Goal: Task Accomplishment & Management: Manage account settings

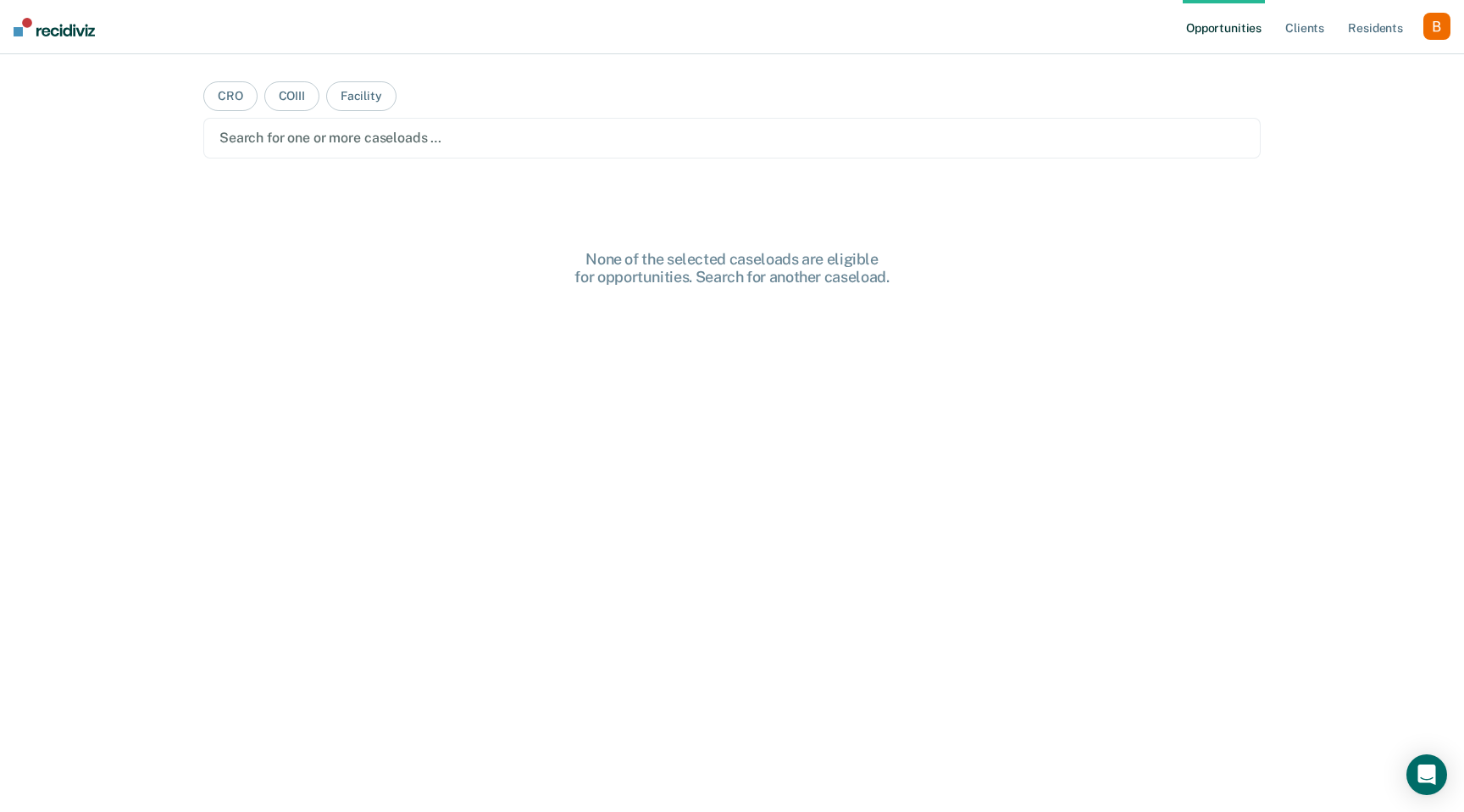
click at [1434, 22] on div "button" at bounding box center [1436, 26] width 27 height 27
click at [1329, 67] on link "Profile" at bounding box center [1368, 69] width 136 height 15
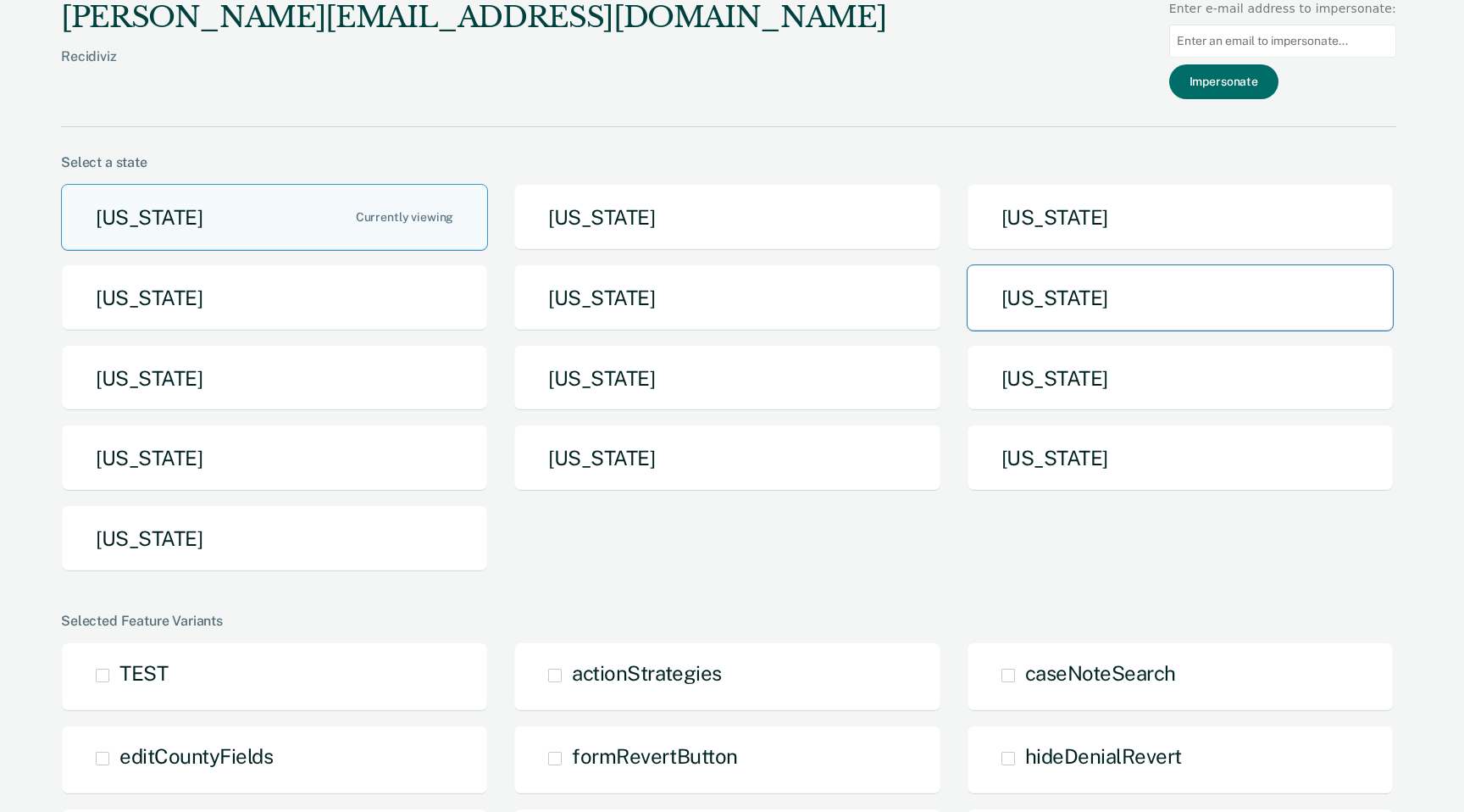
click at [1107, 270] on button "Michigan" at bounding box center [1181, 298] width 427 height 67
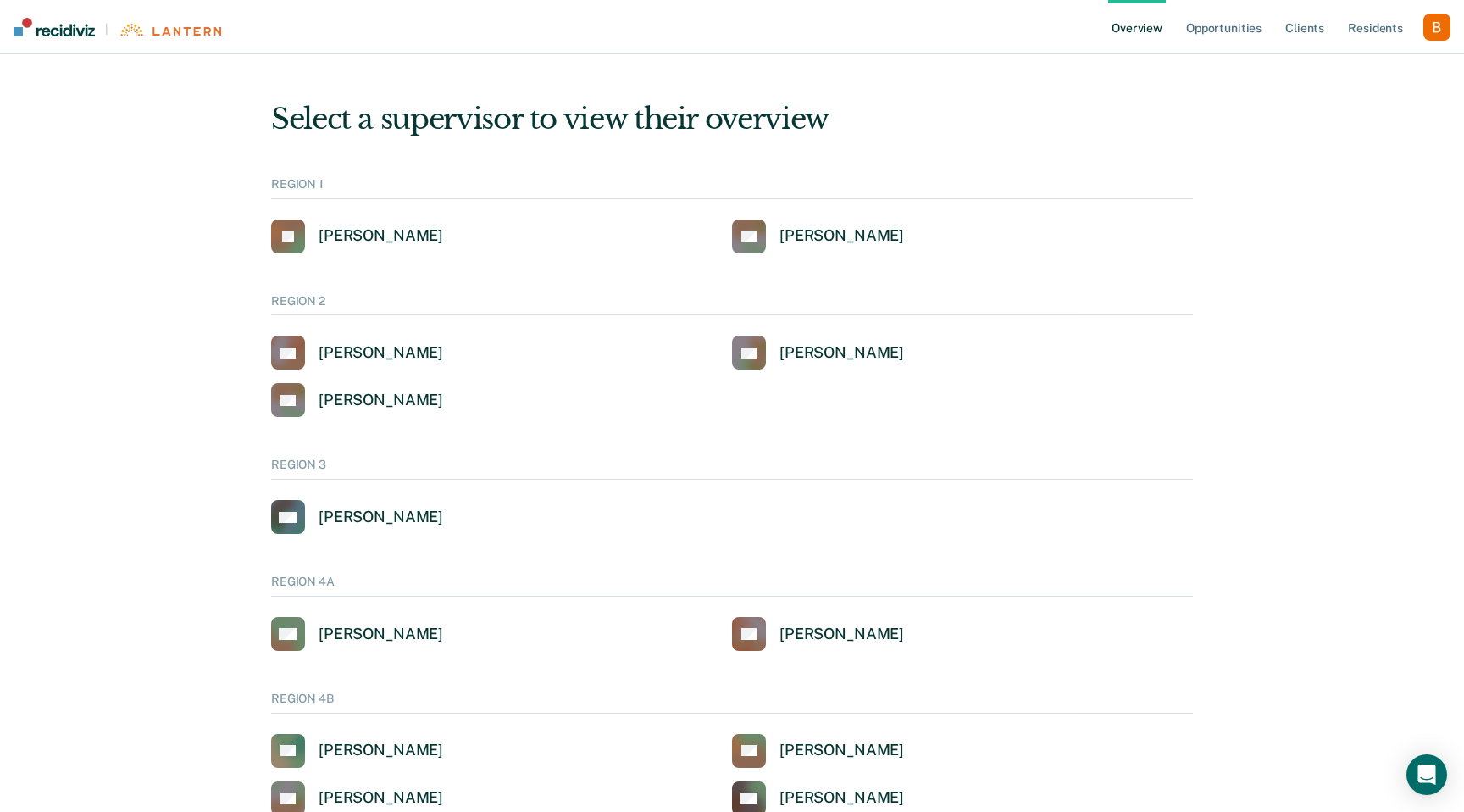
click at [1446, 31] on div "button" at bounding box center [1436, 27] width 27 height 27
click at [1358, 67] on link "Profile" at bounding box center [1368, 68] width 136 height 15
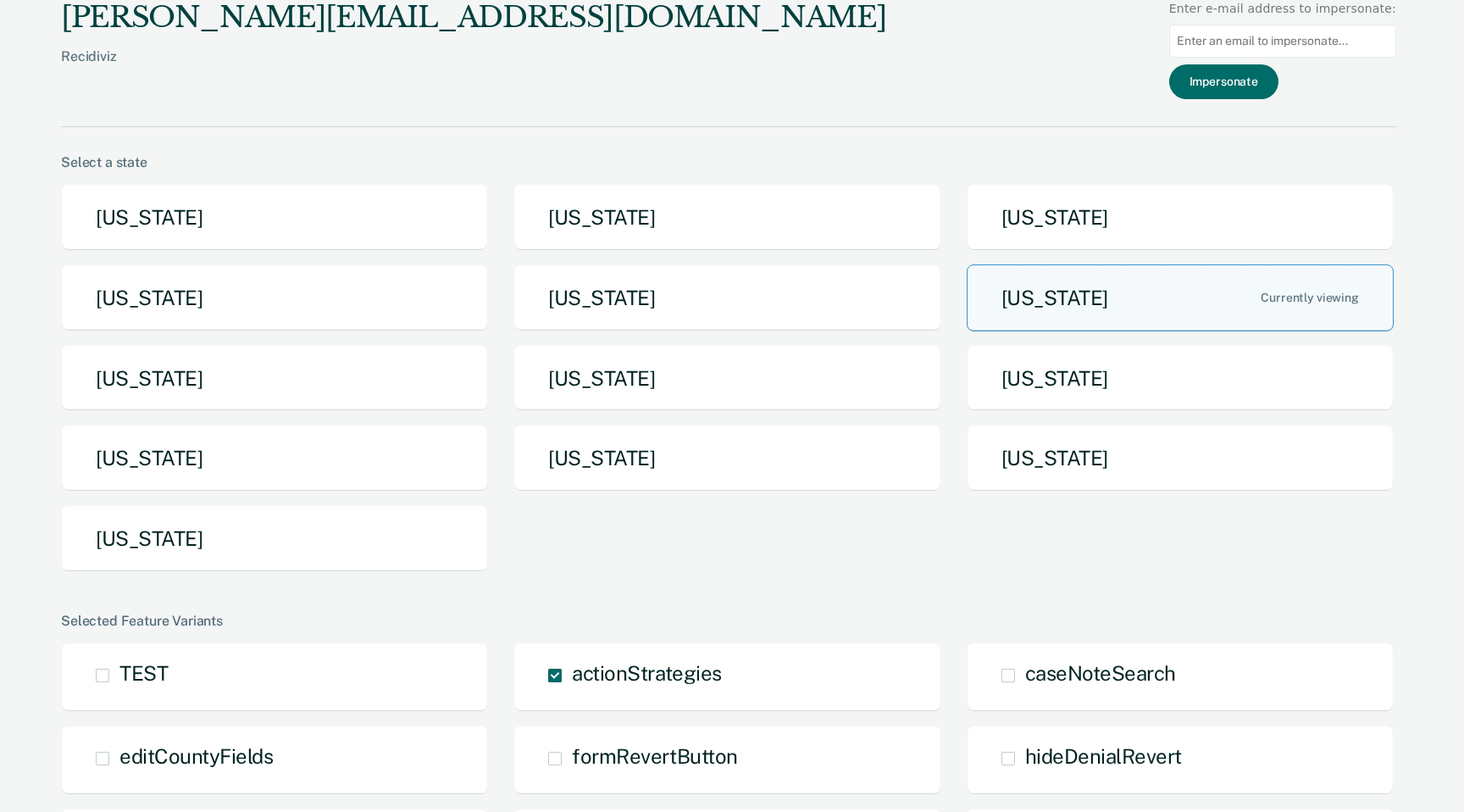
click at [1274, 49] on input at bounding box center [1283, 41] width 227 height 33
paste input "dietrichb@michigan.gov"
type input "dietrichb@michigan.gov"
click at [1244, 76] on button "Impersonate" at bounding box center [1224, 82] width 109 height 34
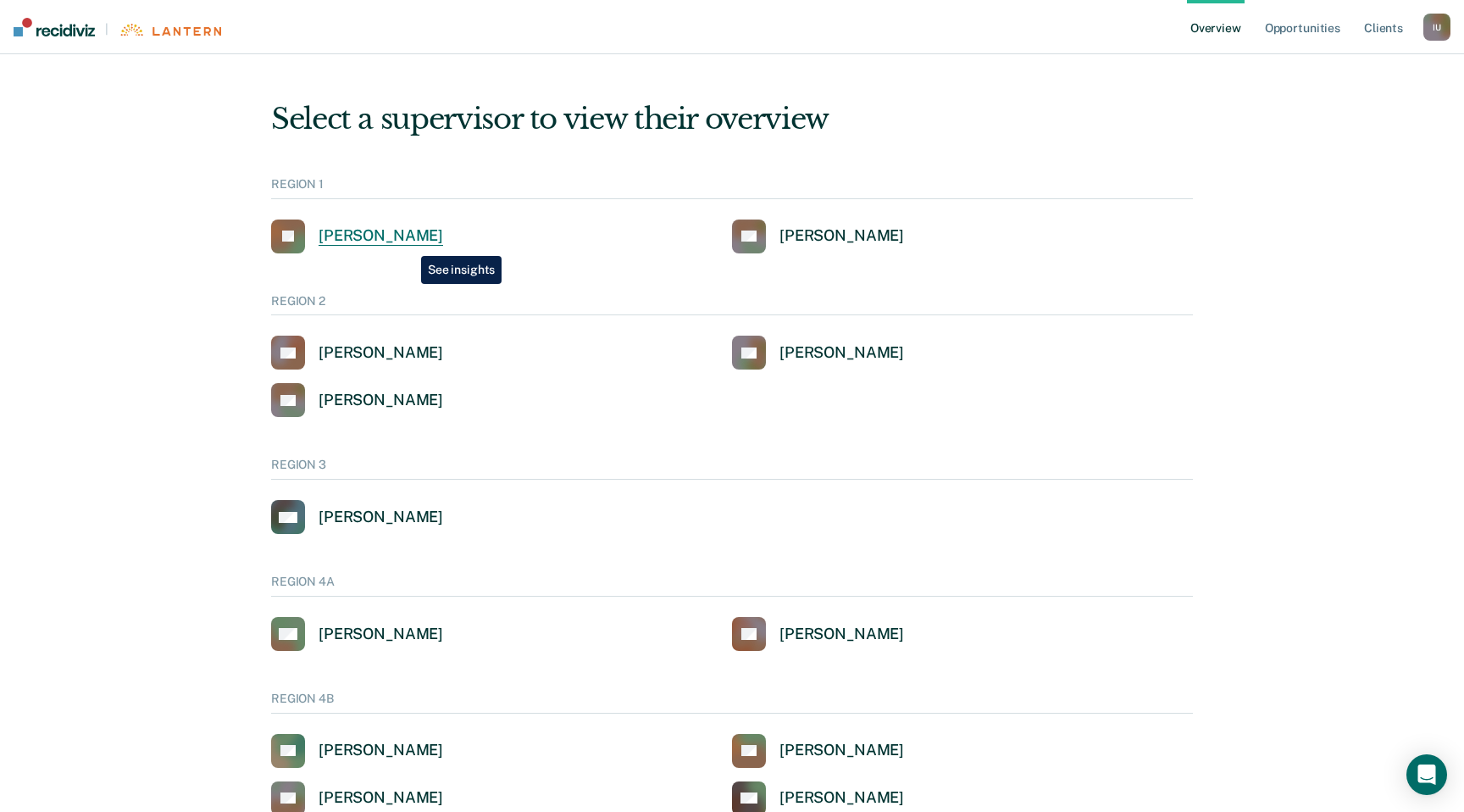
click at [408, 243] on div "Jaclyn E Kass" at bounding box center [381, 236] width 125 height 20
click at [1440, 30] on div "I U" at bounding box center [1436, 27] width 27 height 27
click at [1344, 64] on link "Profile" at bounding box center [1368, 68] width 136 height 15
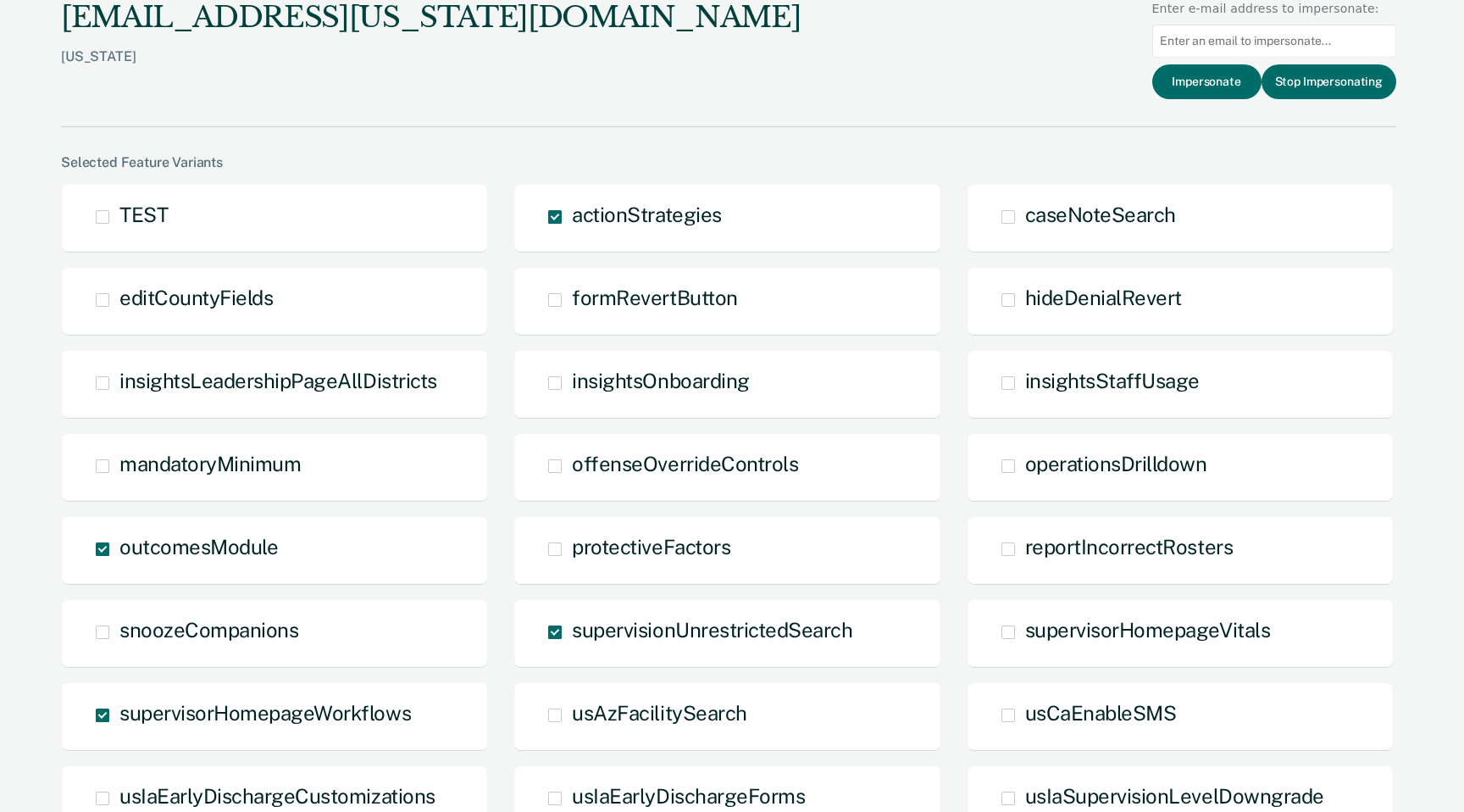
click at [1238, 36] on input at bounding box center [1274, 41] width 244 height 33
paste input "matsond@michigan.gov"
type input "matsond@michigan.gov"
click at [1202, 86] on button "Impersonate" at bounding box center [1207, 82] width 109 height 34
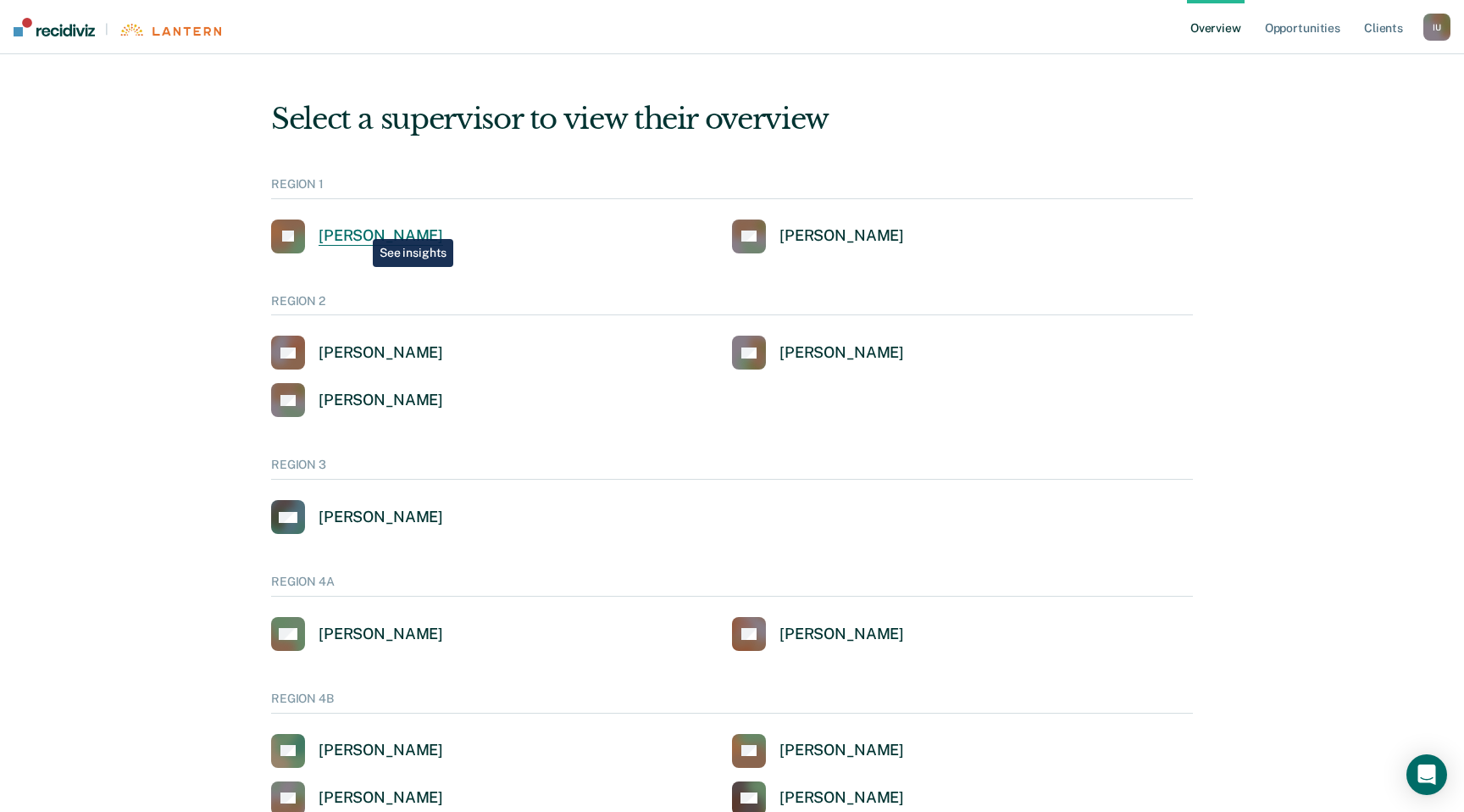
click at [360, 226] on div "[PERSON_NAME]" at bounding box center [381, 236] width 125 height 20
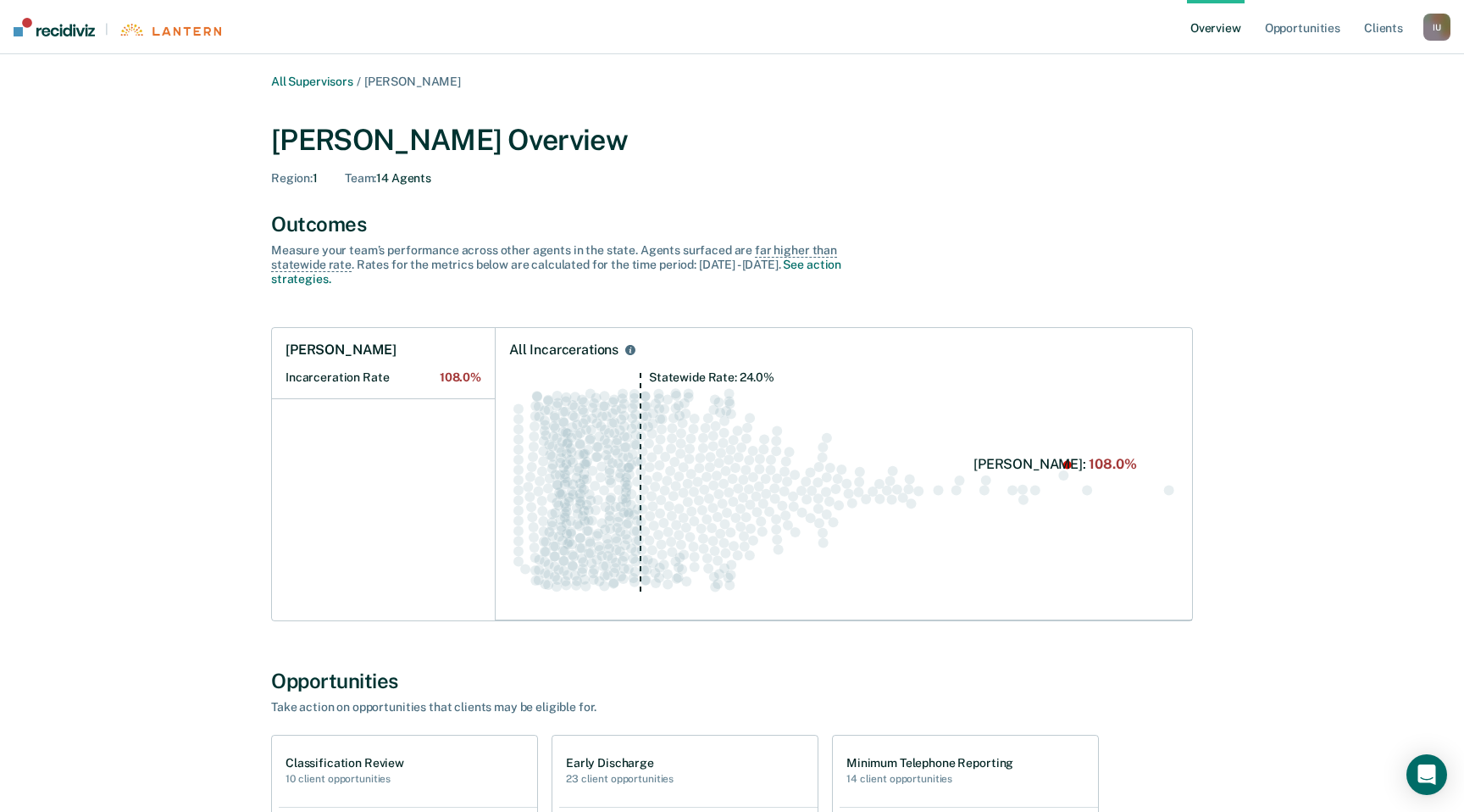
click at [1437, 24] on div "I U" at bounding box center [1436, 27] width 27 height 27
click at [1349, 66] on link "Profile" at bounding box center [1368, 68] width 136 height 15
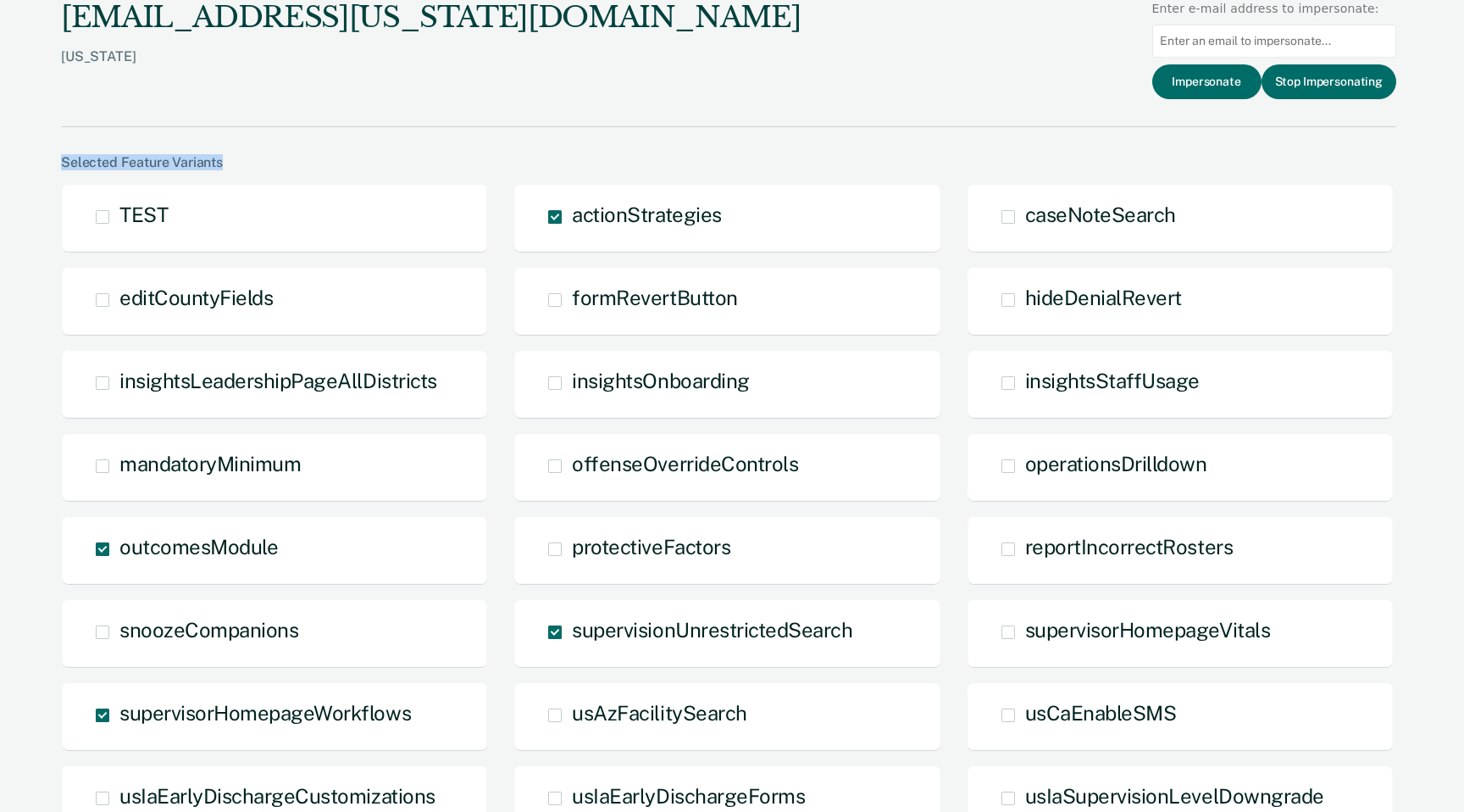
drag, startPoint x: 223, startPoint y: 161, endPoint x: 58, endPoint y: 158, distance: 165.0
click at [58, 158] on div "matsond@michigan.gov Michigan Enter e-mail address to impersonate: Impersonate …" at bounding box center [729, 735] width 1352 height 1489
copy div "Selected Feature Variants"
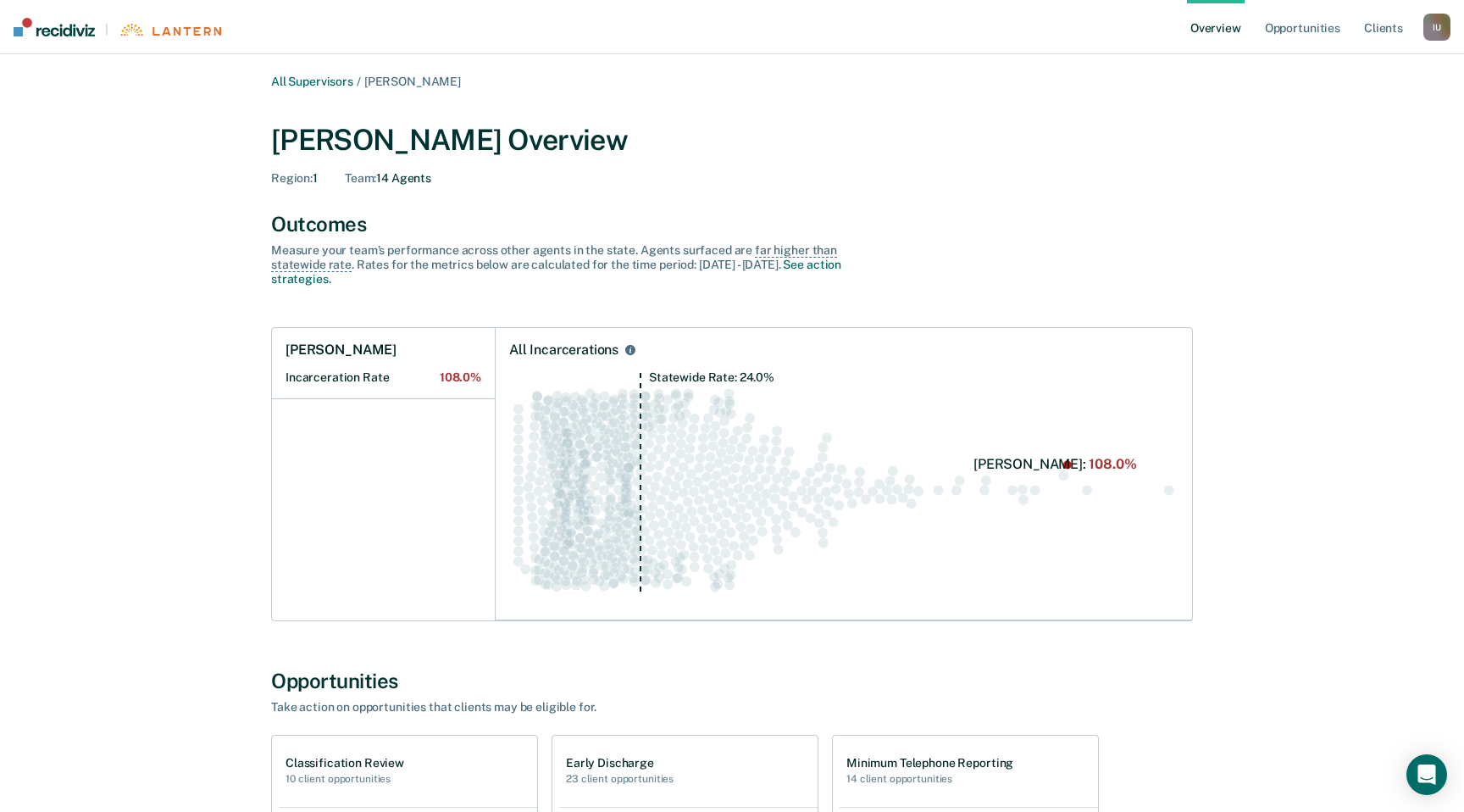
click at [1431, 34] on div "I U" at bounding box center [1436, 27] width 27 height 27
click at [1331, 64] on link "Profile" at bounding box center [1368, 68] width 136 height 15
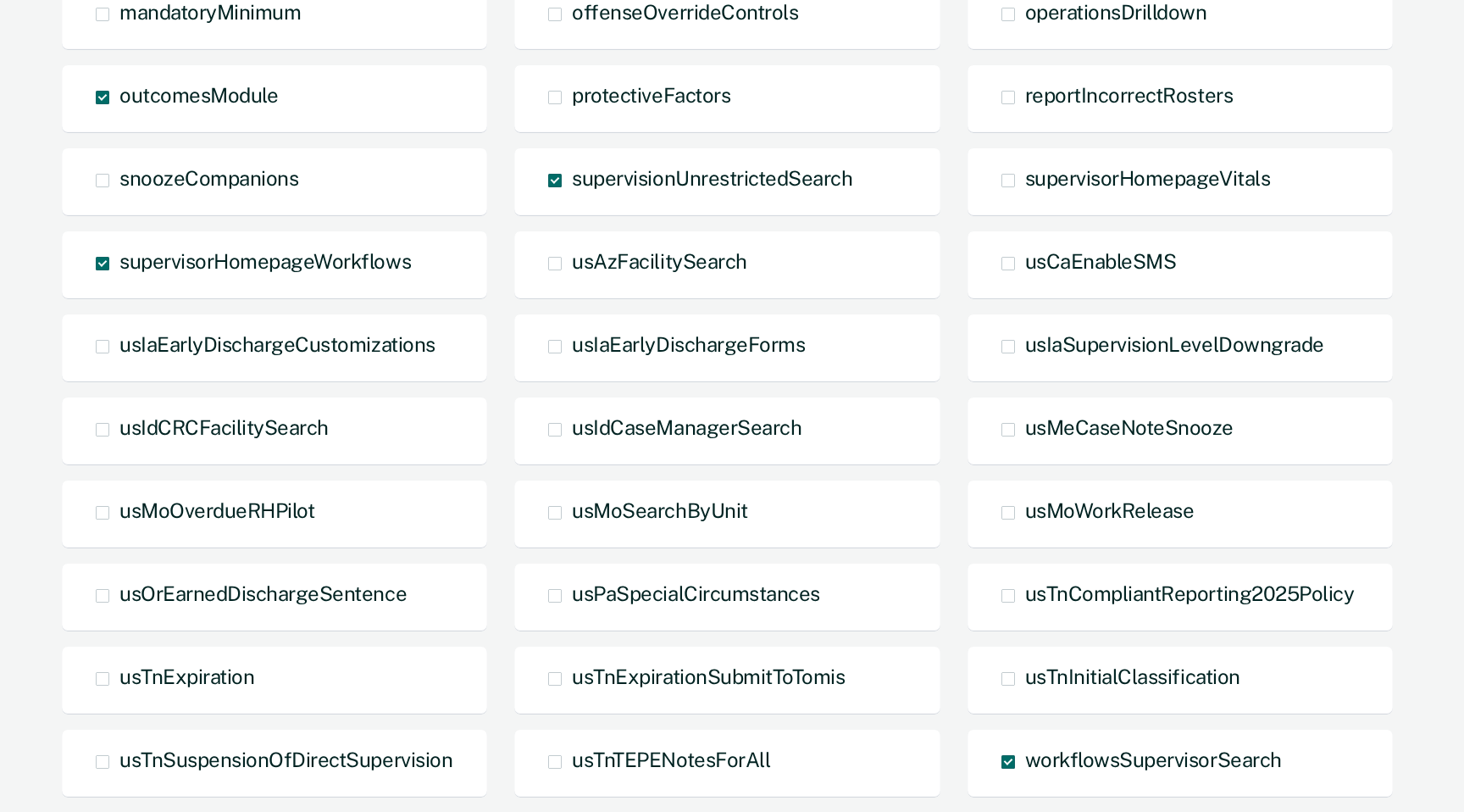
scroll to position [417, 0]
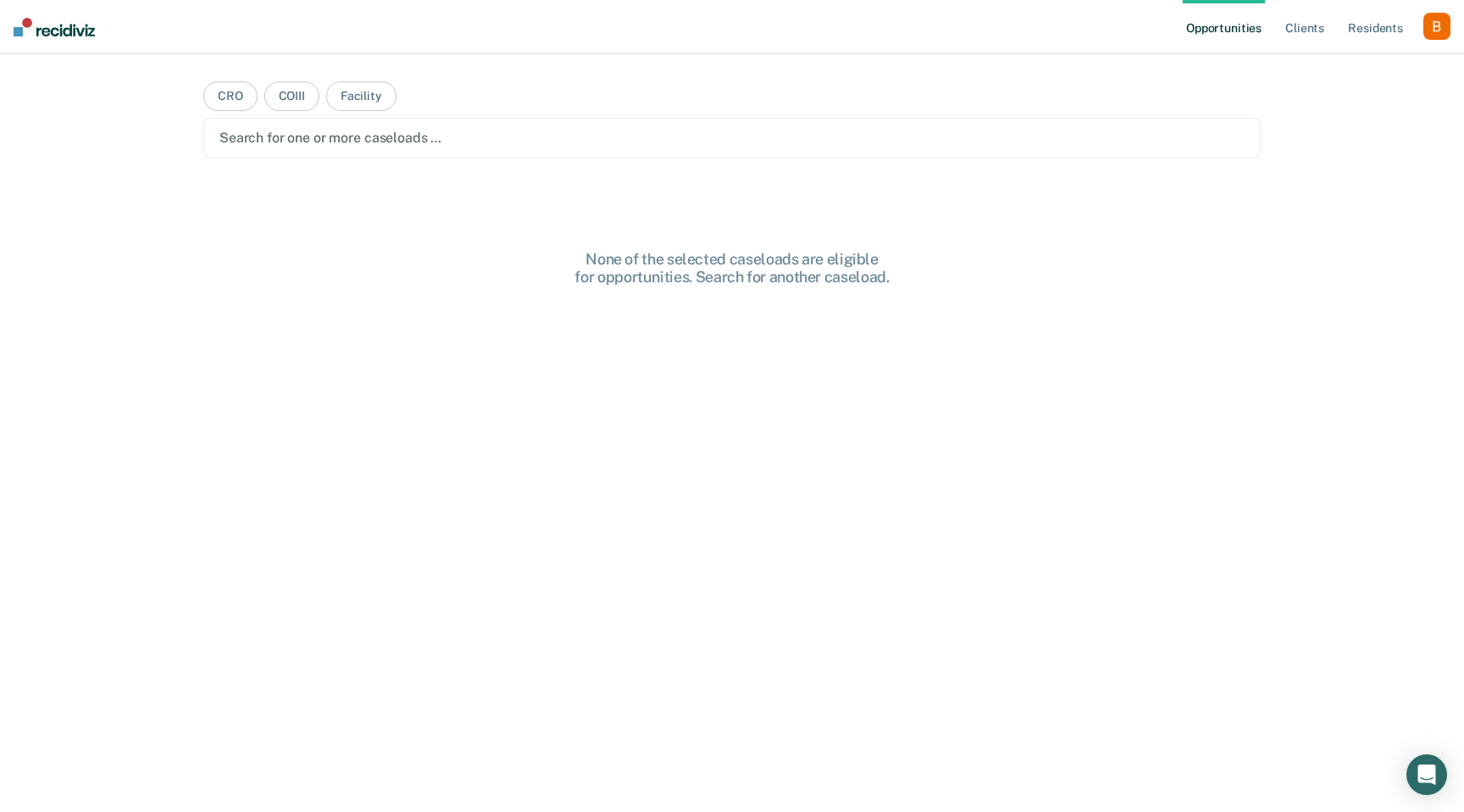
click at [1446, 11] on div "Opportunities Client s Resident s Profile How it works Log Out" at bounding box center [1317, 27] width 268 height 54
click at [1441, 22] on div "button" at bounding box center [1436, 26] width 27 height 27
click at [1351, 68] on link "Profile" at bounding box center [1368, 69] width 136 height 15
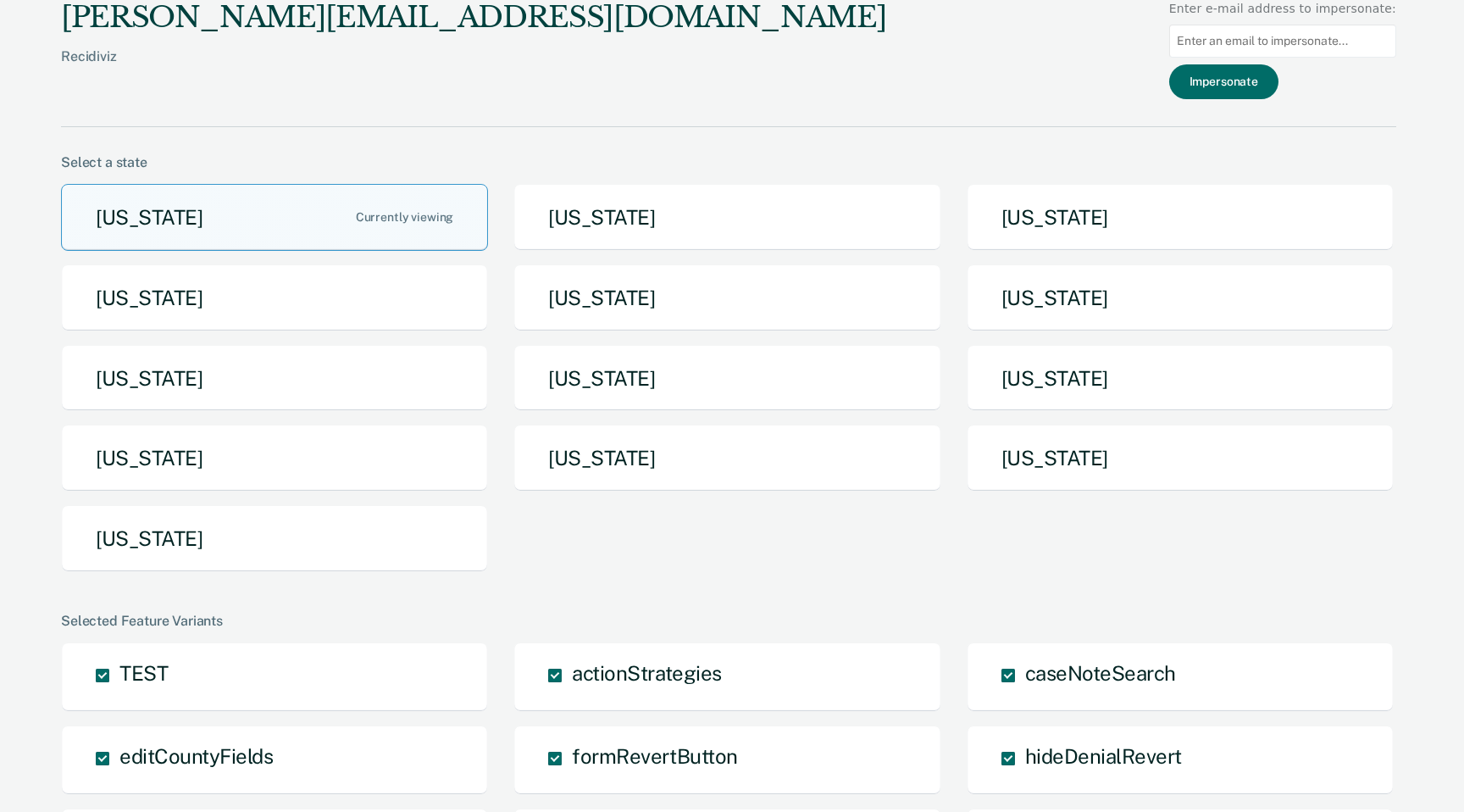
click at [1238, 40] on input at bounding box center [1283, 41] width 227 height 33
paste input "kbolonski@pa.gov"
type input "kbolonski@pa.gov"
click at [1219, 76] on button "Impersonate" at bounding box center [1224, 82] width 109 height 34
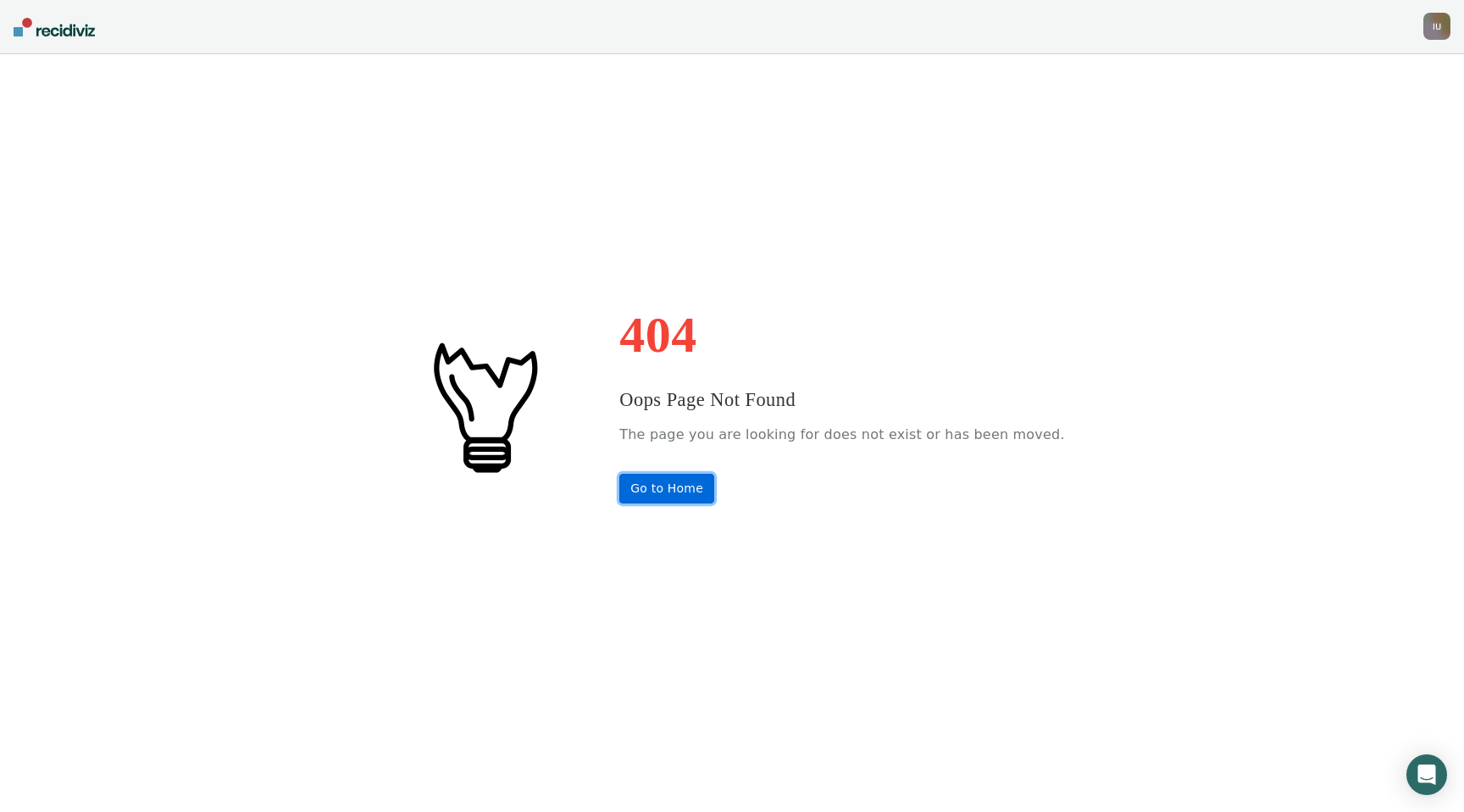
click at [688, 498] on link "Go to Home" at bounding box center [667, 488] width 95 height 29
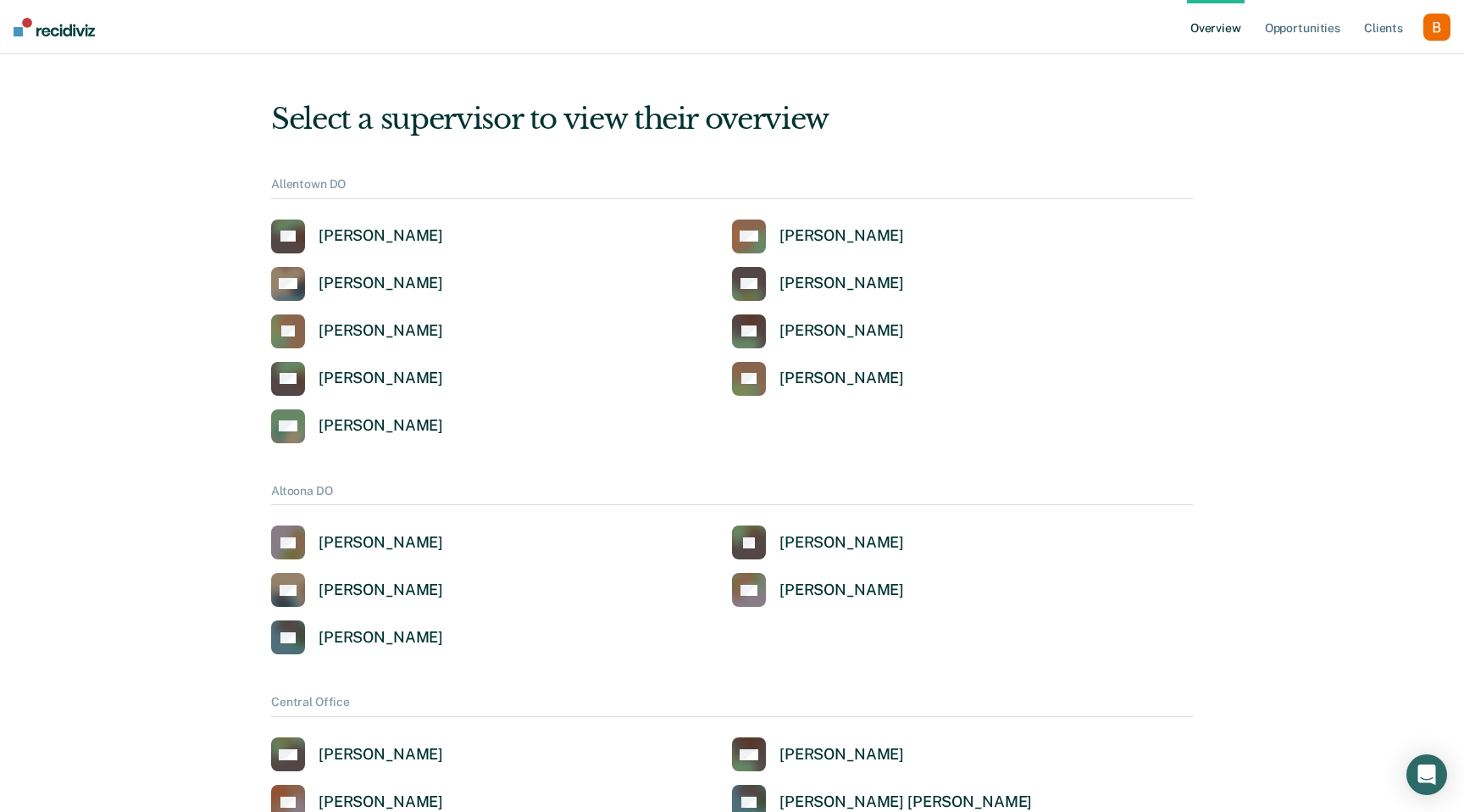
click at [1439, 32] on div "button" at bounding box center [1436, 27] width 27 height 27
click at [1369, 69] on link "Profile" at bounding box center [1368, 68] width 136 height 15
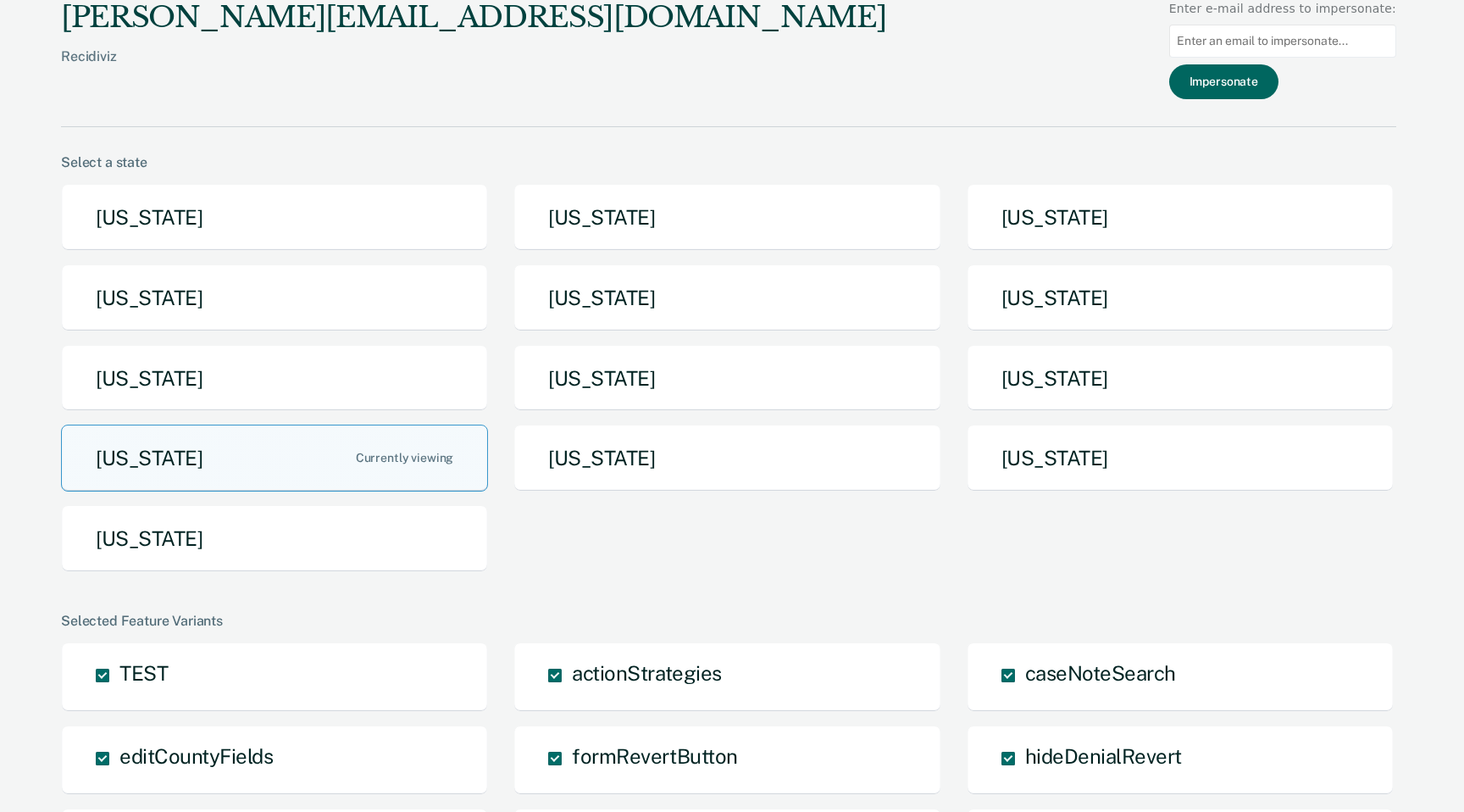
click at [1248, 87] on button "Impersonate" at bounding box center [1224, 82] width 109 height 34
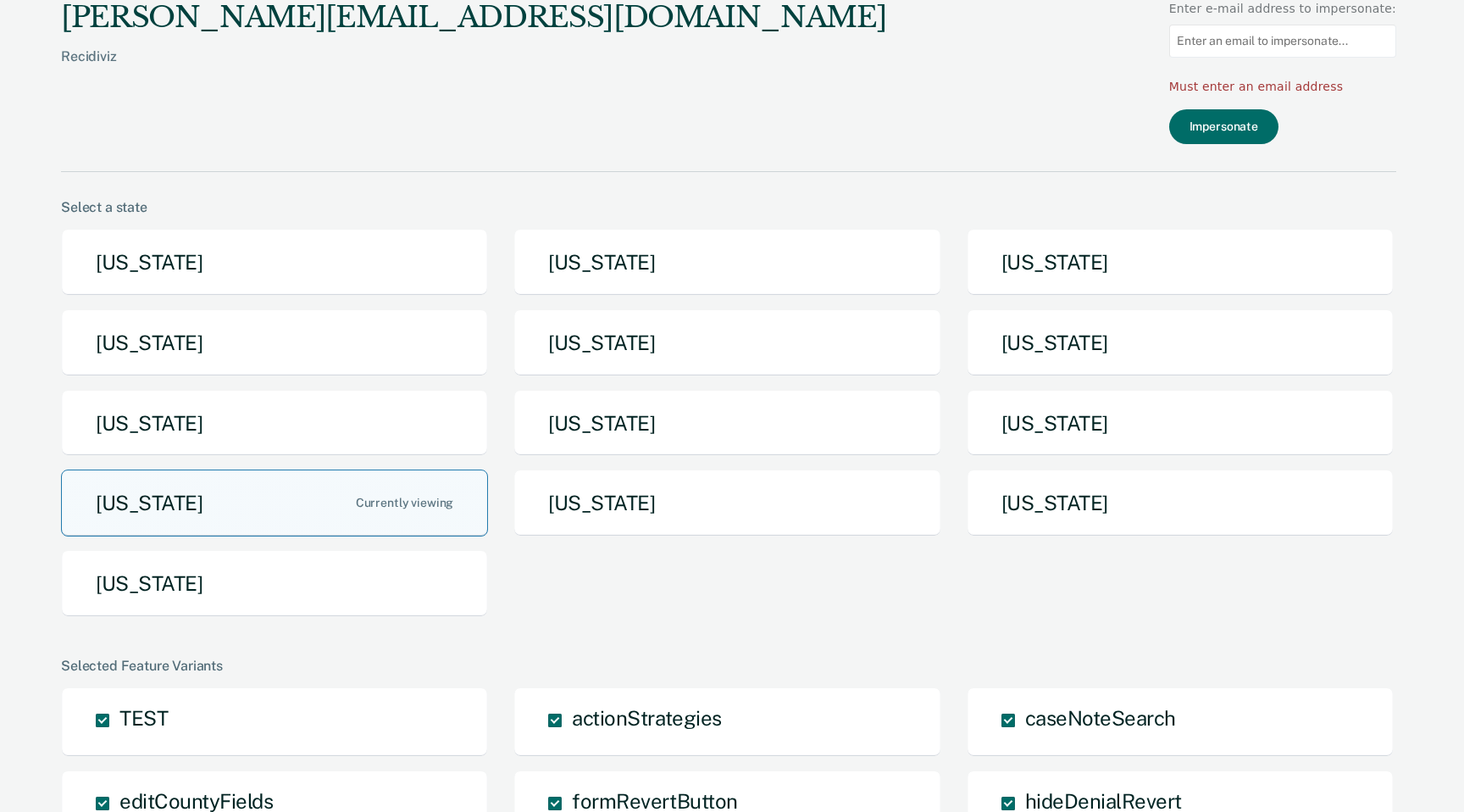
click at [228, 507] on button "Pennsylvania" at bounding box center [275, 503] width 427 height 67
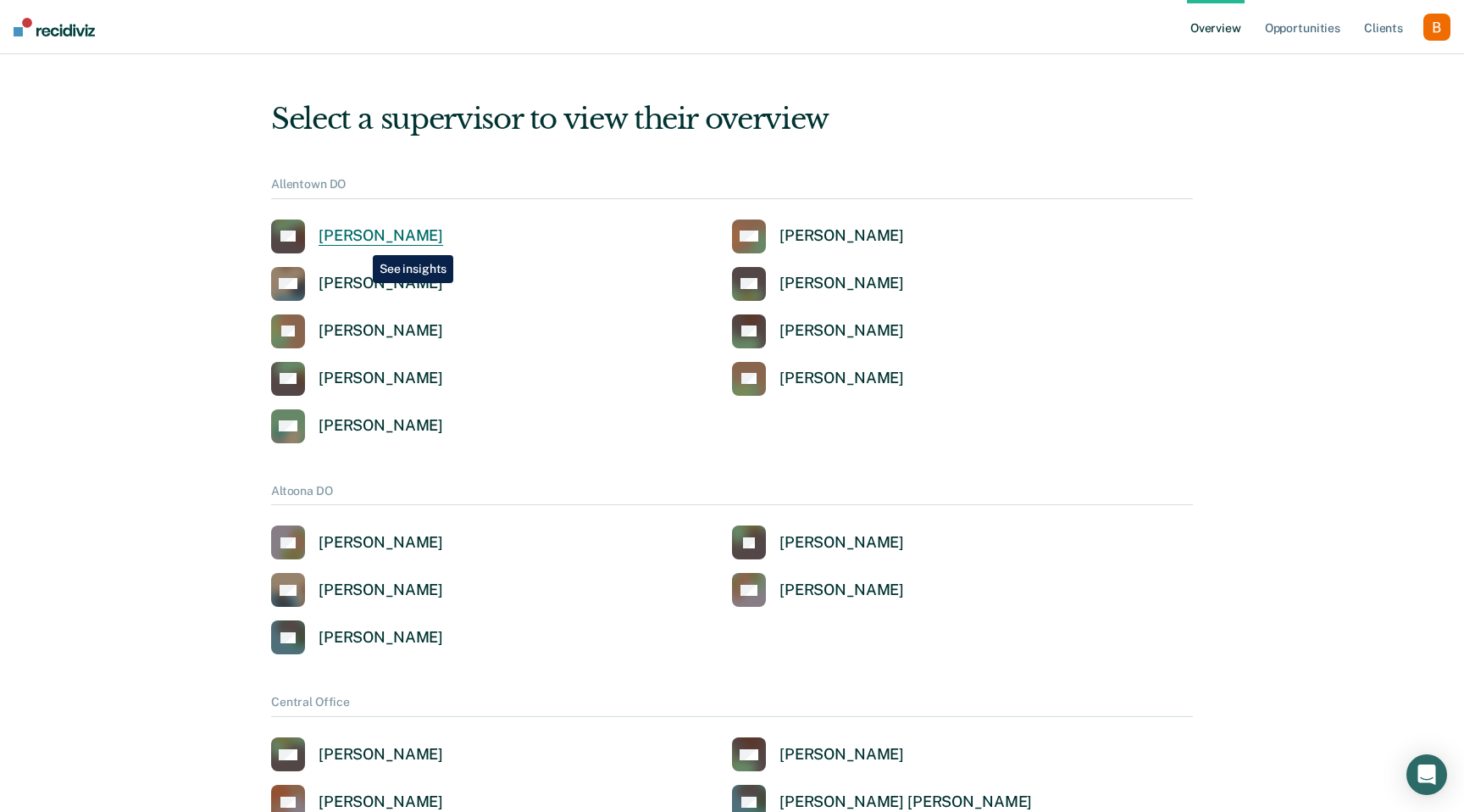
click at [360, 243] on div "Benjamin Groves" at bounding box center [381, 236] width 125 height 20
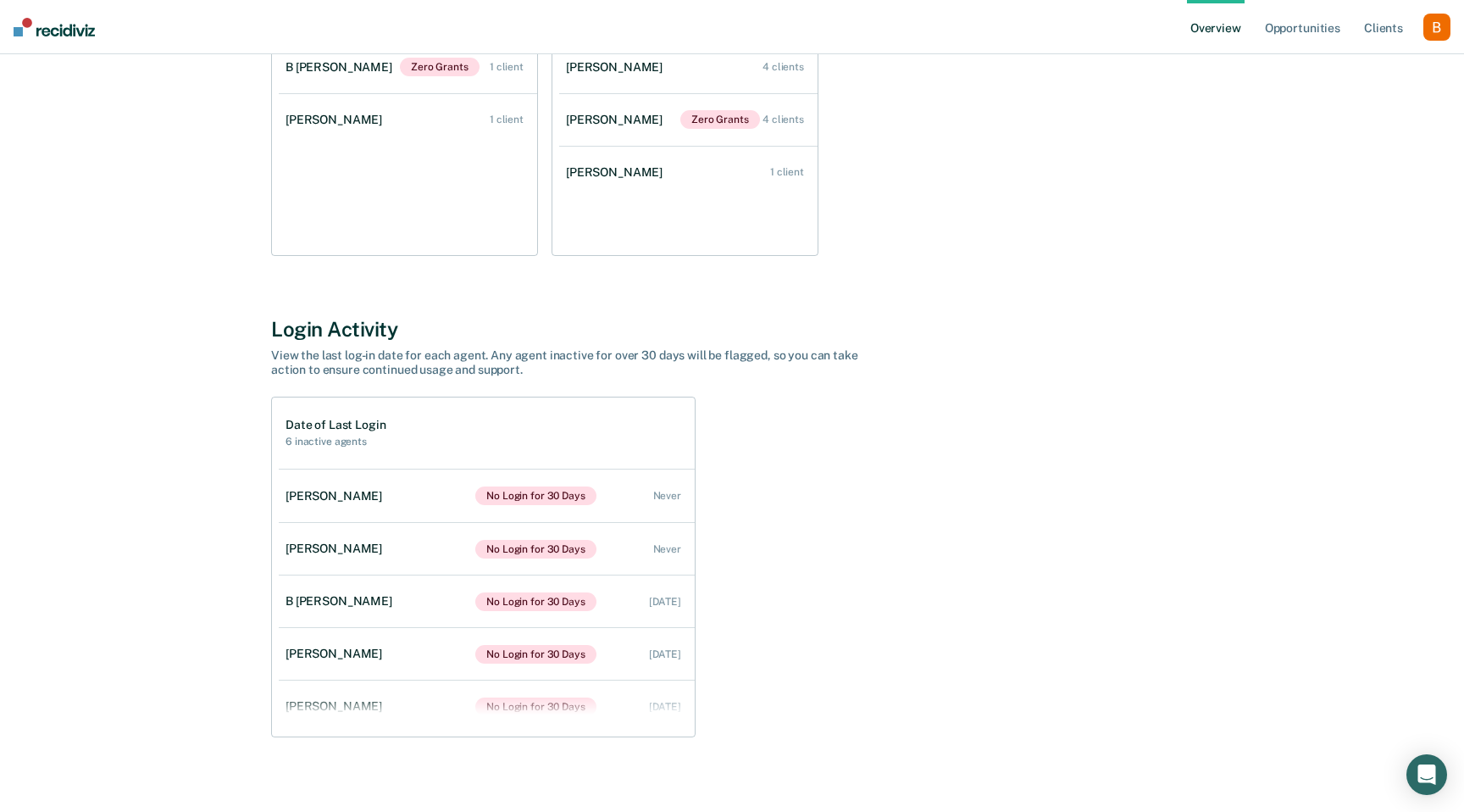
scroll to position [376, 0]
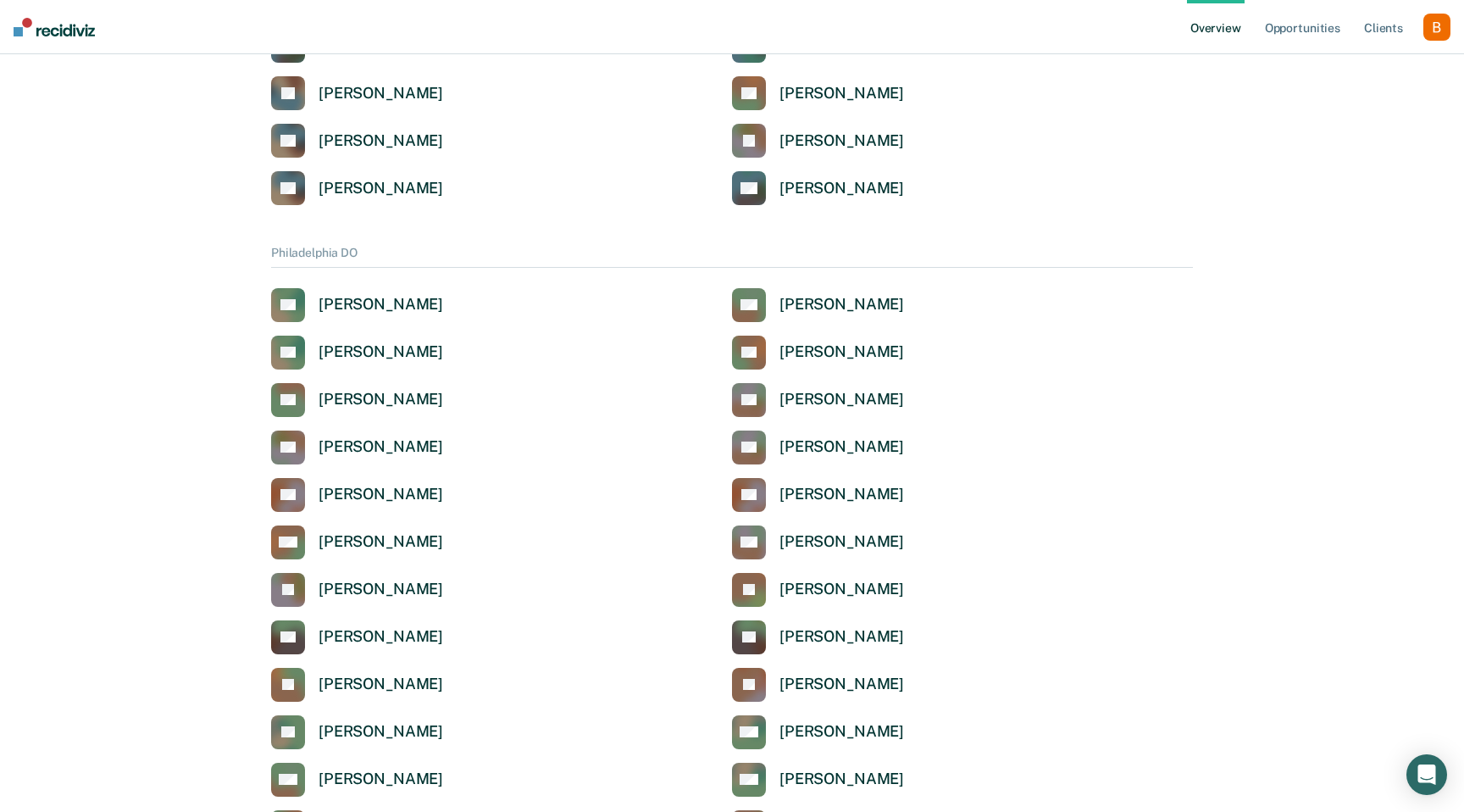
scroll to position [1197, 0]
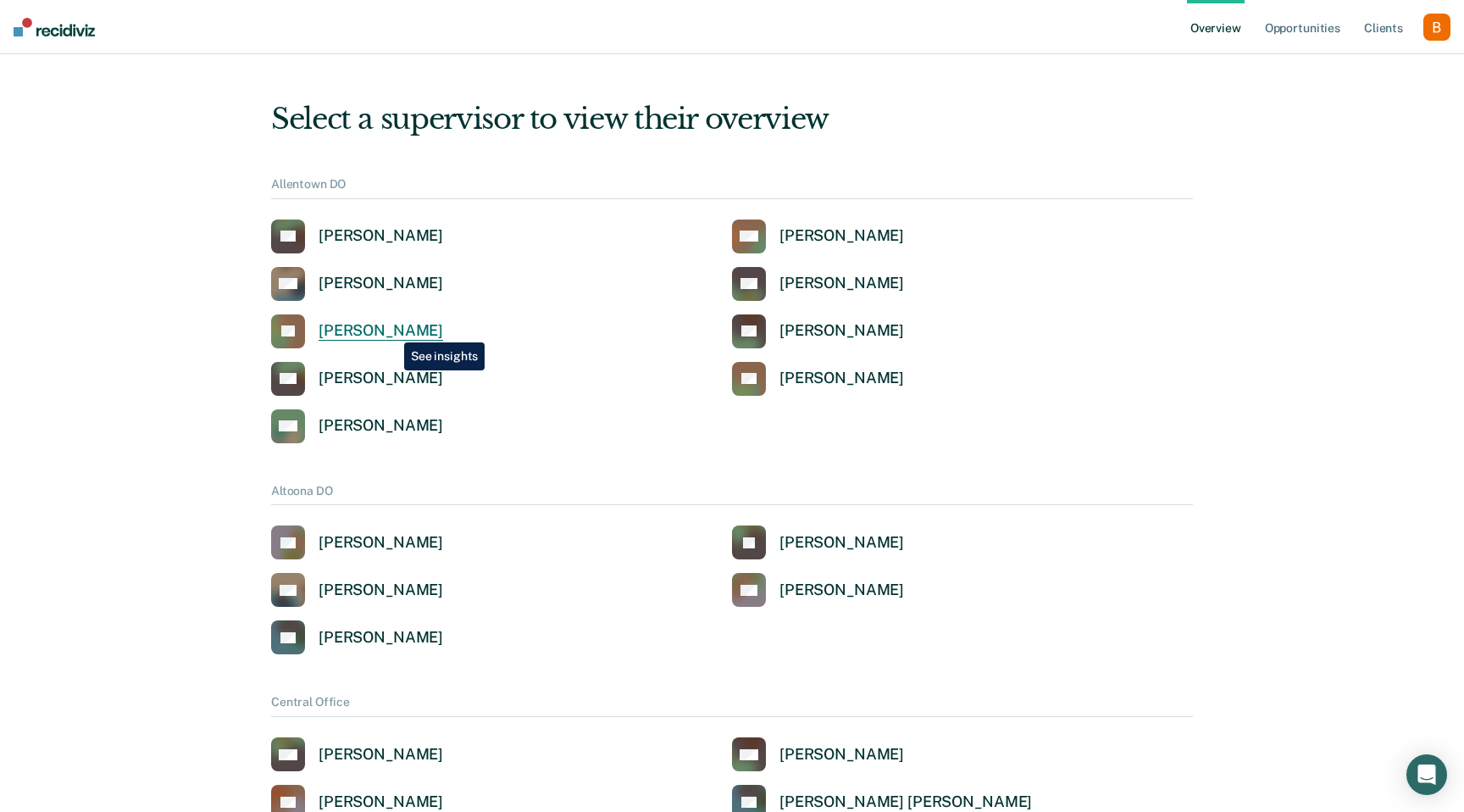
click at [392, 330] on div "Leshia Evans" at bounding box center [381, 331] width 125 height 20
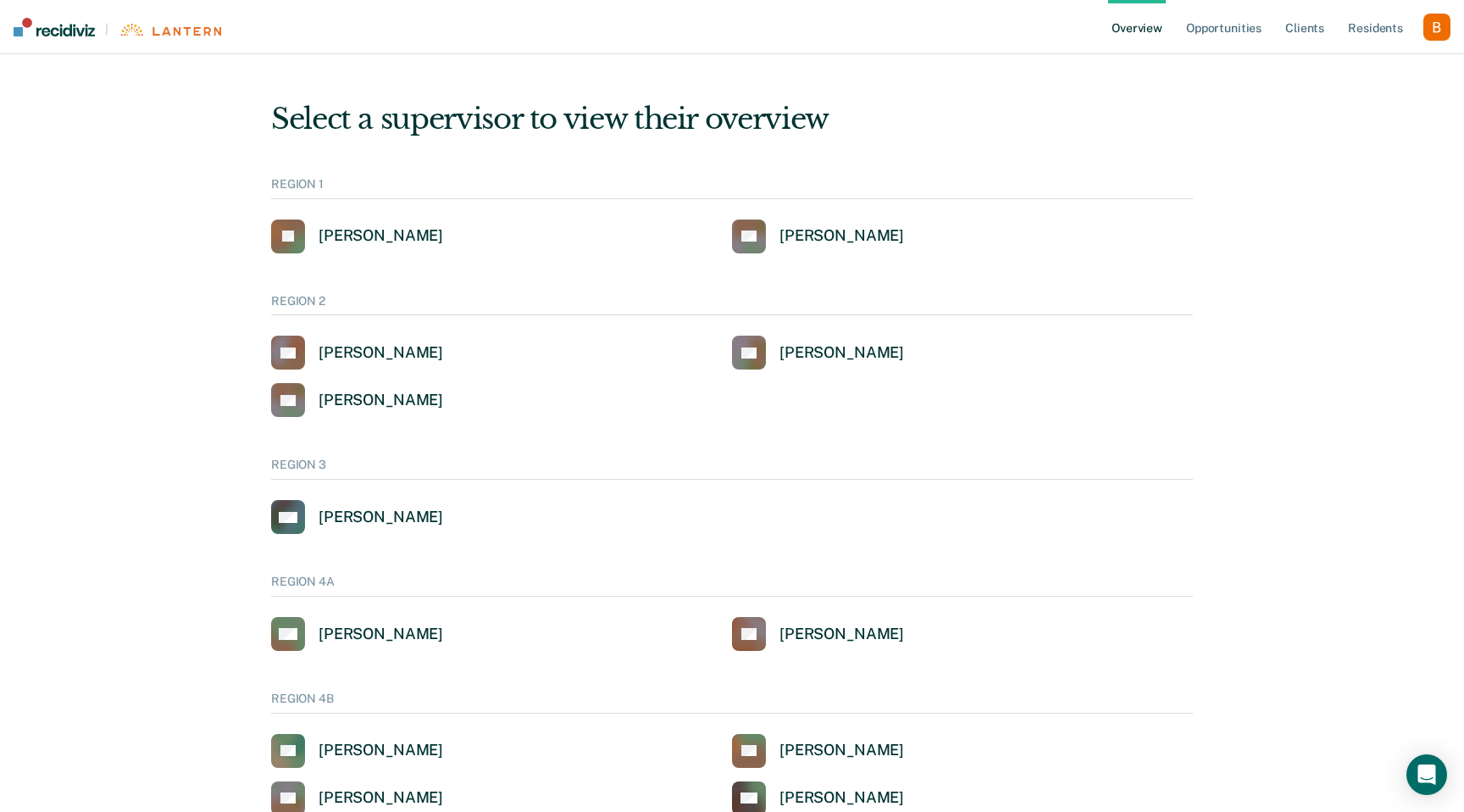
click at [1442, 27] on div "button" at bounding box center [1436, 27] width 27 height 27
click at [1375, 63] on link "Profile" at bounding box center [1368, 68] width 136 height 15
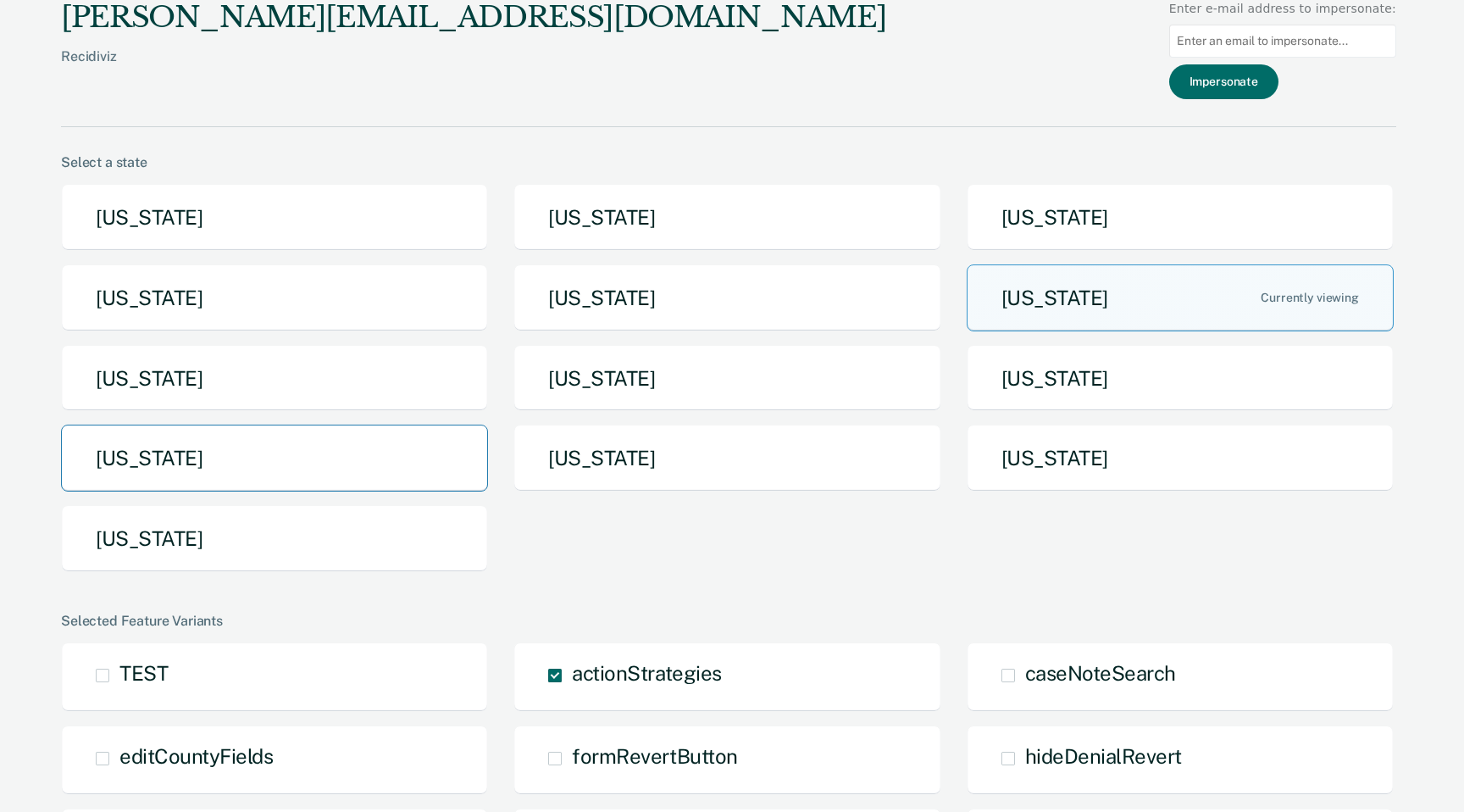
click at [329, 458] on button "[US_STATE]" at bounding box center [275, 458] width 427 height 67
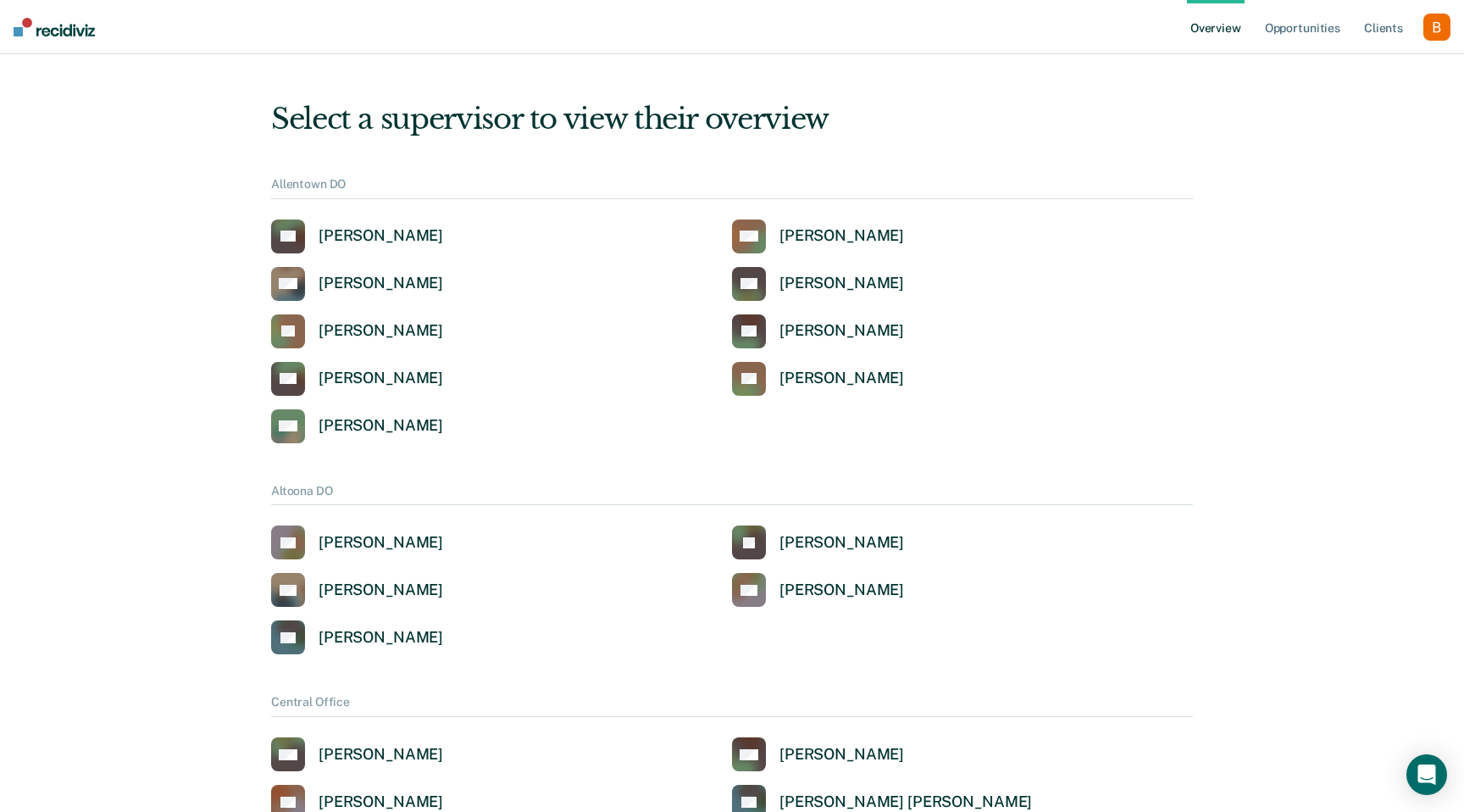
click at [1433, 34] on div "button" at bounding box center [1436, 27] width 27 height 27
click at [1355, 62] on link "Profile" at bounding box center [1368, 68] width 136 height 15
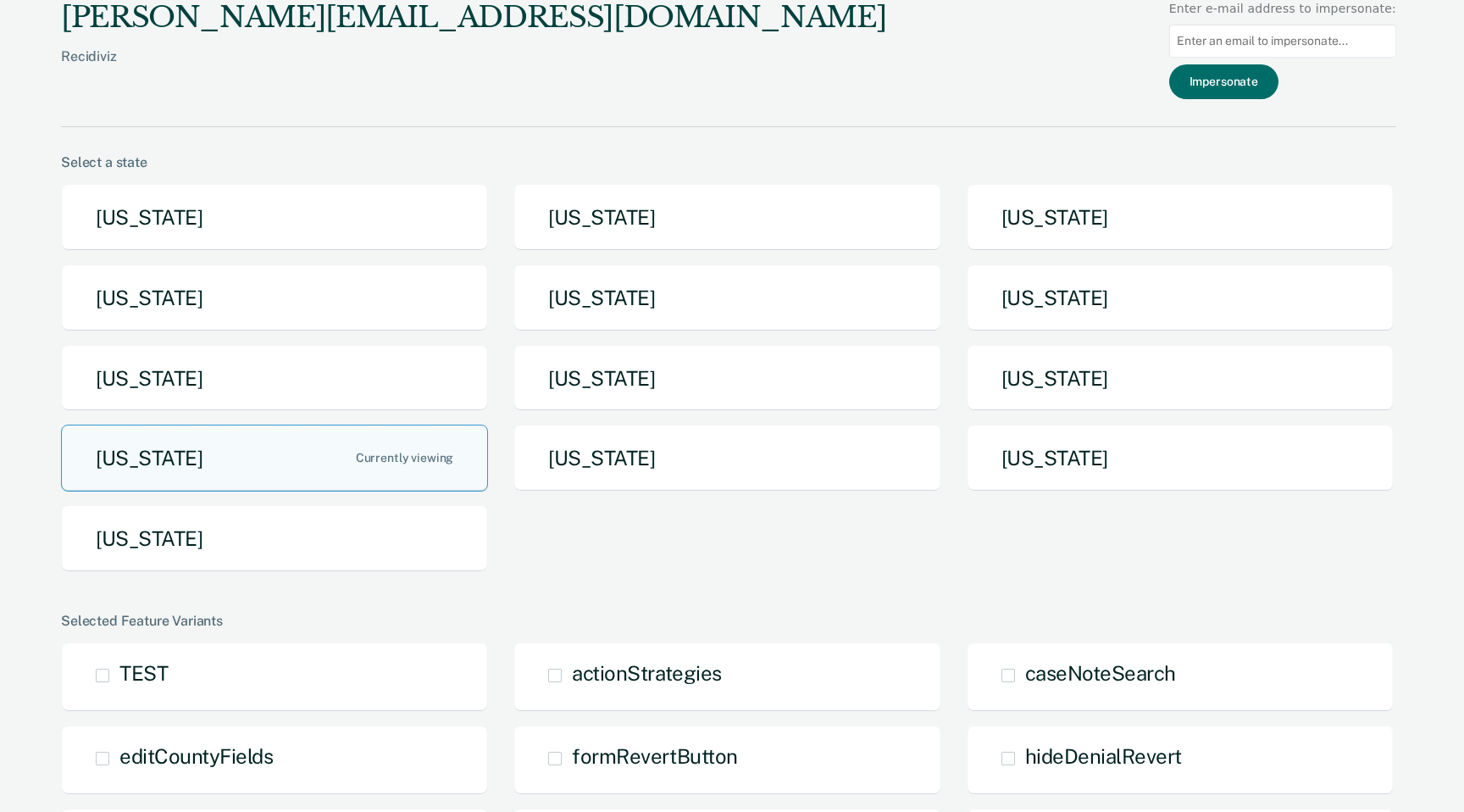
click at [1273, 44] on input at bounding box center [1283, 41] width 227 height 33
paste input "[EMAIL_ADDRESS][DOMAIN_NAME]"
type input "[EMAIL_ADDRESS][DOMAIN_NAME]"
click at [1233, 89] on button "Impersonate" at bounding box center [1224, 82] width 109 height 34
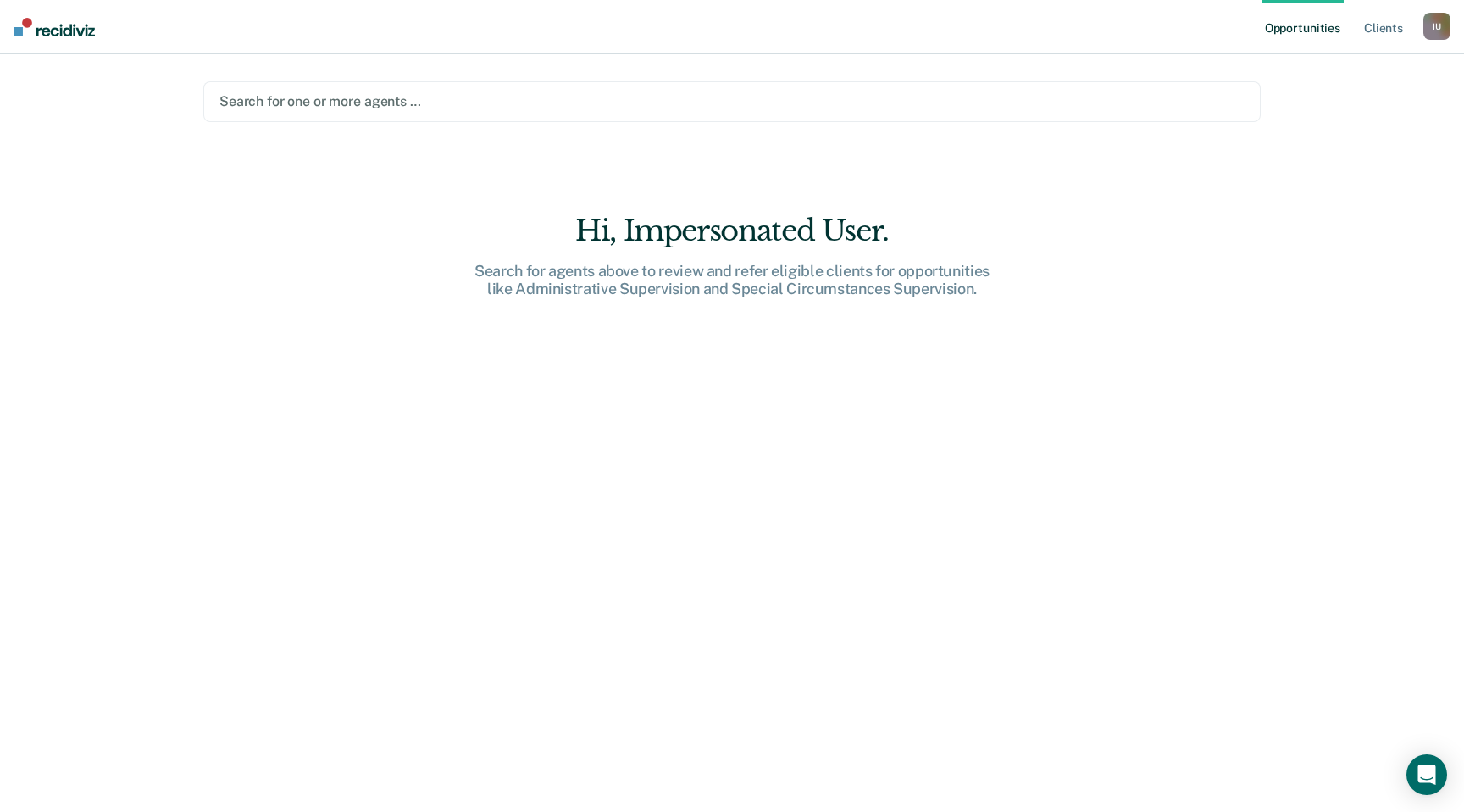
click at [1430, 24] on div "I U" at bounding box center [1436, 26] width 27 height 27
click at [1324, 65] on link "Profile" at bounding box center [1368, 69] width 136 height 15
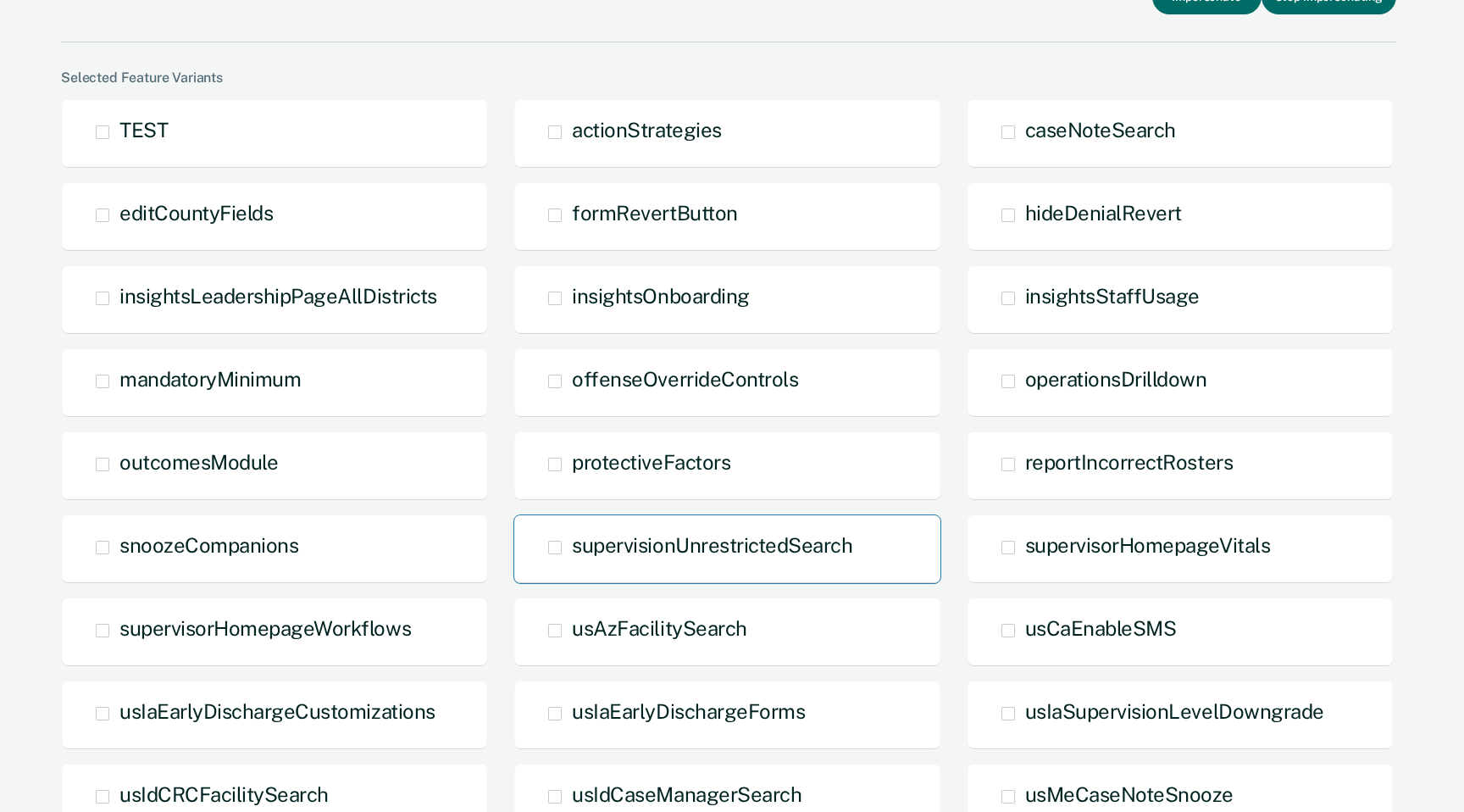
scroll to position [85, 0]
click at [336, 626] on span "supervisorHomepageWorkflows" at bounding box center [265, 627] width 292 height 24
click at [120, 642] on input "supervisorHomepageWorkflows" at bounding box center [120, 642] width 0 height 0
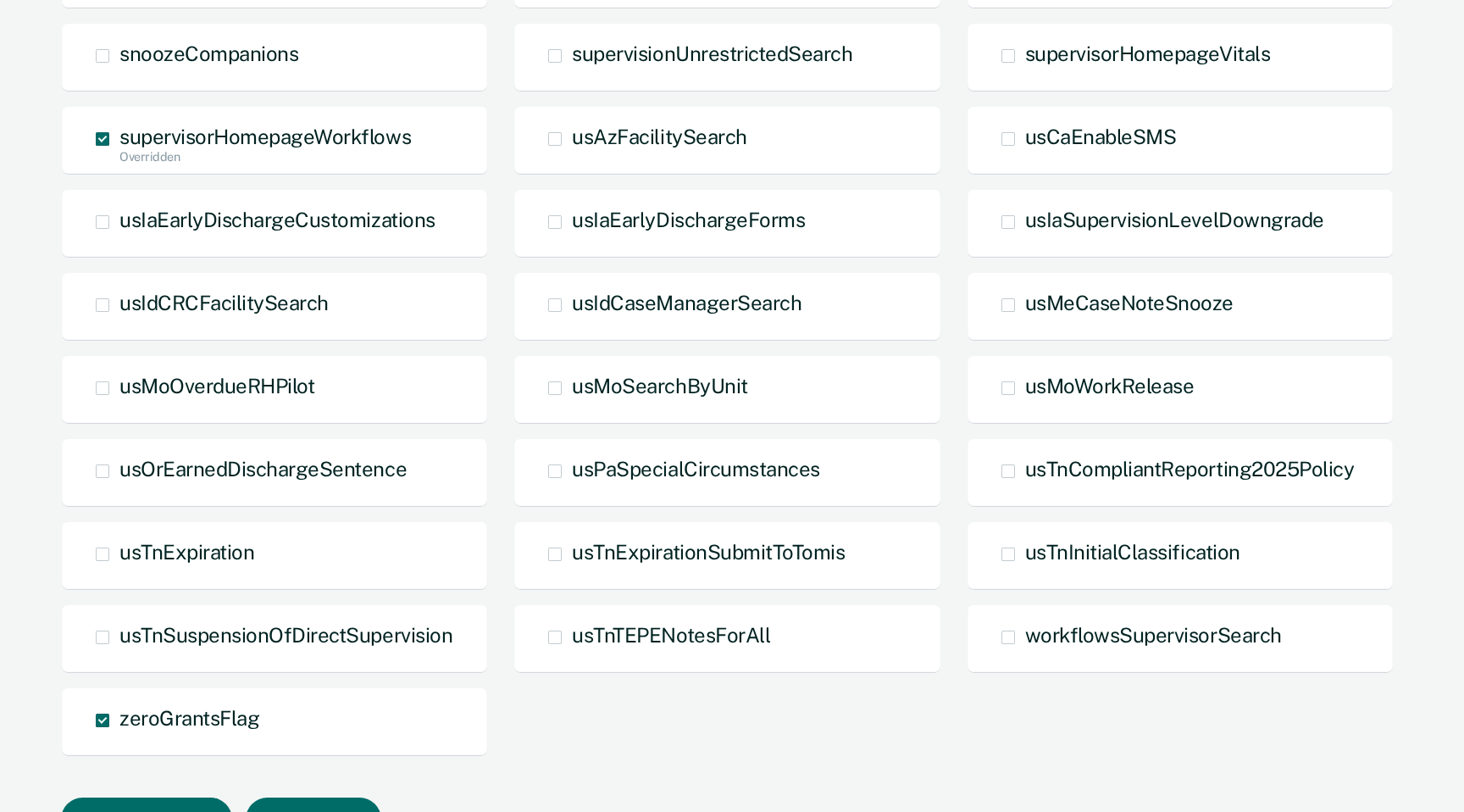
scroll to position [673, 0]
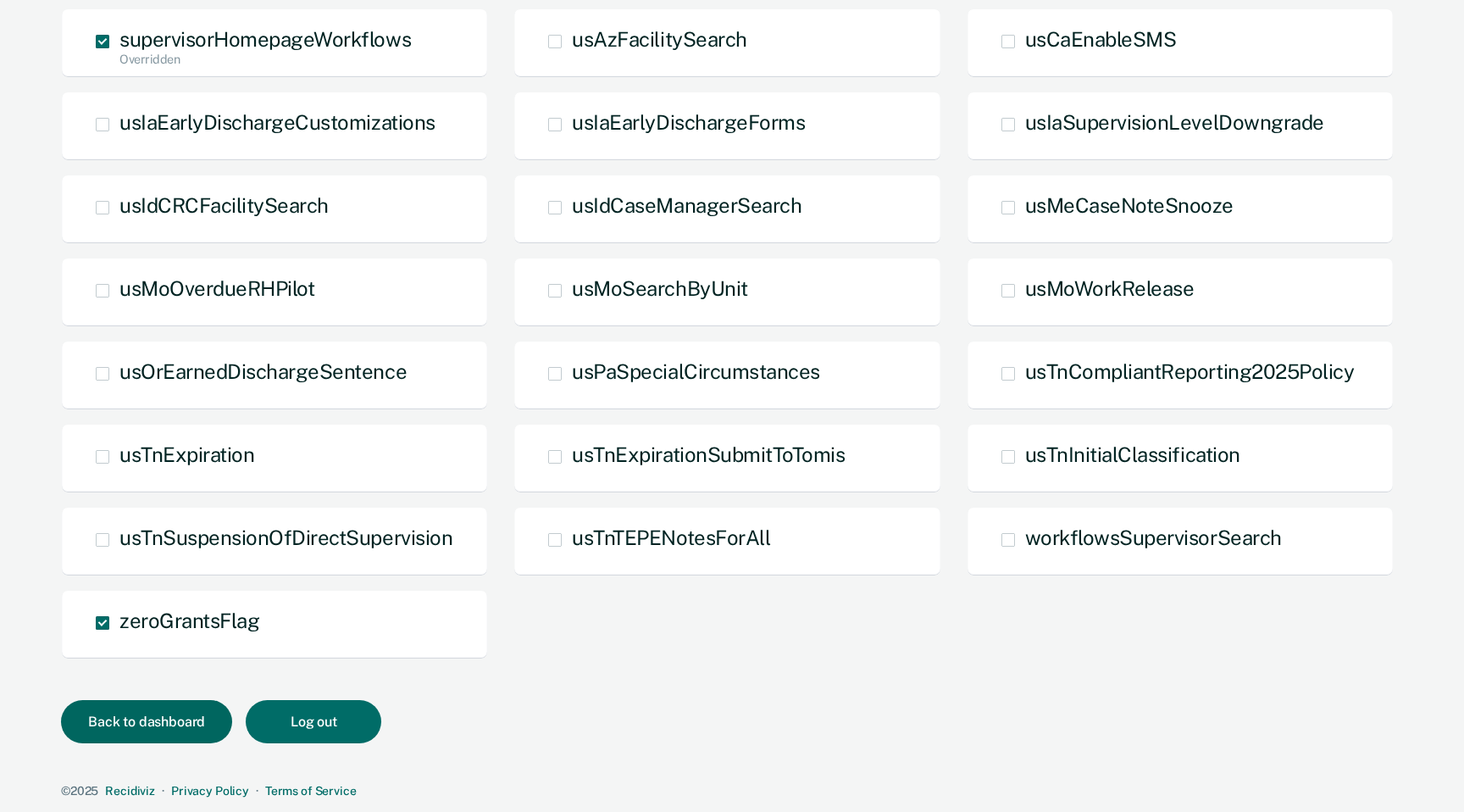
click at [113, 715] on button "Back to dashboard" at bounding box center [146, 722] width 171 height 43
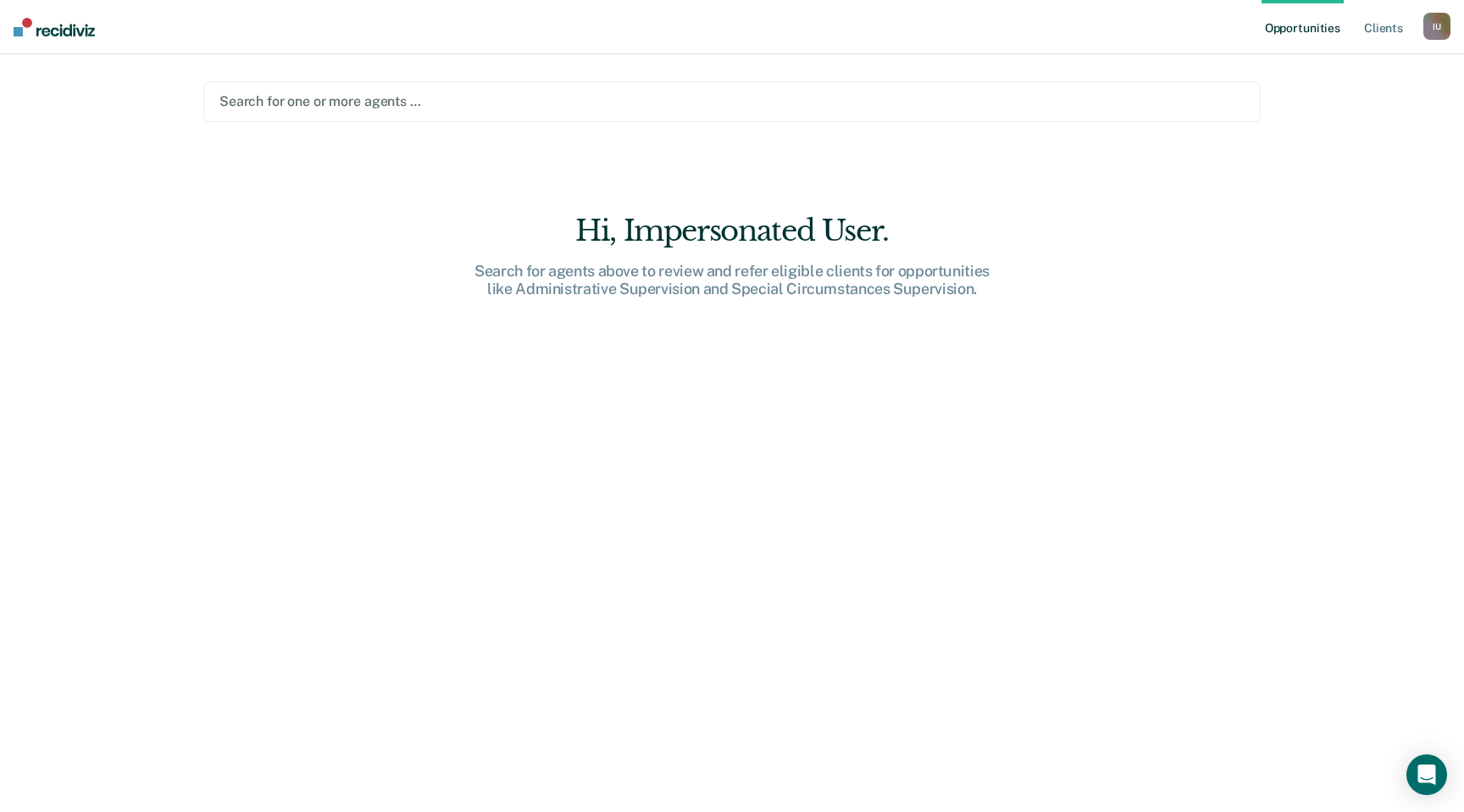
click at [1434, 37] on div "I U" at bounding box center [1436, 26] width 27 height 27
click at [1318, 66] on link "Profile" at bounding box center [1368, 69] width 136 height 15
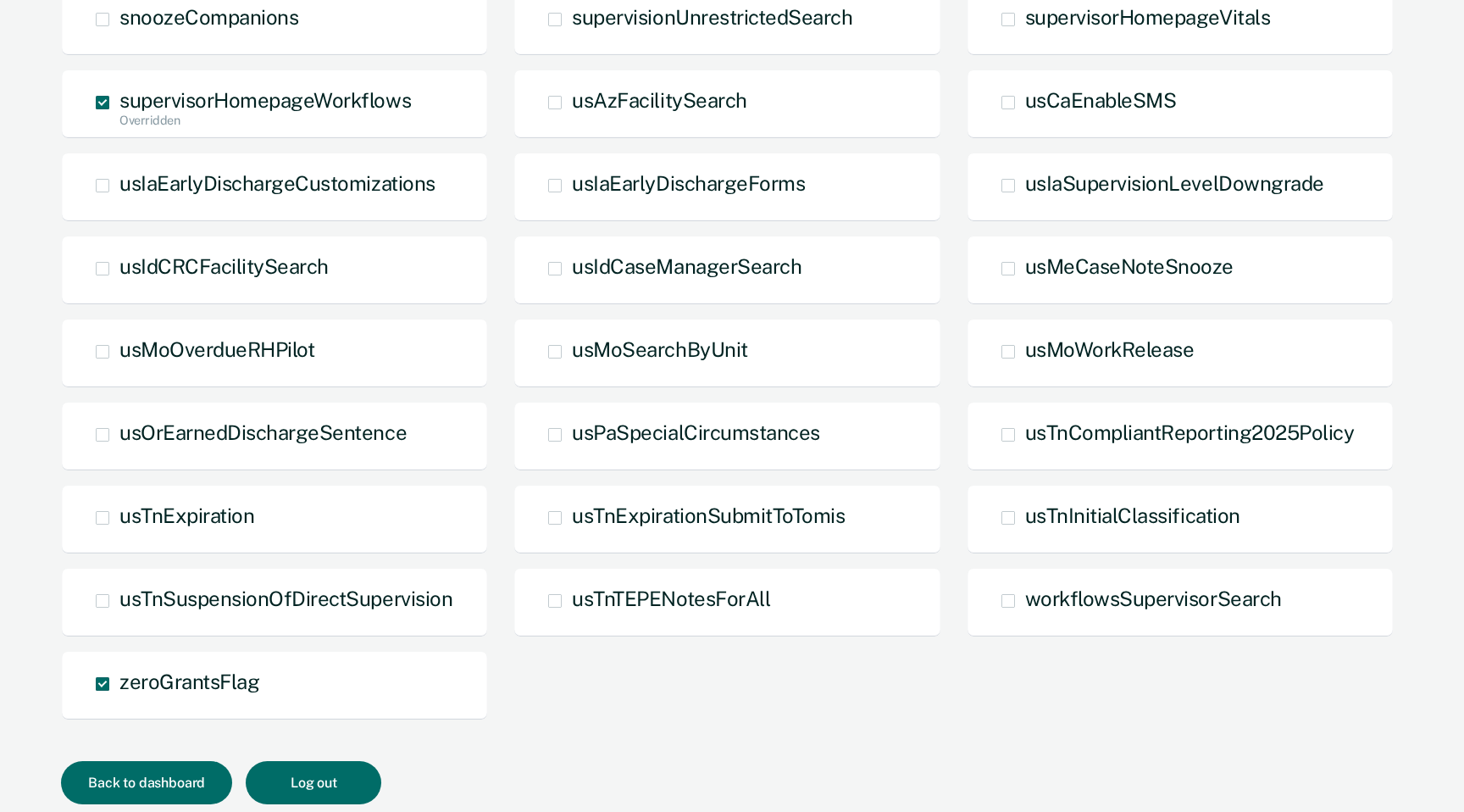
scroll to position [658, 0]
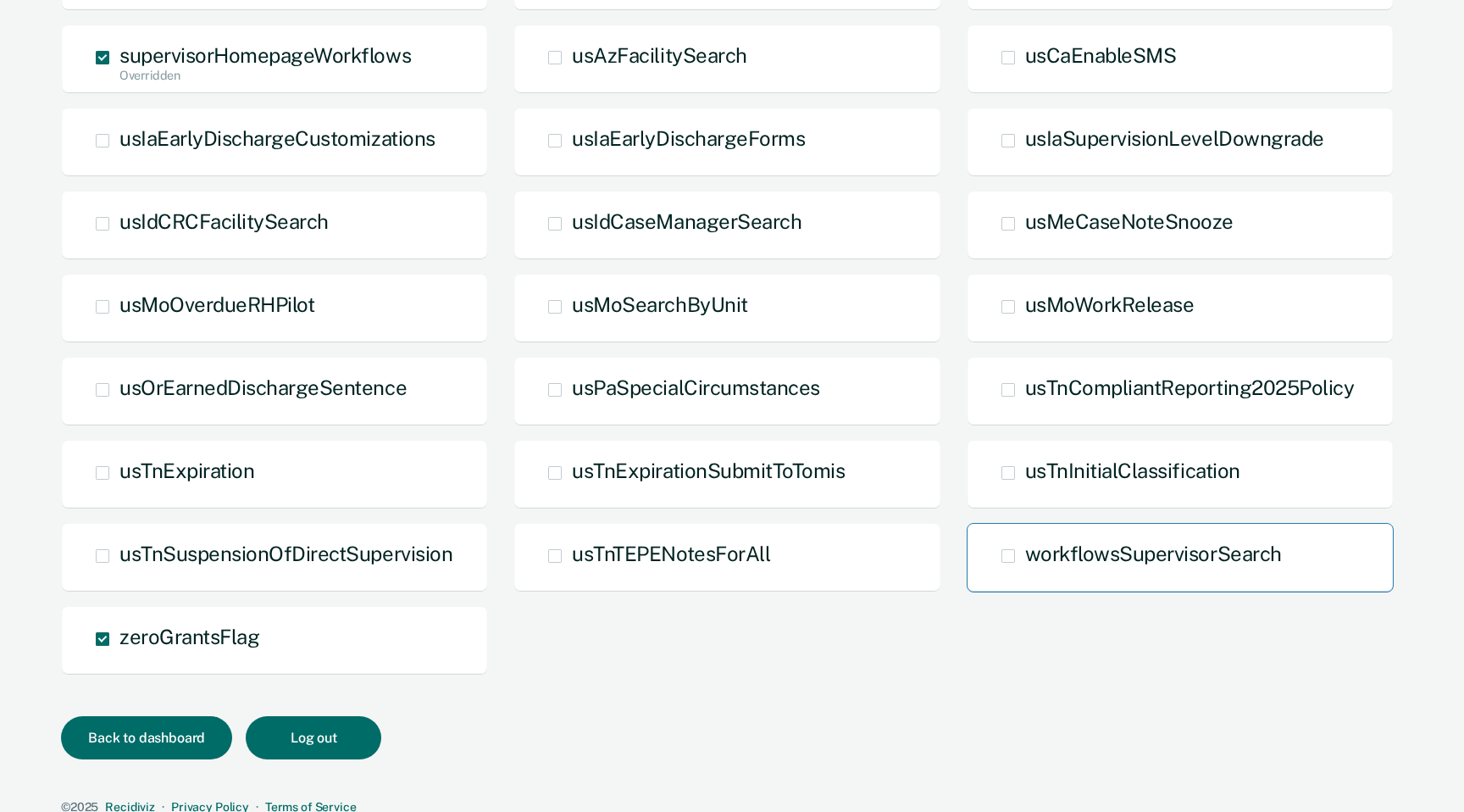
click at [1009, 555] on span at bounding box center [1008, 556] width 14 height 14
click at [1026, 568] on input "workflowsSupervisorSearch" at bounding box center [1026, 568] width 0 height 0
click at [152, 740] on button "Back to dashboard" at bounding box center [146, 737] width 171 height 43
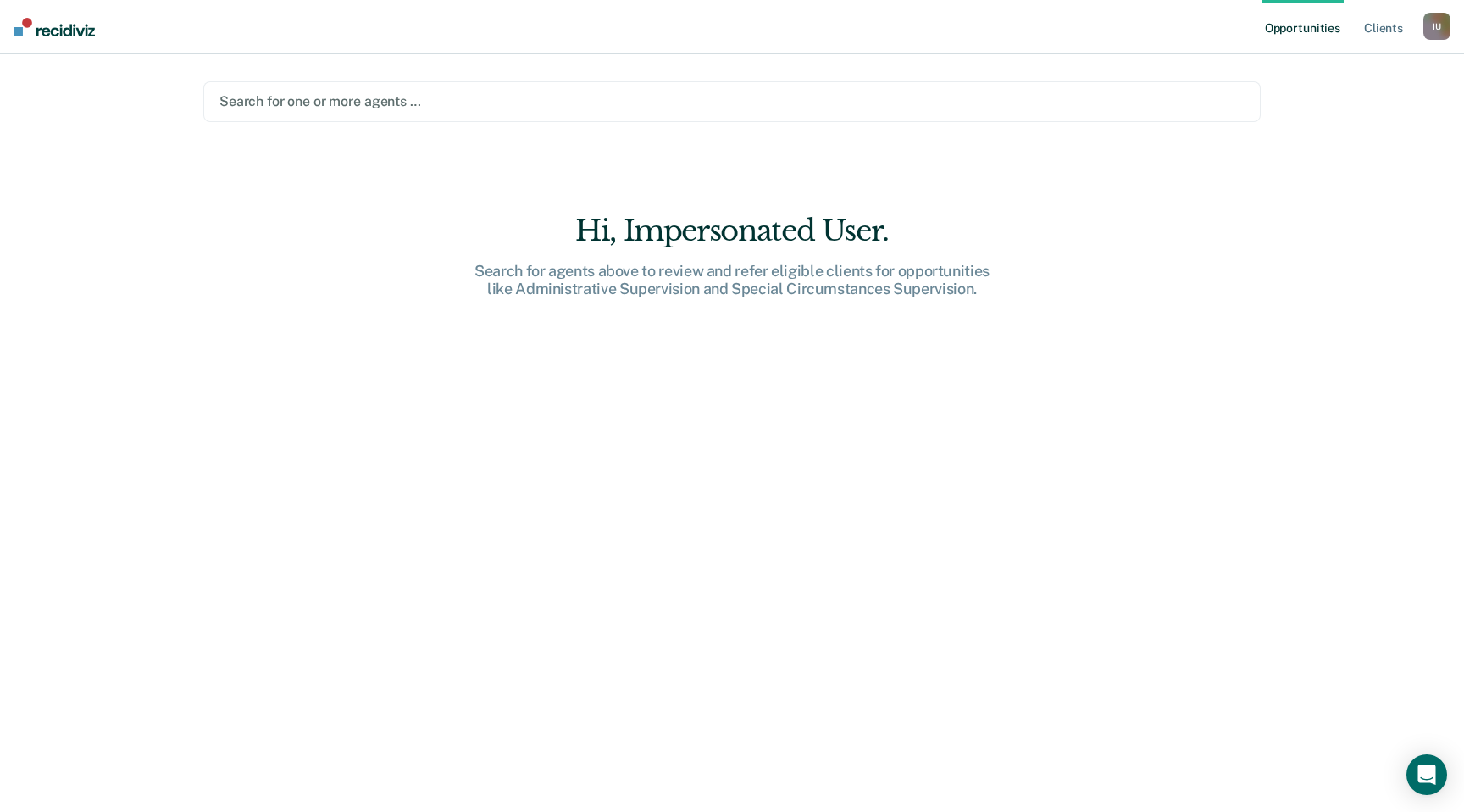
click at [1429, 24] on div "I U" at bounding box center [1436, 26] width 27 height 27
click at [1369, 68] on link "Profile" at bounding box center [1368, 69] width 136 height 15
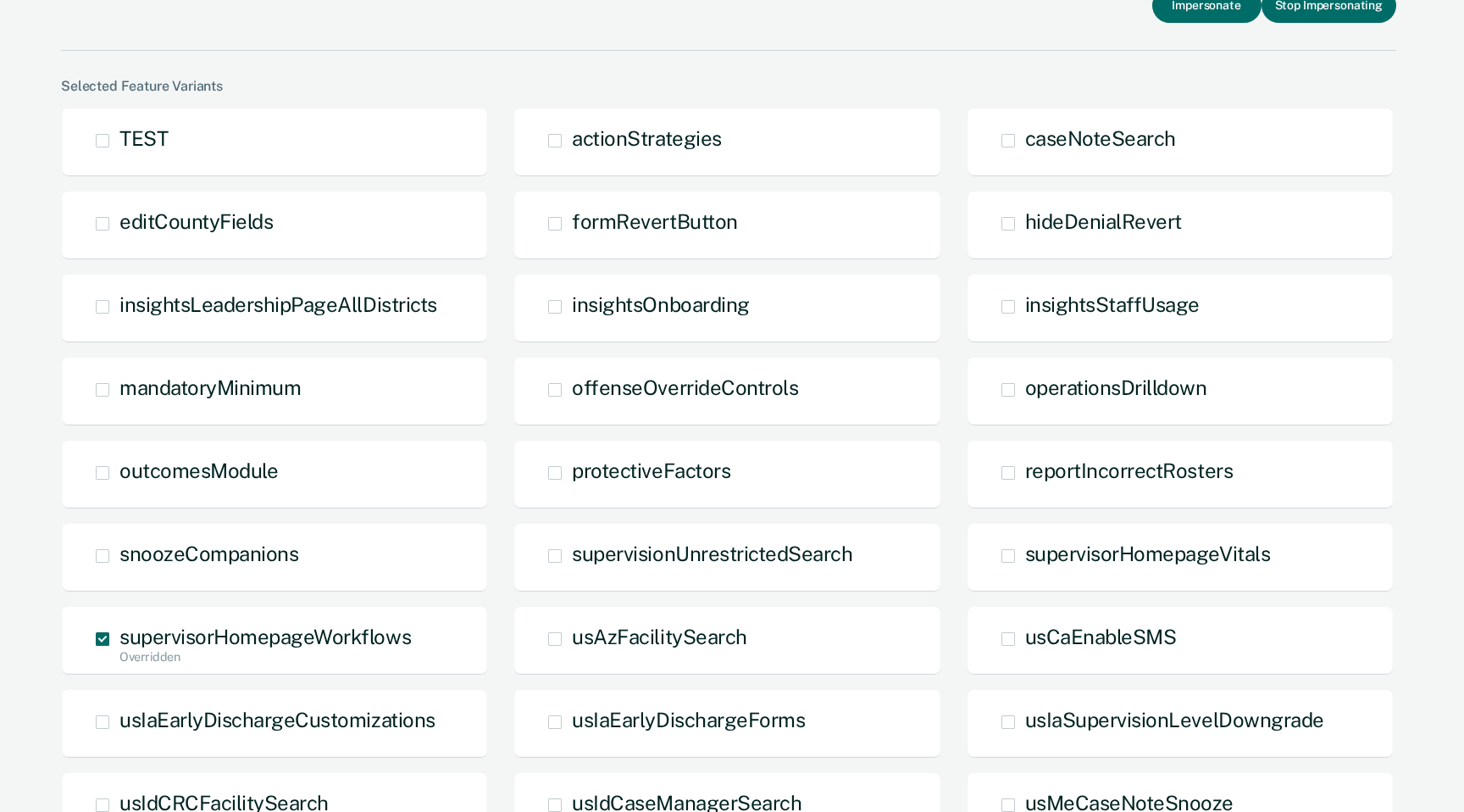
scroll to position [74, 0]
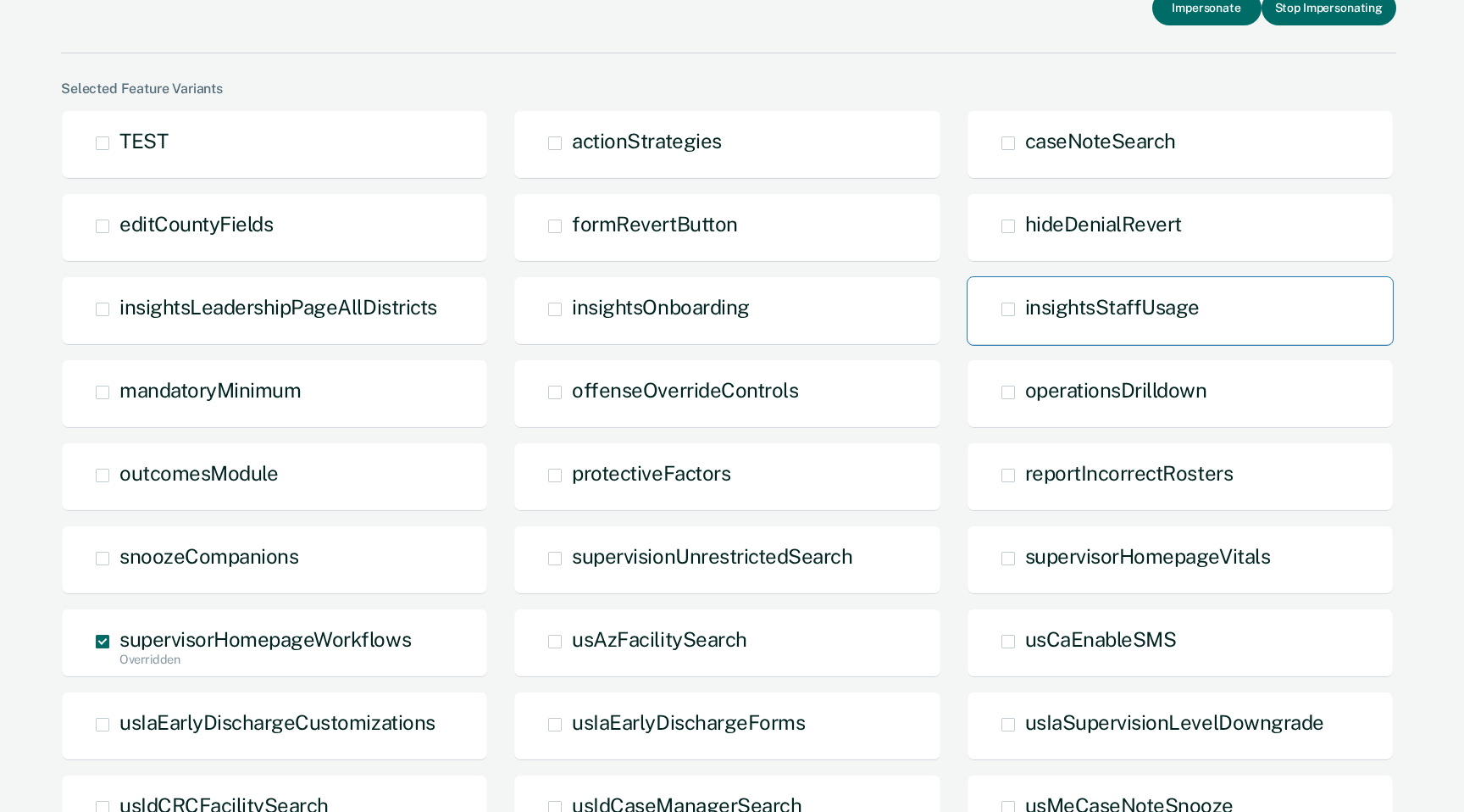
click at [1119, 312] on span "insightsStaffUsage" at bounding box center [1113, 307] width 175 height 24
click at [1026, 322] on input "insightsStaffUsage" at bounding box center [1026, 322] width 0 height 0
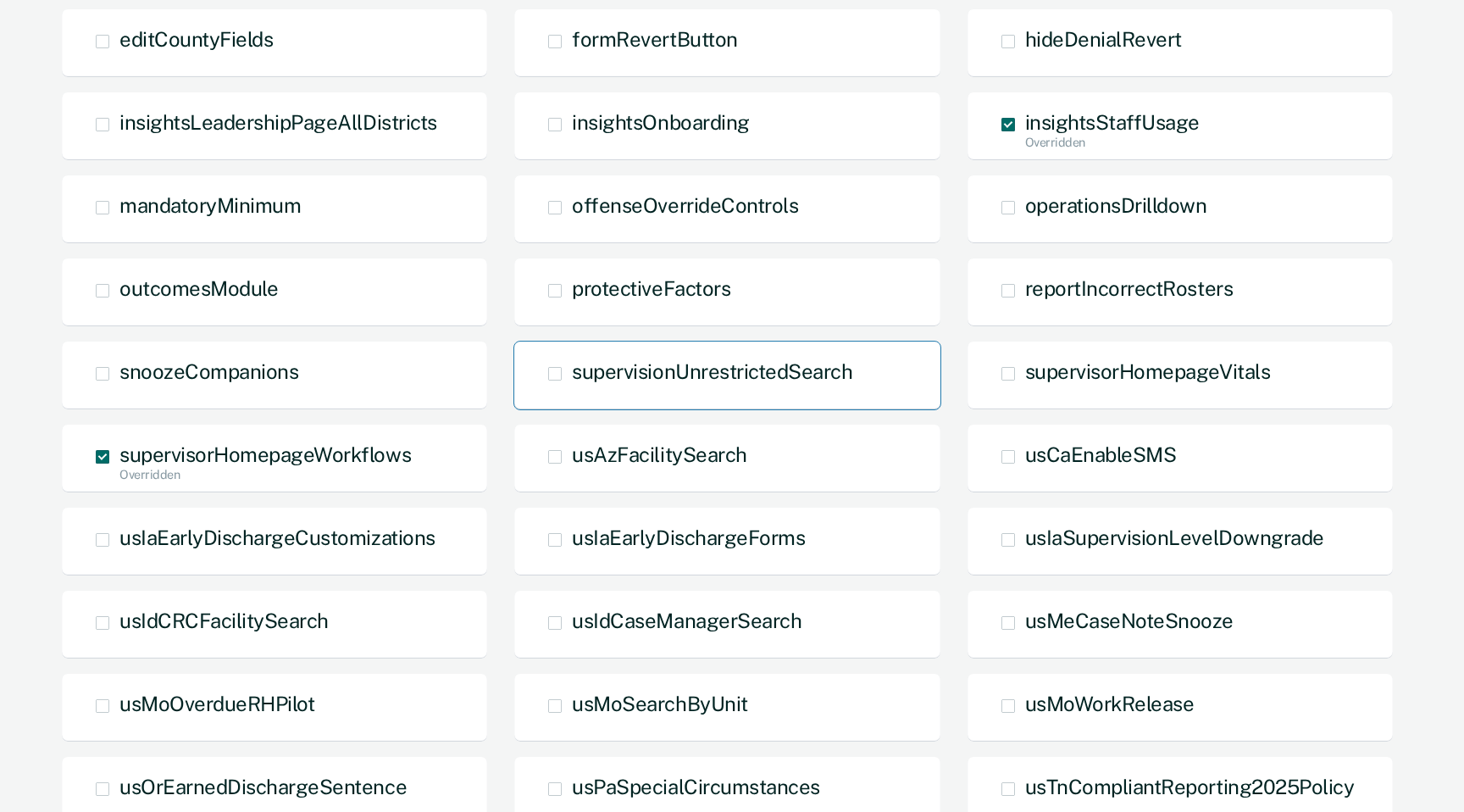
scroll to position [673, 0]
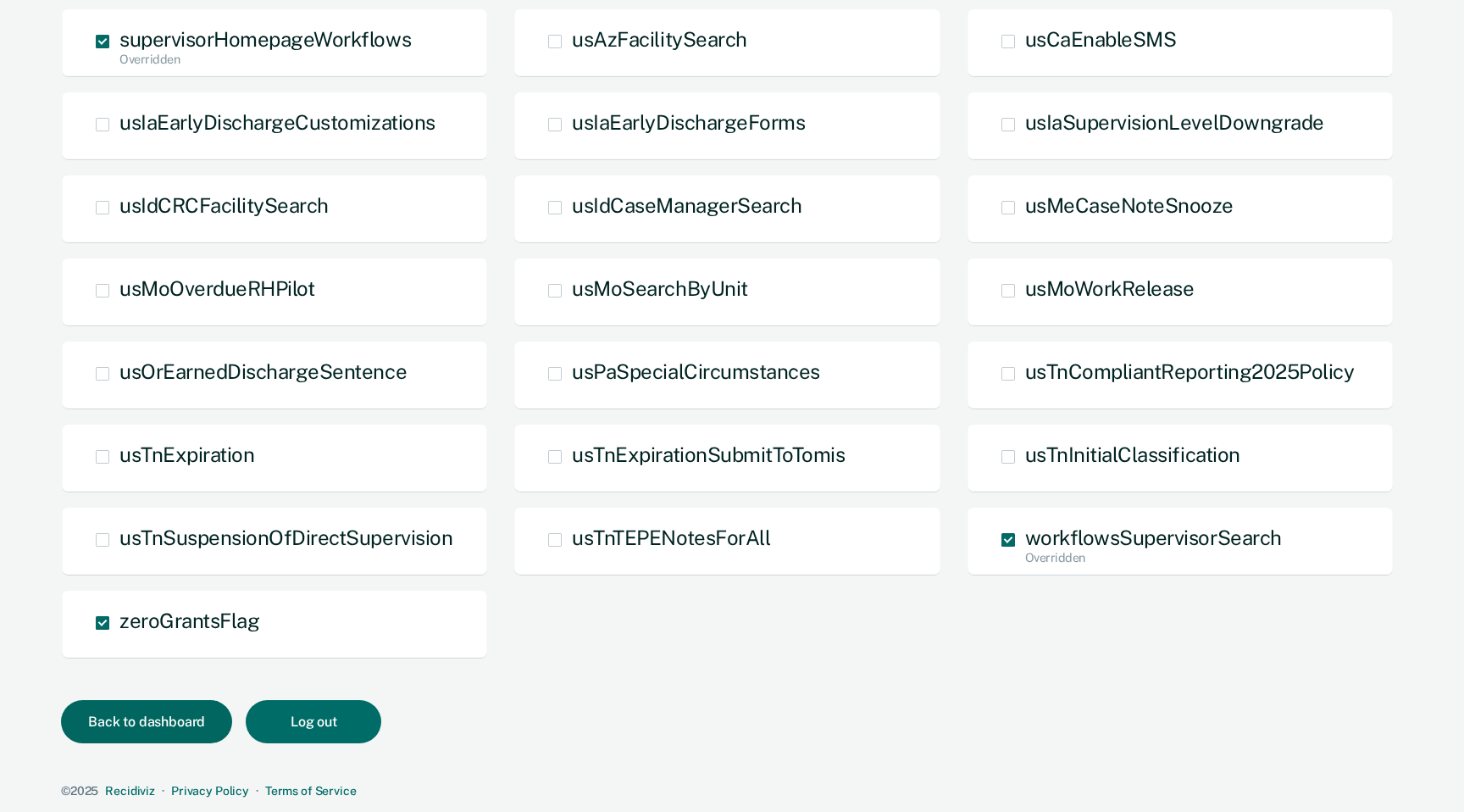
click at [196, 719] on button "Back to dashboard" at bounding box center [146, 722] width 171 height 43
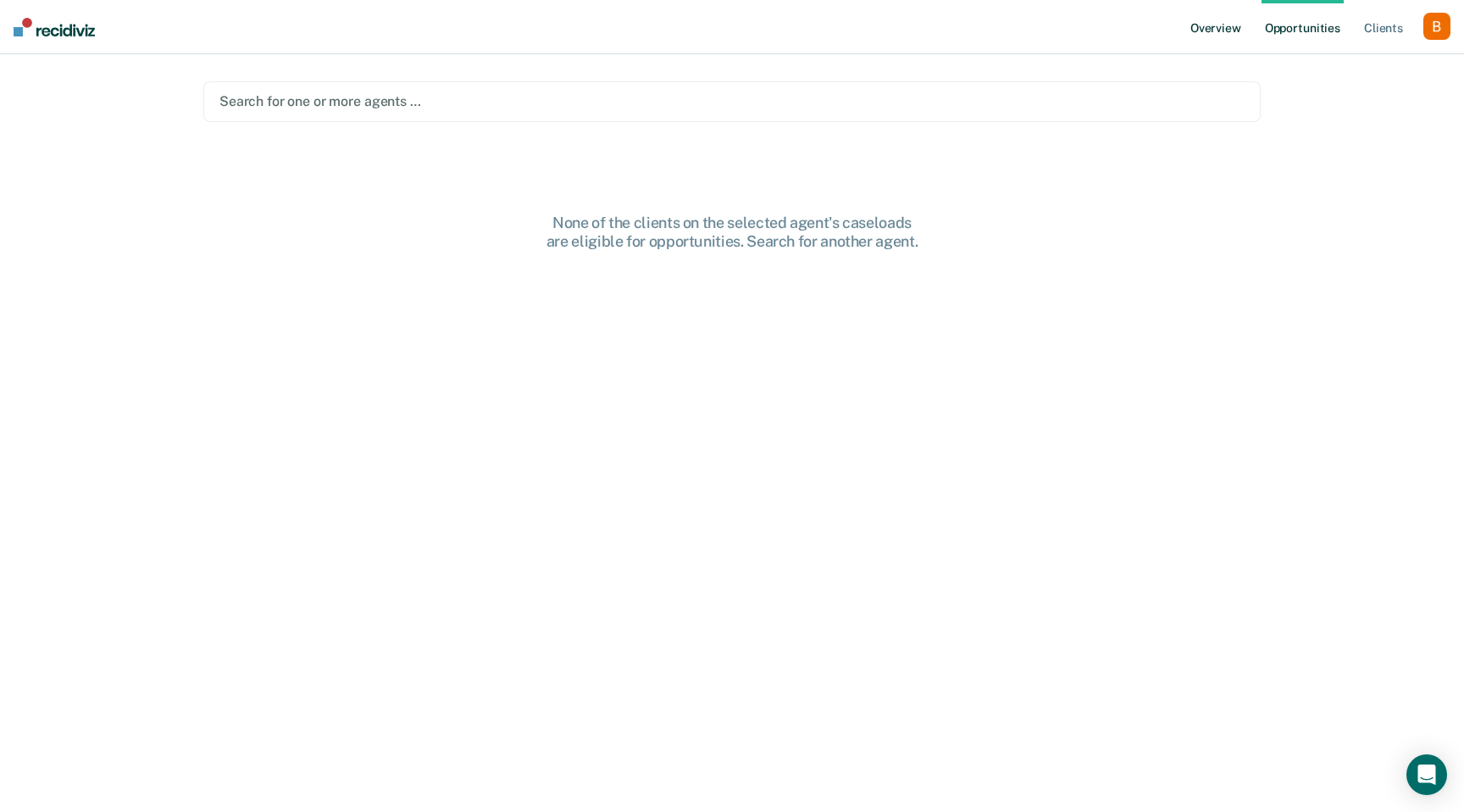
click at [1224, 24] on link "Overview" at bounding box center [1216, 27] width 58 height 54
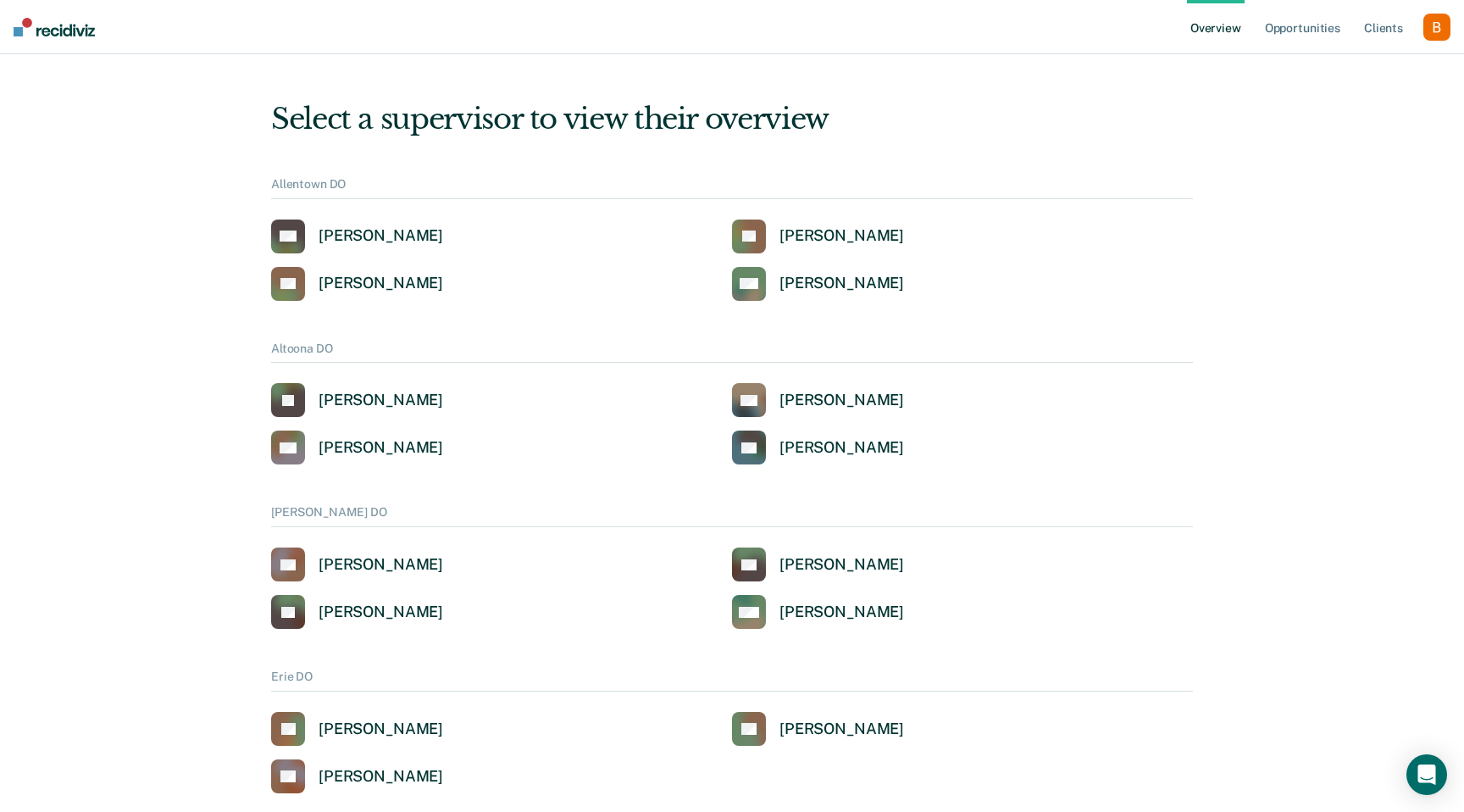
click at [1433, 28] on div "button" at bounding box center [1436, 27] width 27 height 27
click at [1369, 64] on link "Profile" at bounding box center [1368, 68] width 136 height 15
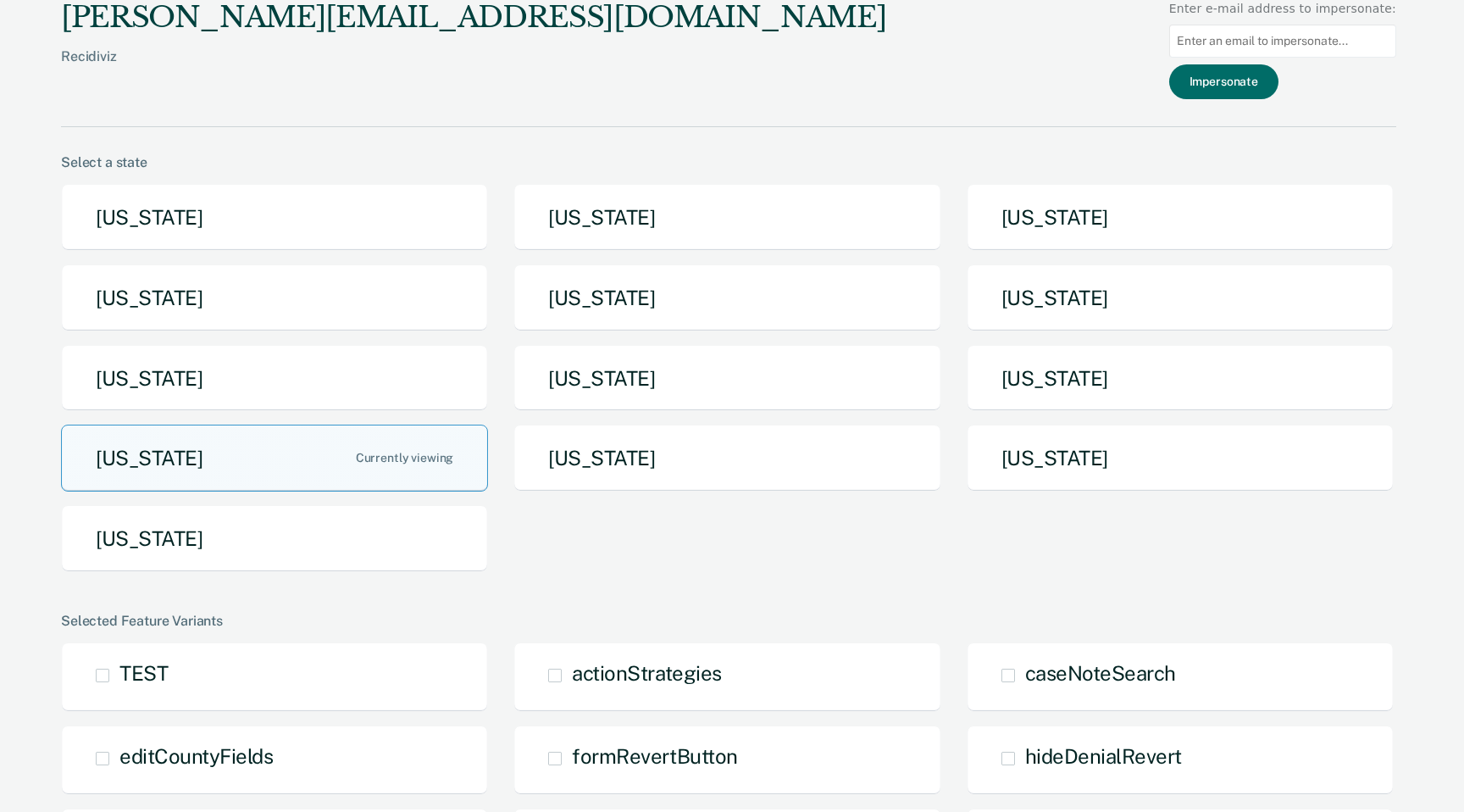
click at [1250, 40] on input at bounding box center [1283, 41] width 227 height 33
paste input "[EMAIL_ADDRESS][DOMAIN_NAME]"
type input "[EMAIL_ADDRESS][DOMAIN_NAME]"
click at [1233, 101] on div "[PERSON_NAME][EMAIL_ADDRESS][DOMAIN_NAME] Recidiviz Enter e-mail address to imp…" at bounding box center [729, 64] width 1336 height 127
click at [1211, 79] on button "Impersonate" at bounding box center [1224, 82] width 109 height 34
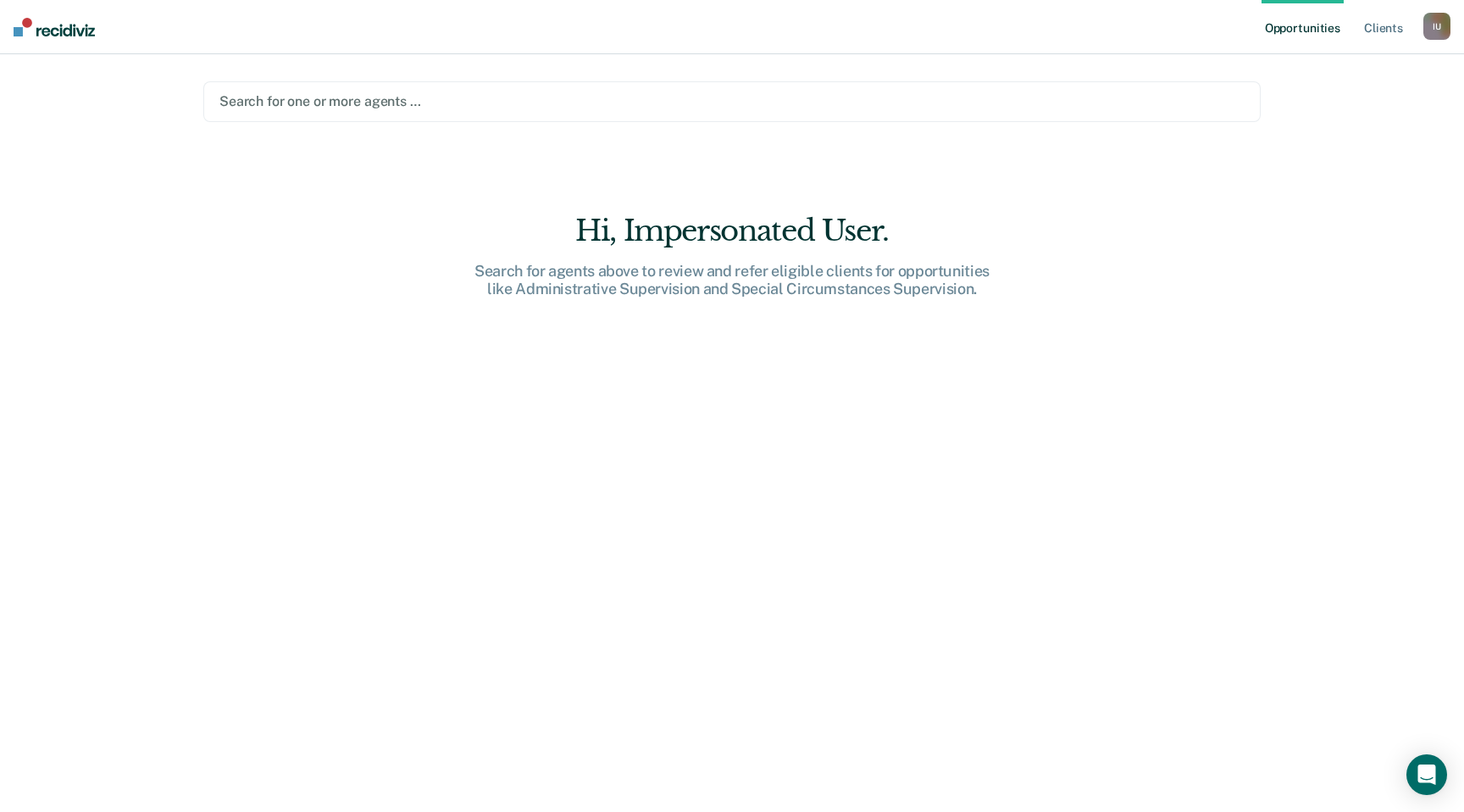
click at [1434, 34] on div "I U" at bounding box center [1436, 26] width 27 height 27
click at [1376, 63] on link "Profile" at bounding box center [1368, 69] width 136 height 15
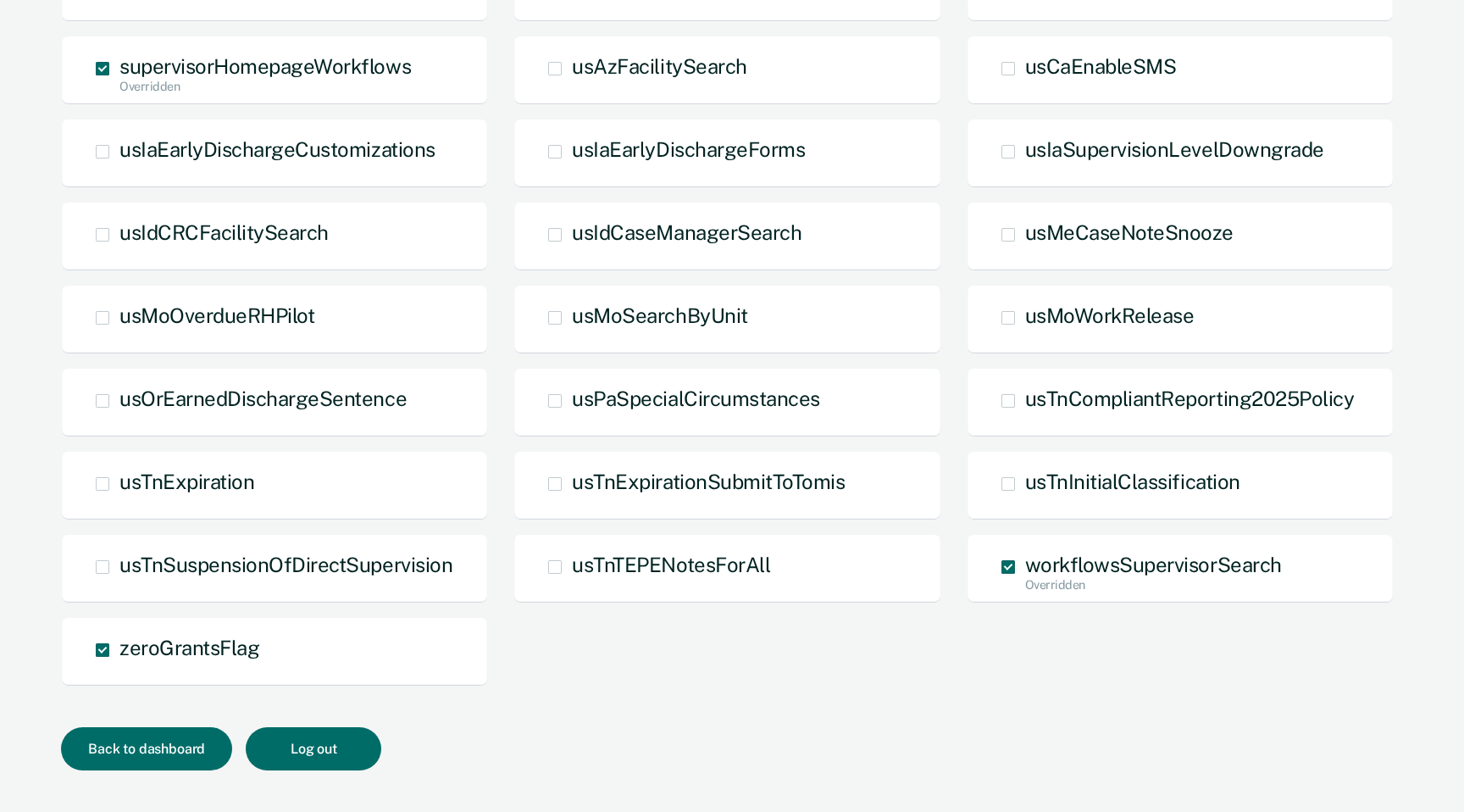
scroll to position [673, 0]
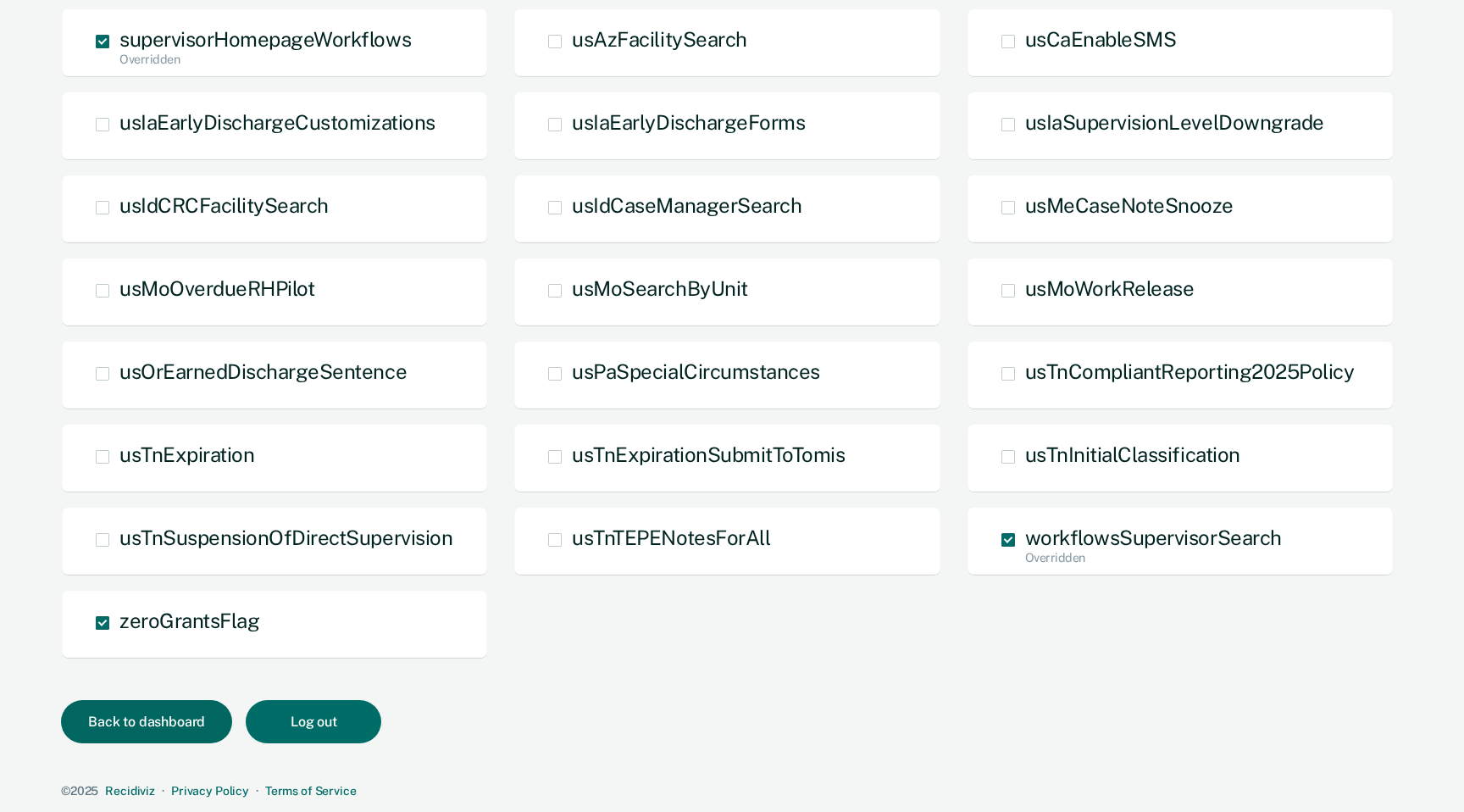
click at [146, 730] on button "Back to dashboard" at bounding box center [146, 722] width 171 height 43
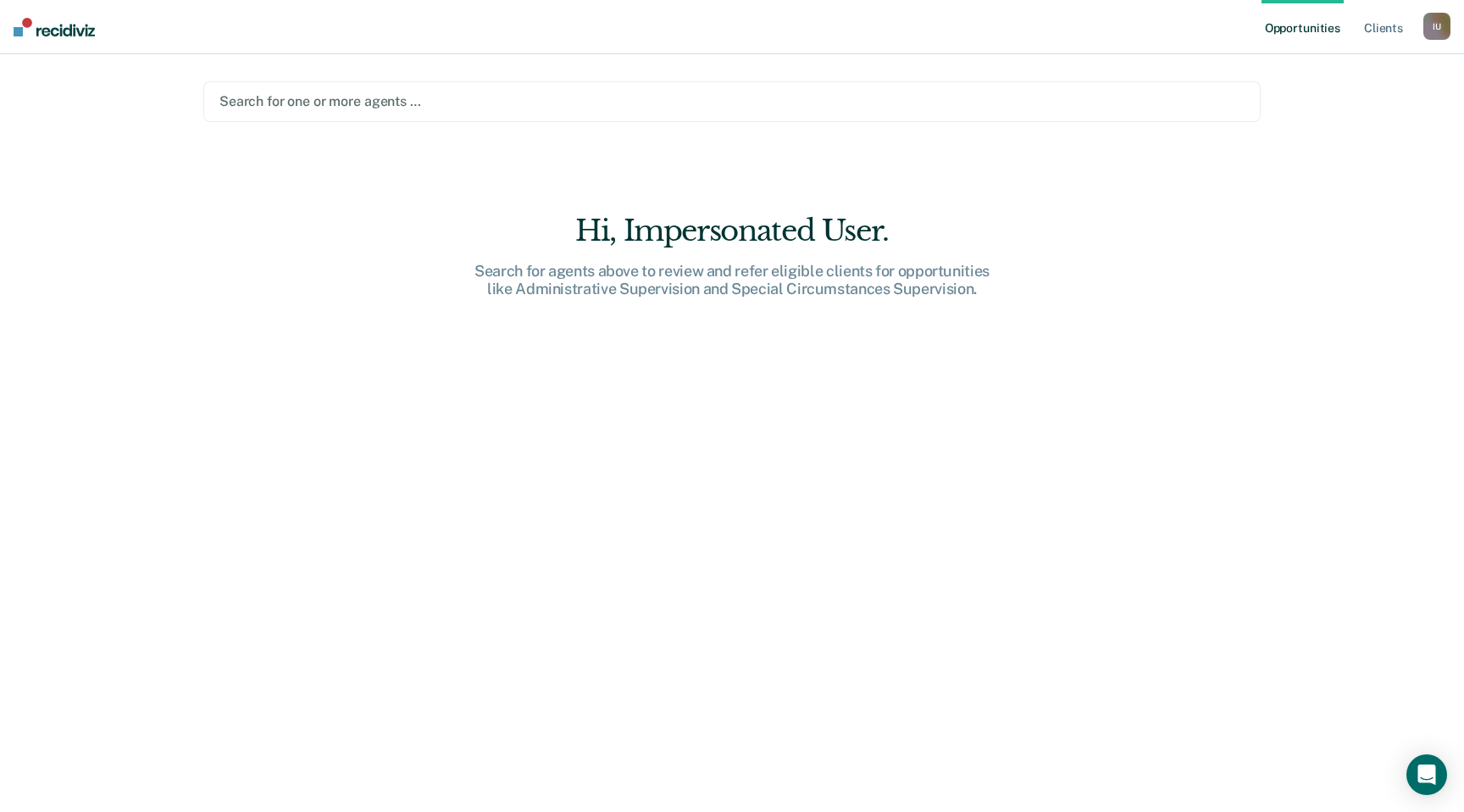
click at [1435, 27] on div "I U" at bounding box center [1436, 26] width 27 height 27
click at [1352, 70] on link "Profile" at bounding box center [1368, 69] width 136 height 15
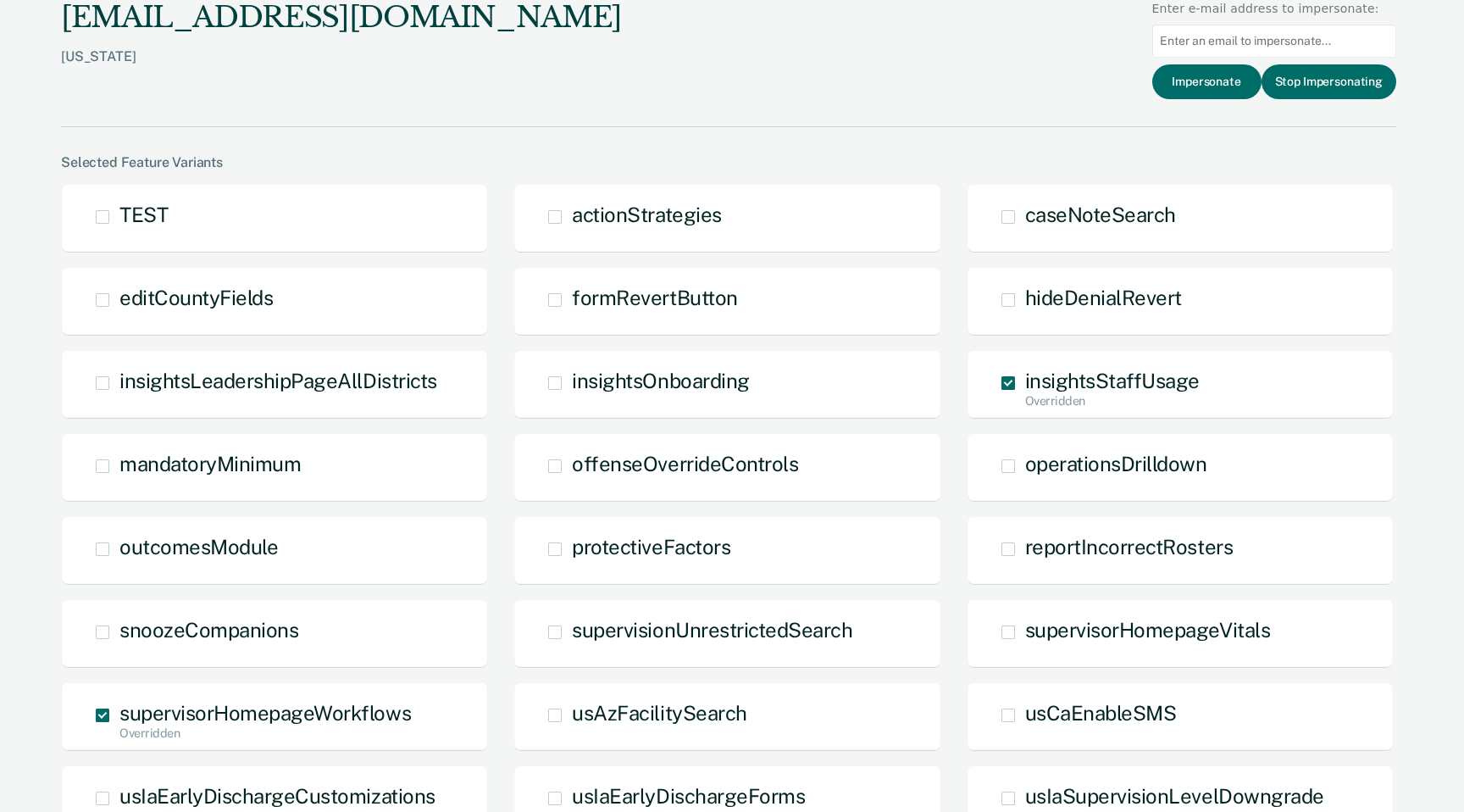
click at [1230, 46] on input at bounding box center [1274, 41] width 244 height 33
paste input "[EMAIL_ADDRESS][DOMAIN_NAME]"
type input "[EMAIL_ADDRESS][DOMAIN_NAME]"
click at [1225, 76] on button "Impersonate" at bounding box center [1207, 82] width 109 height 34
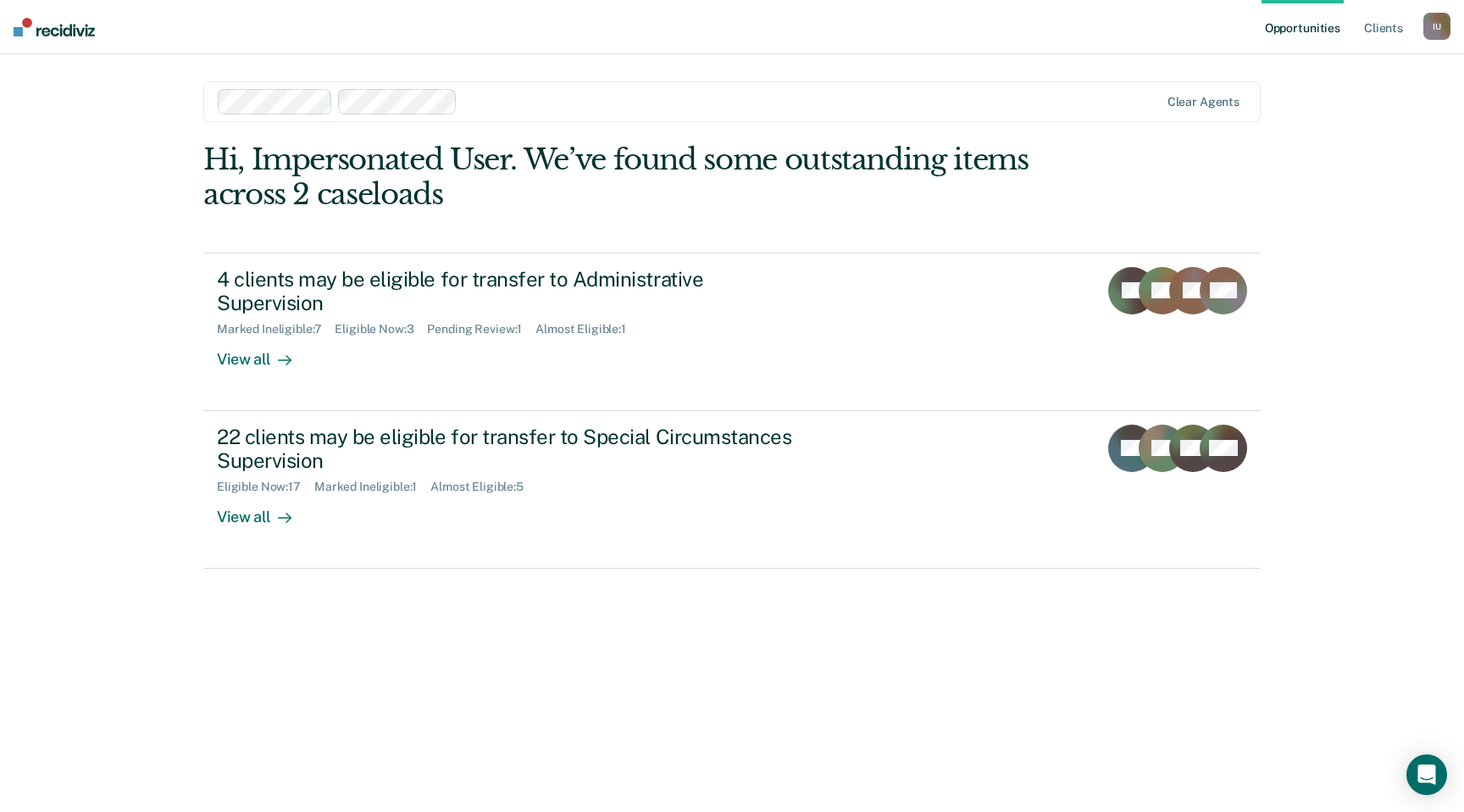
click at [1434, 28] on div "I U" at bounding box center [1436, 26] width 27 height 27
click at [1372, 76] on link "Profile" at bounding box center [1368, 69] width 136 height 15
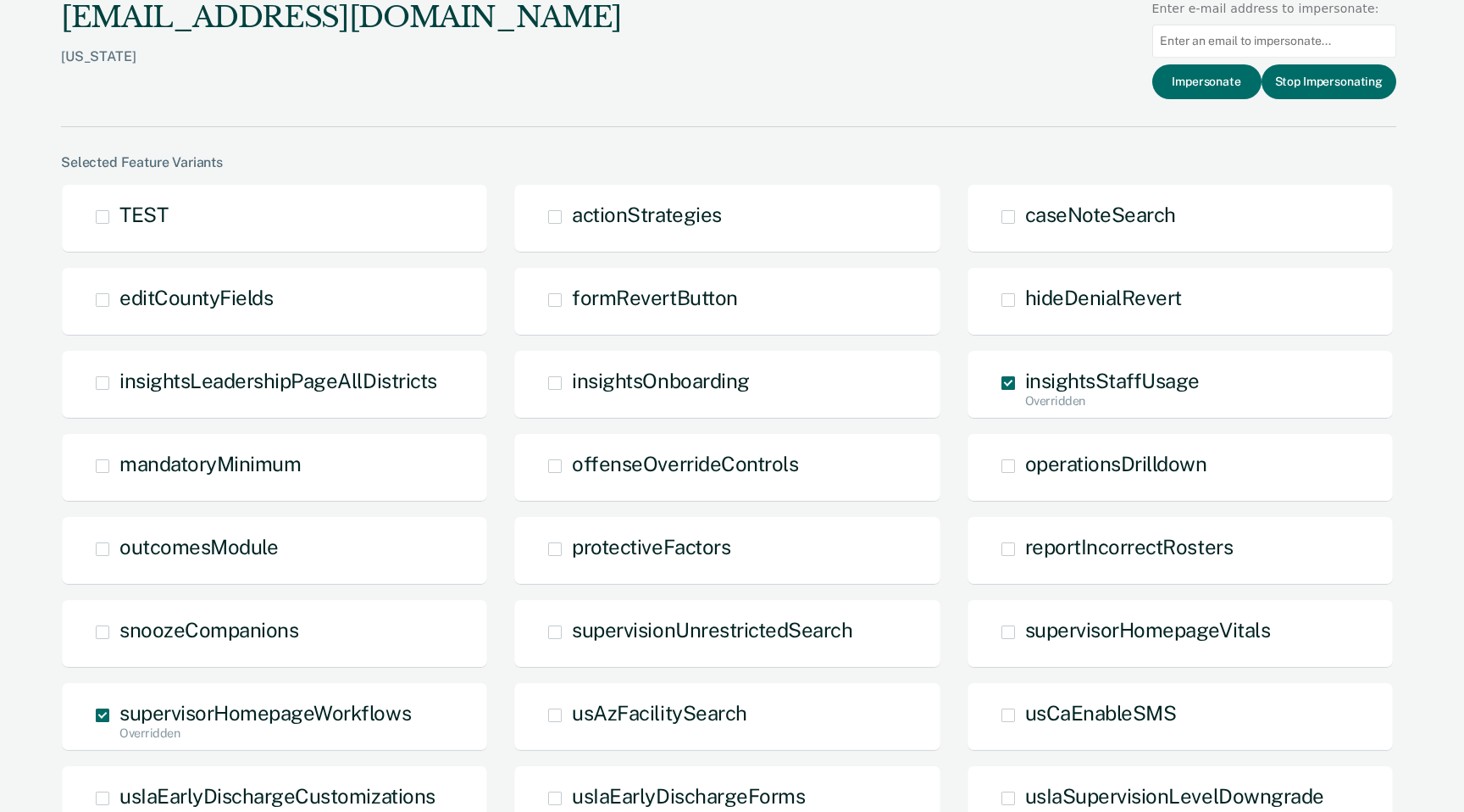
click at [1246, 50] on input at bounding box center [1274, 41] width 244 height 33
paste input "[EMAIL_ADDRESS][DOMAIN_NAME]"
type input "[EMAIL_ADDRESS][DOMAIN_NAME]"
click at [1200, 79] on button "Impersonate" at bounding box center [1207, 82] width 109 height 34
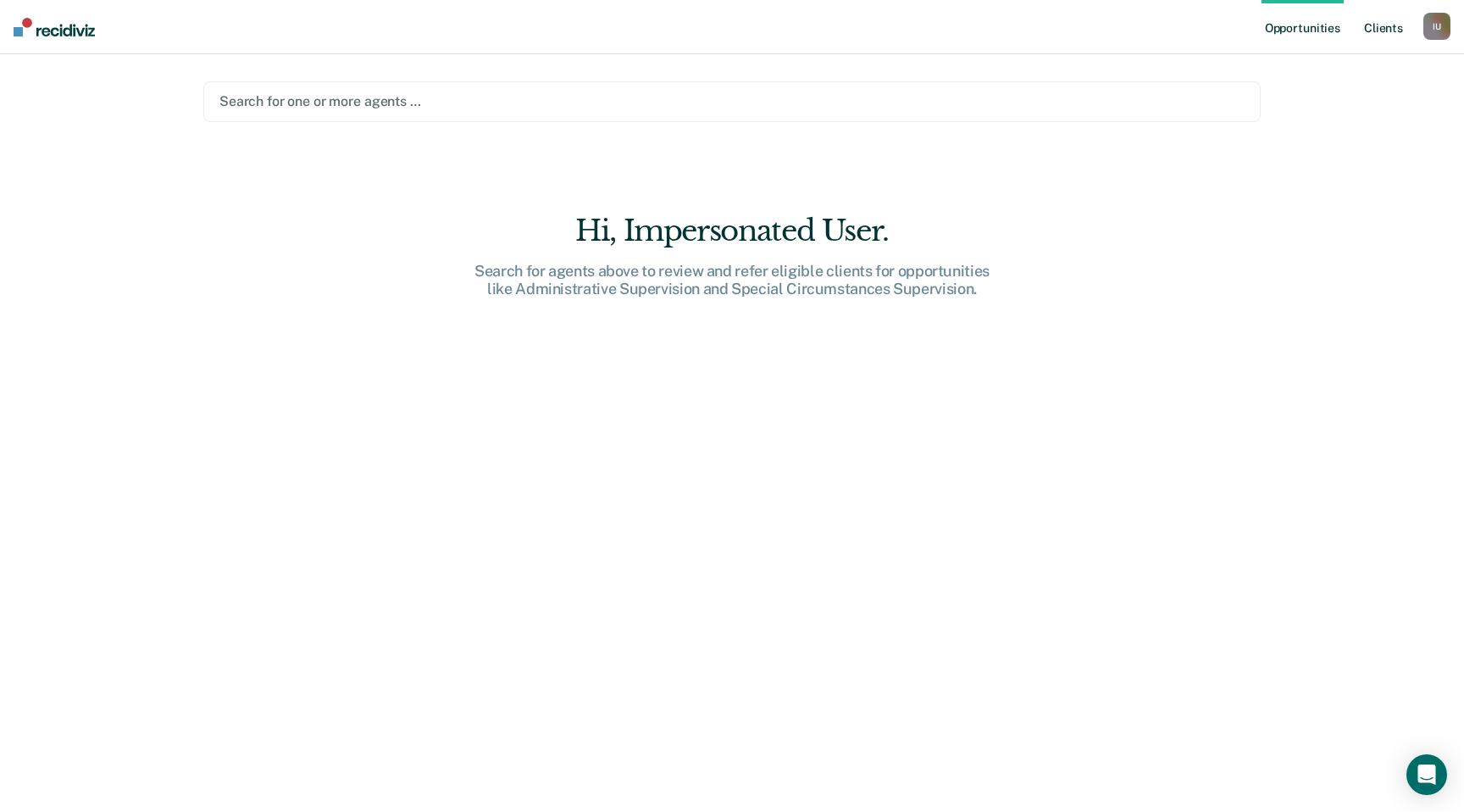
click at [1371, 26] on link "Client s" at bounding box center [1383, 27] width 46 height 54
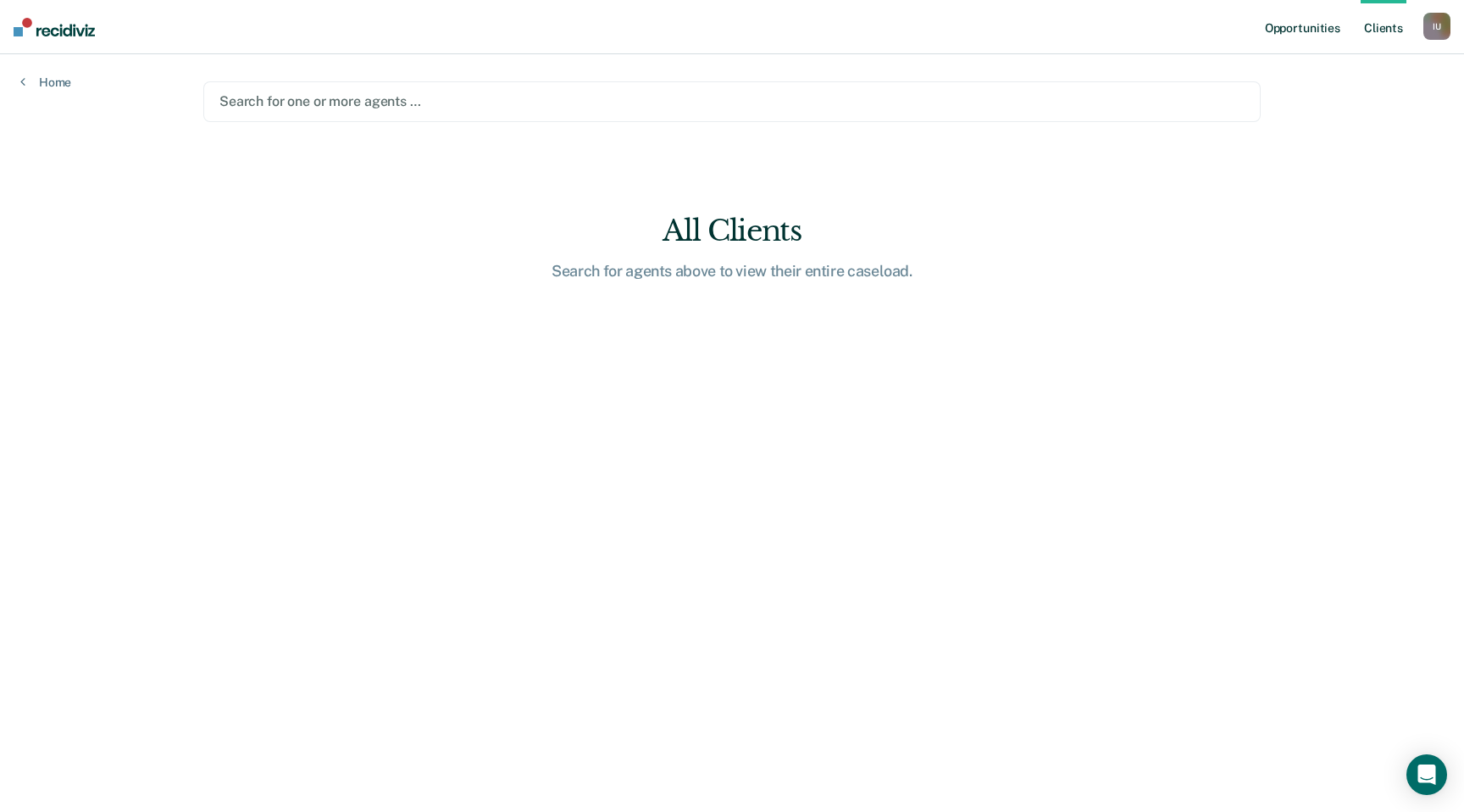
click at [1310, 24] on link "Opportunities" at bounding box center [1302, 27] width 82 height 54
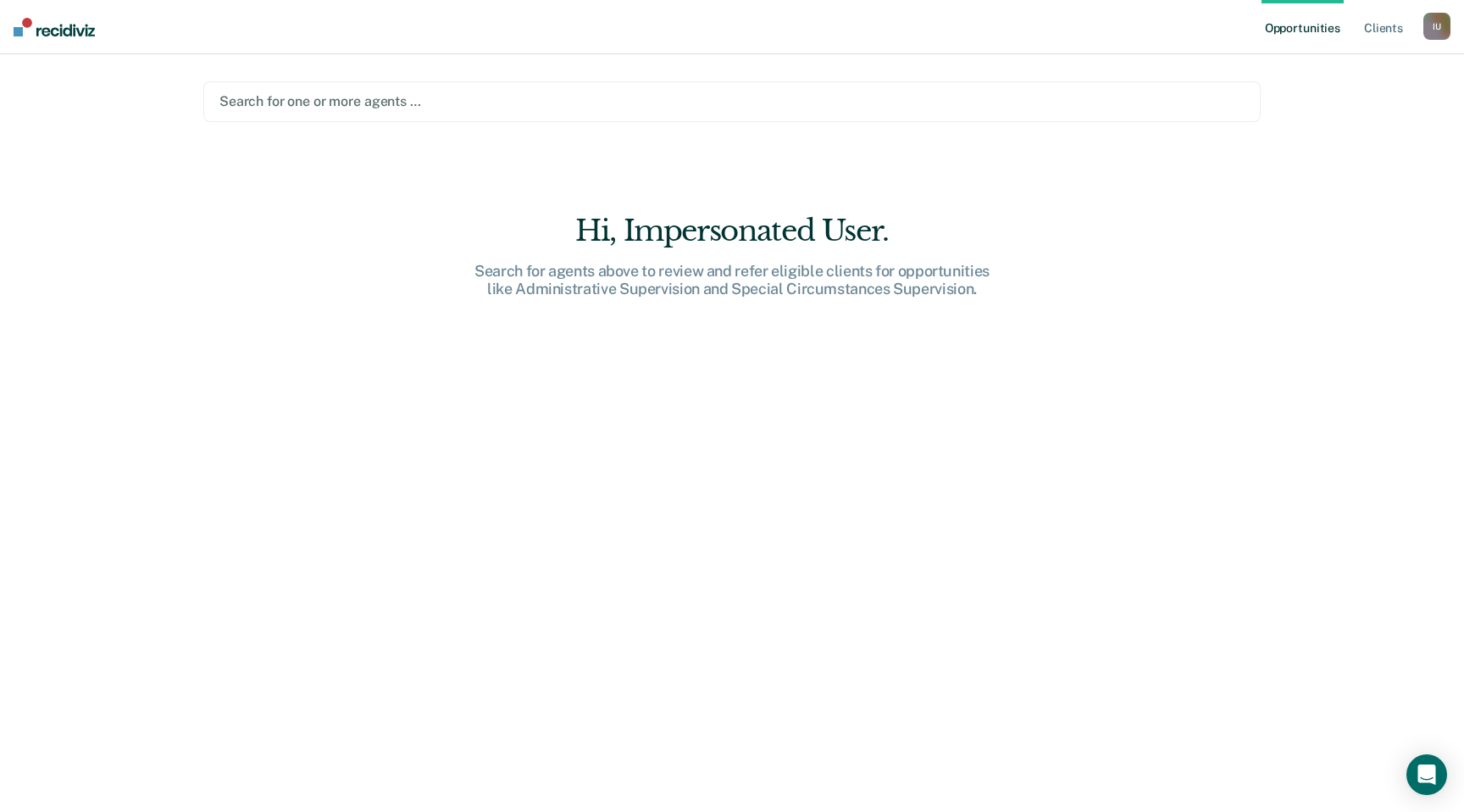
click at [1454, 27] on nav "Opportunities Client s Impersonated User I U Profile How it works Log Out" at bounding box center [732, 27] width 1464 height 54
click at [1436, 26] on div "I U" at bounding box center [1436, 26] width 27 height 27
click at [1355, 66] on link "Profile" at bounding box center [1368, 69] width 136 height 15
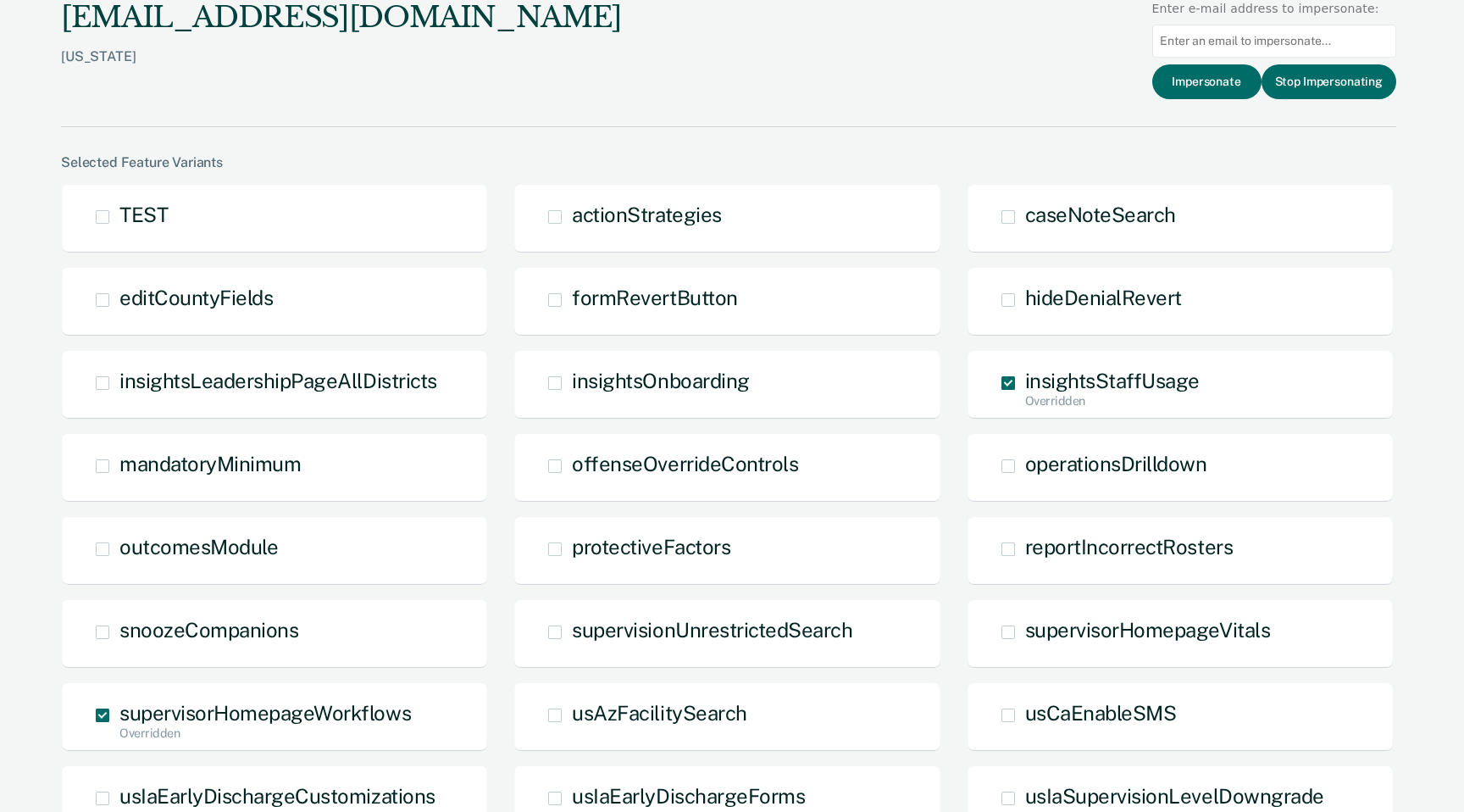
click at [1209, 32] on input at bounding box center [1274, 41] width 244 height 33
paste input "alandfair@pa.gov"
type input "alandfair@pa.gov"
click at [1190, 76] on button "Impersonate" at bounding box center [1207, 82] width 109 height 34
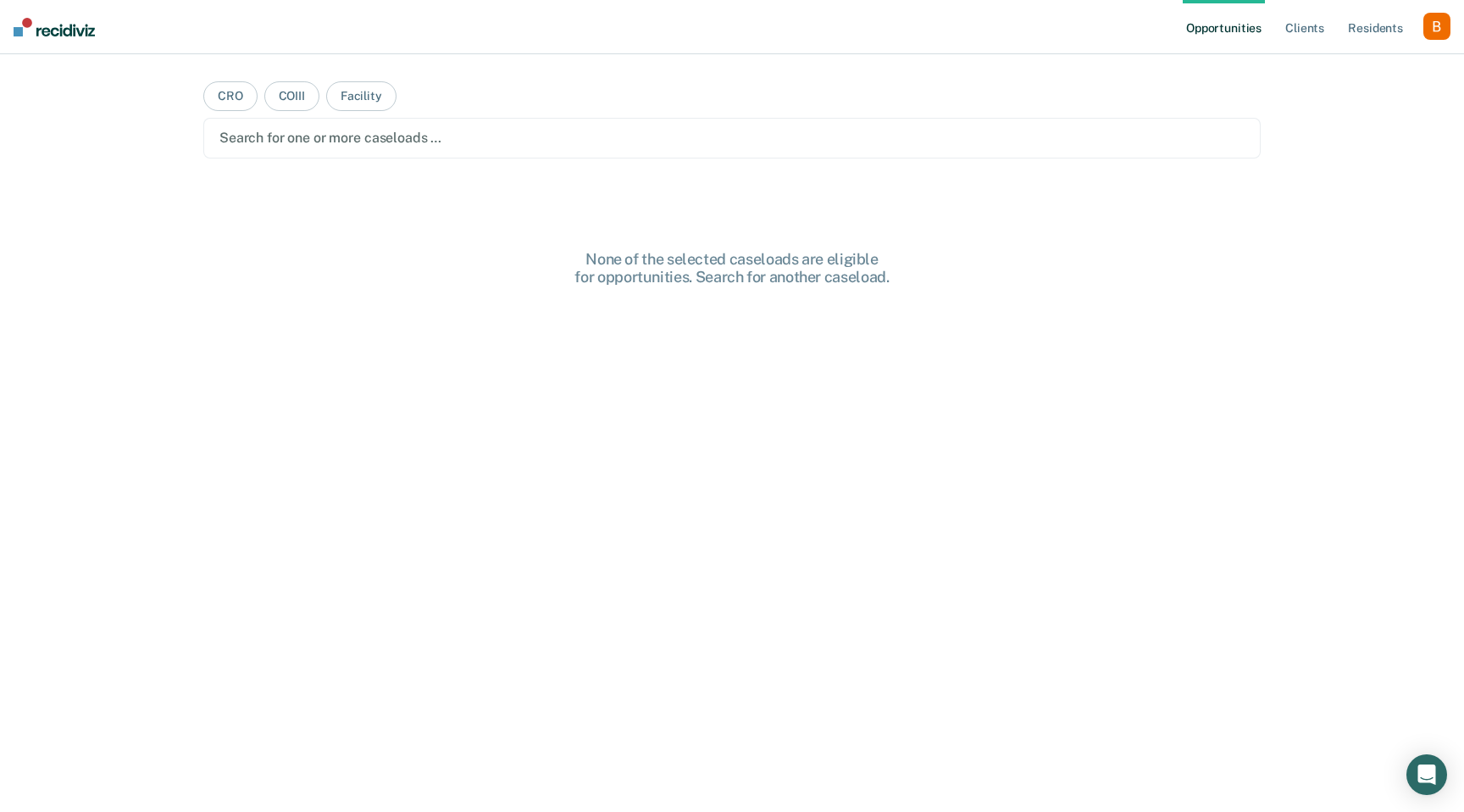
click at [1434, 34] on div "button" at bounding box center [1436, 26] width 27 height 27
click at [1358, 66] on link "Profile" at bounding box center [1368, 69] width 136 height 15
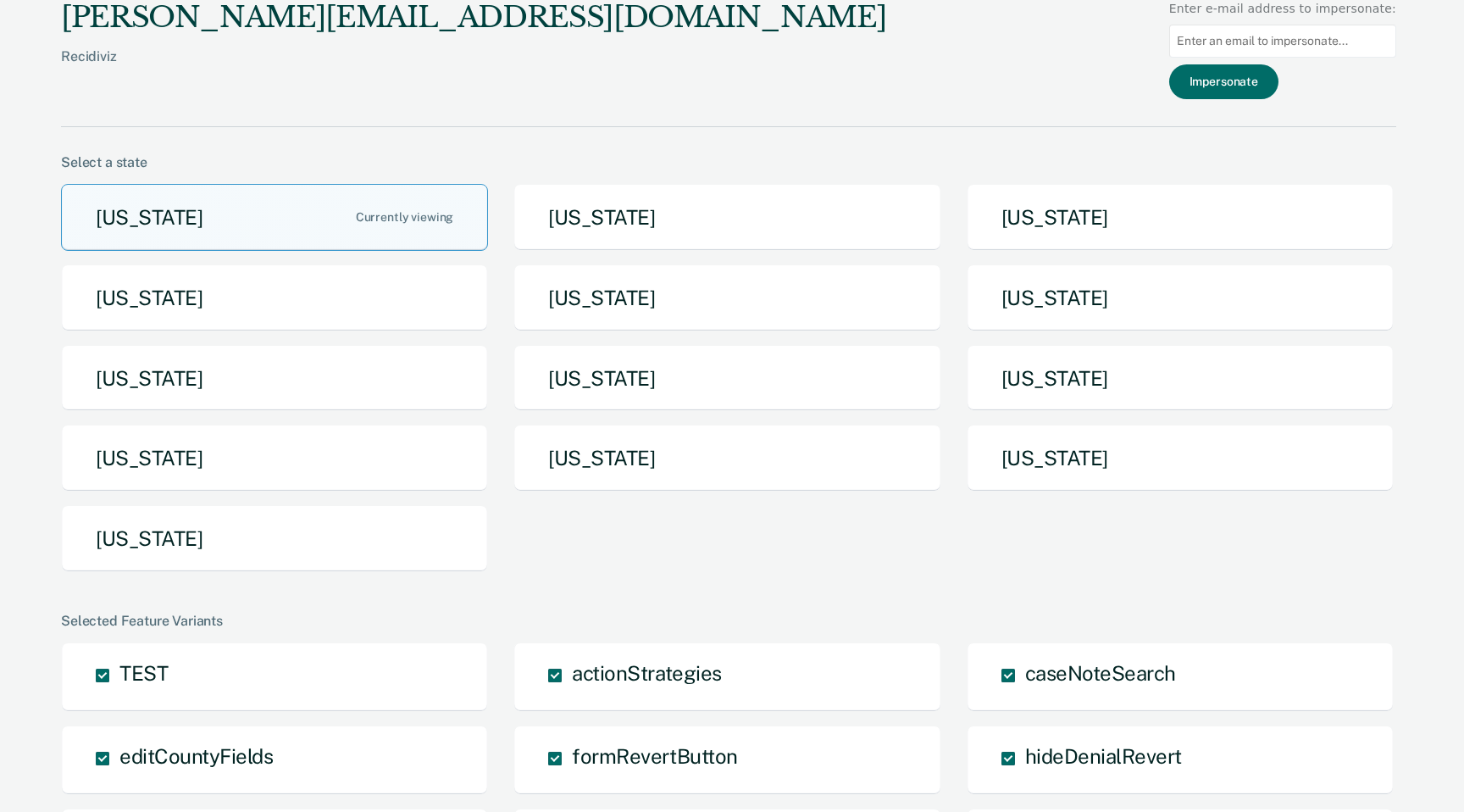
click at [1283, 42] on input at bounding box center [1283, 41] width 227 height 33
paste input "[EMAIL_ADDRESS][DOMAIN_NAME]"
type input "[EMAIL_ADDRESS][DOMAIN_NAME]"
click at [1239, 73] on button "Impersonate" at bounding box center [1224, 82] width 109 height 34
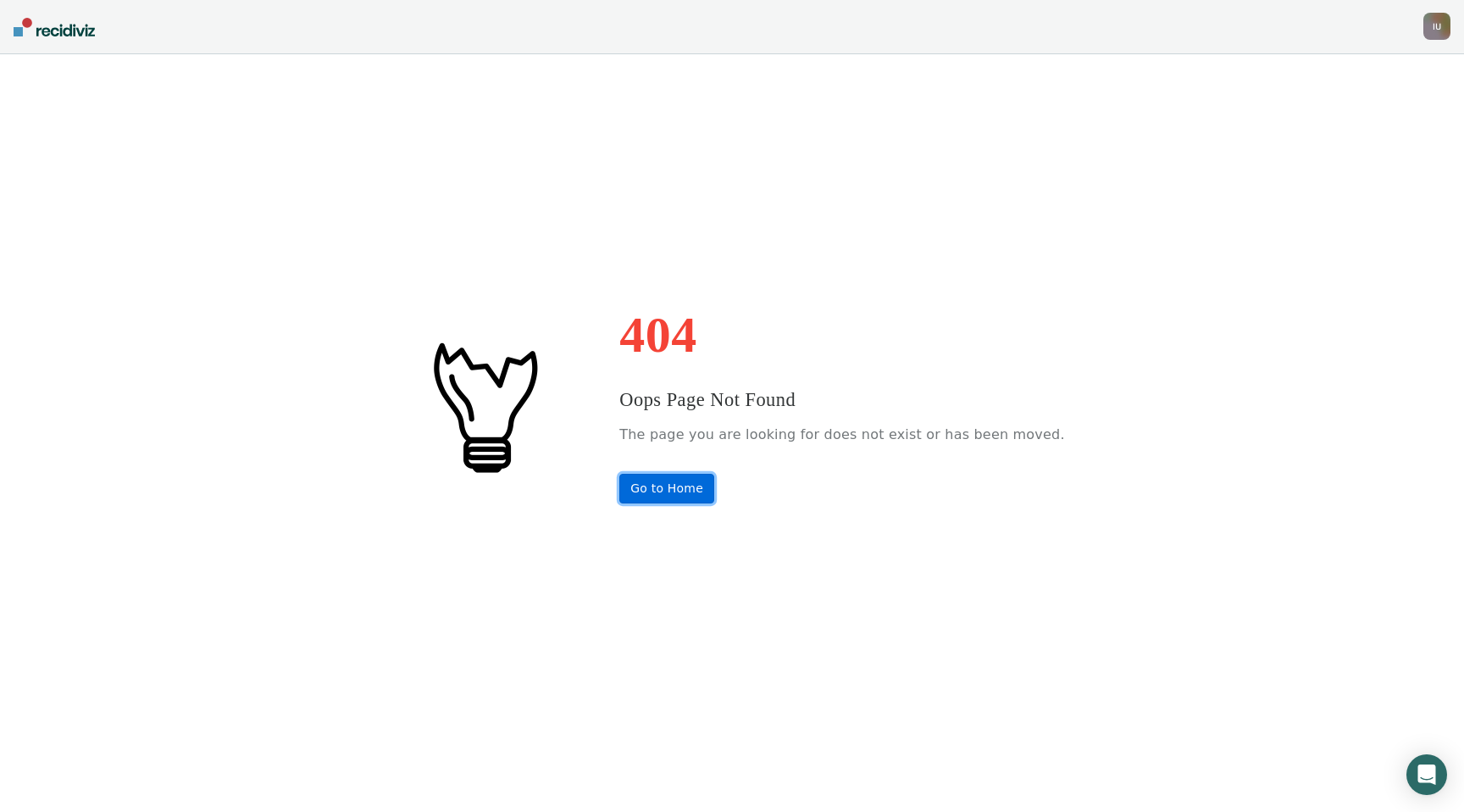
click at [668, 486] on link "Go to Home" at bounding box center [667, 488] width 95 height 29
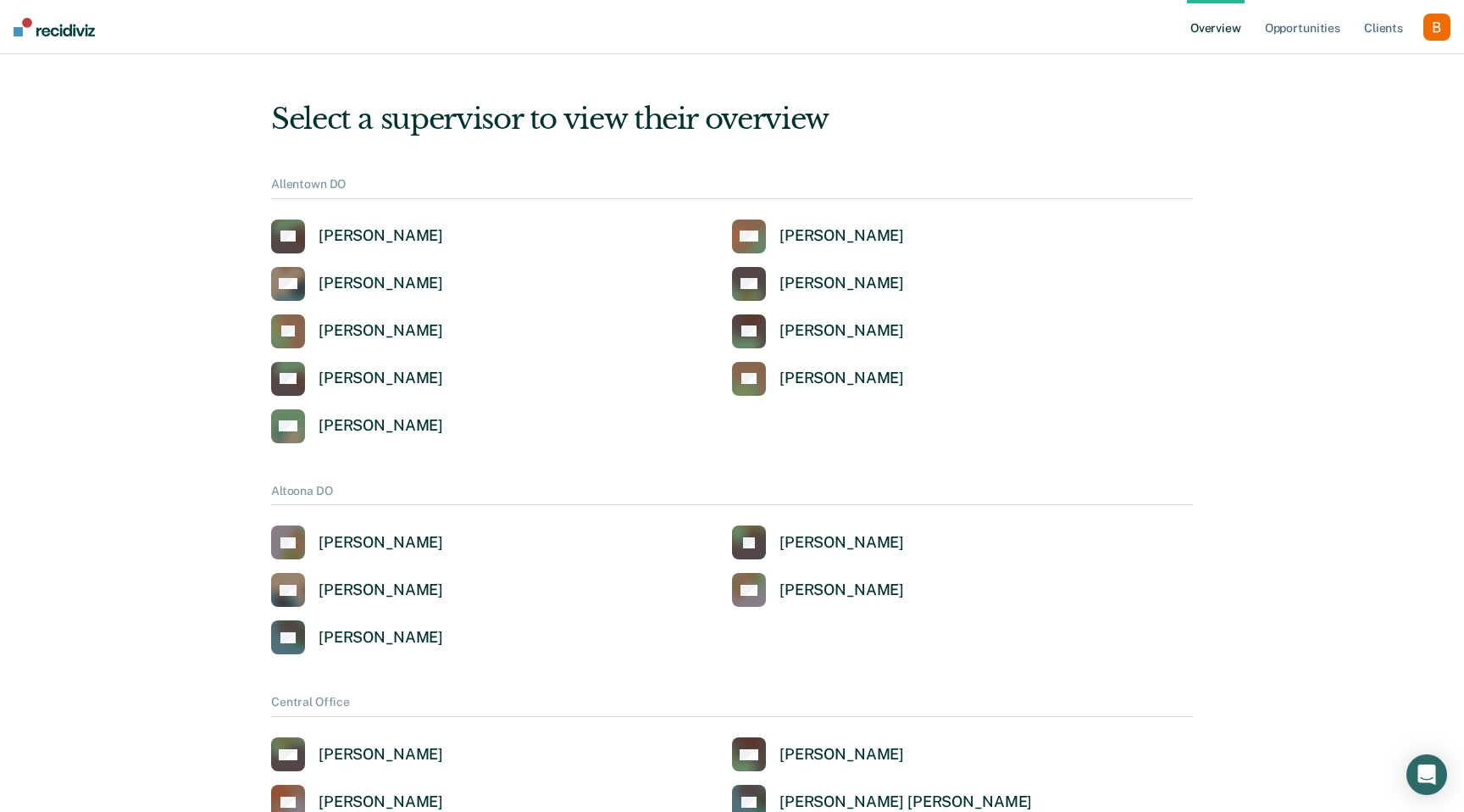
click at [1438, 25] on div "button" at bounding box center [1436, 27] width 27 height 27
click at [1369, 63] on link "Profile" at bounding box center [1368, 68] width 136 height 15
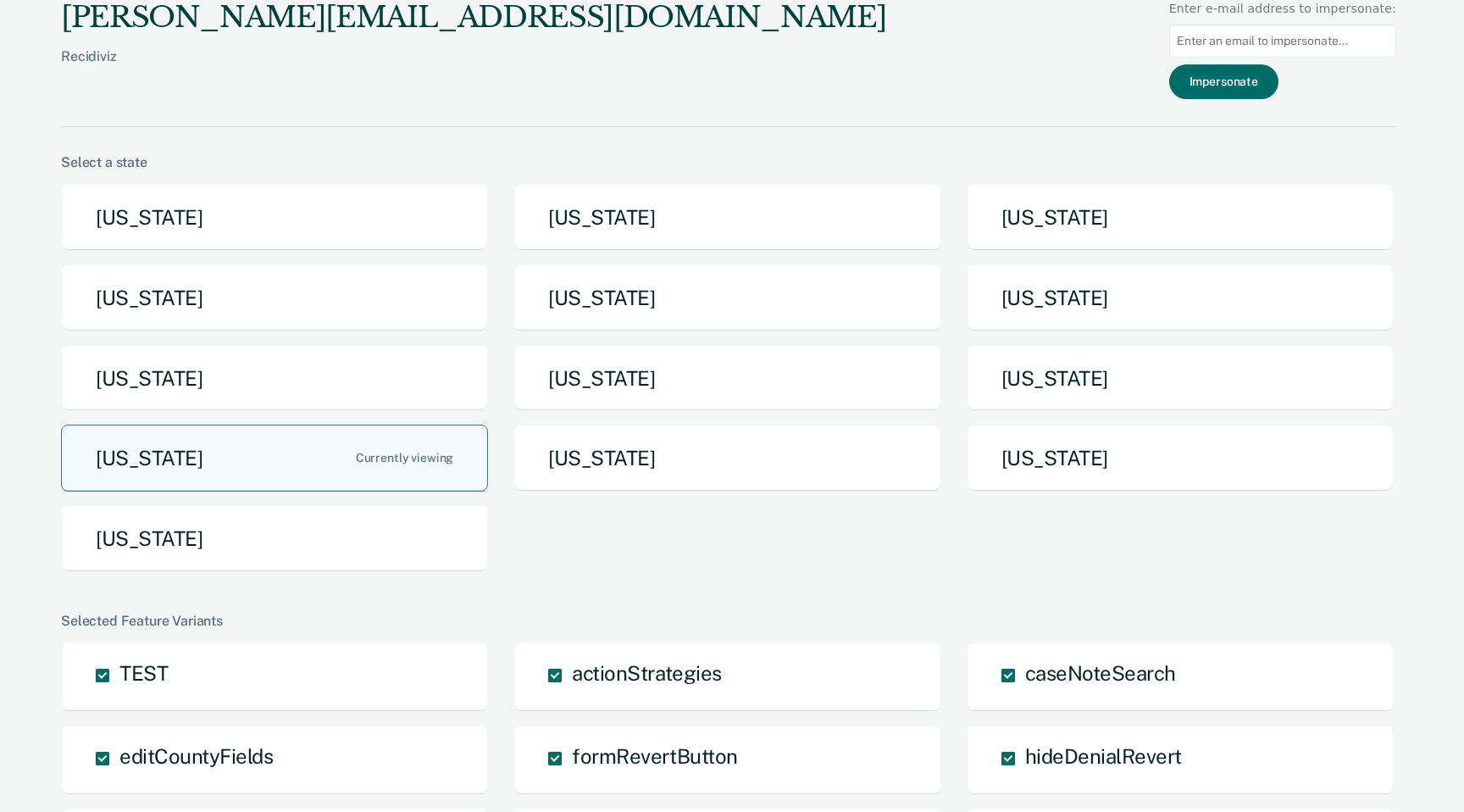
click at [371, 476] on button "[US_STATE]" at bounding box center [275, 458] width 427 height 67
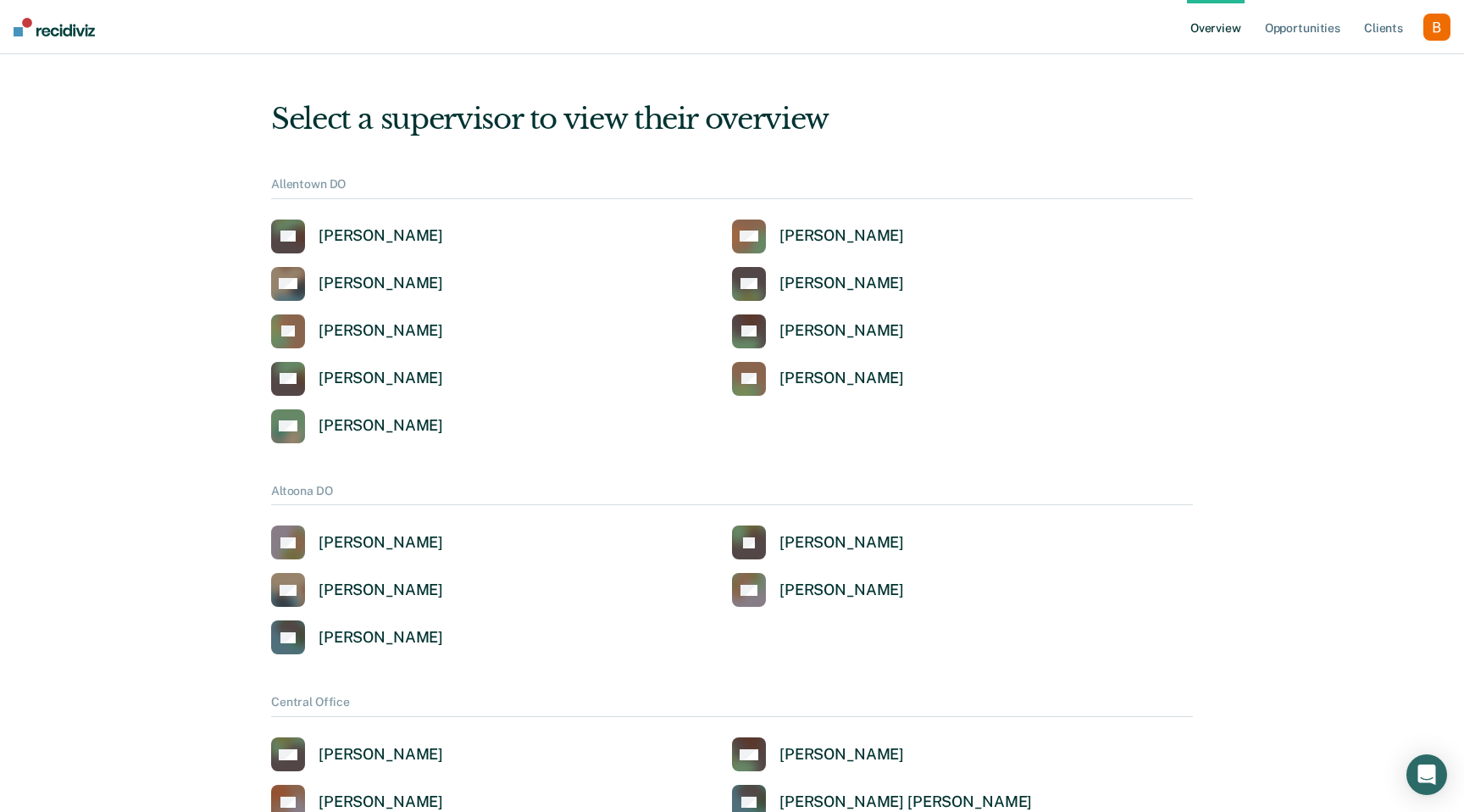
click at [1434, 26] on div "button" at bounding box center [1436, 27] width 27 height 27
click at [1373, 73] on link "Profile" at bounding box center [1368, 68] width 136 height 15
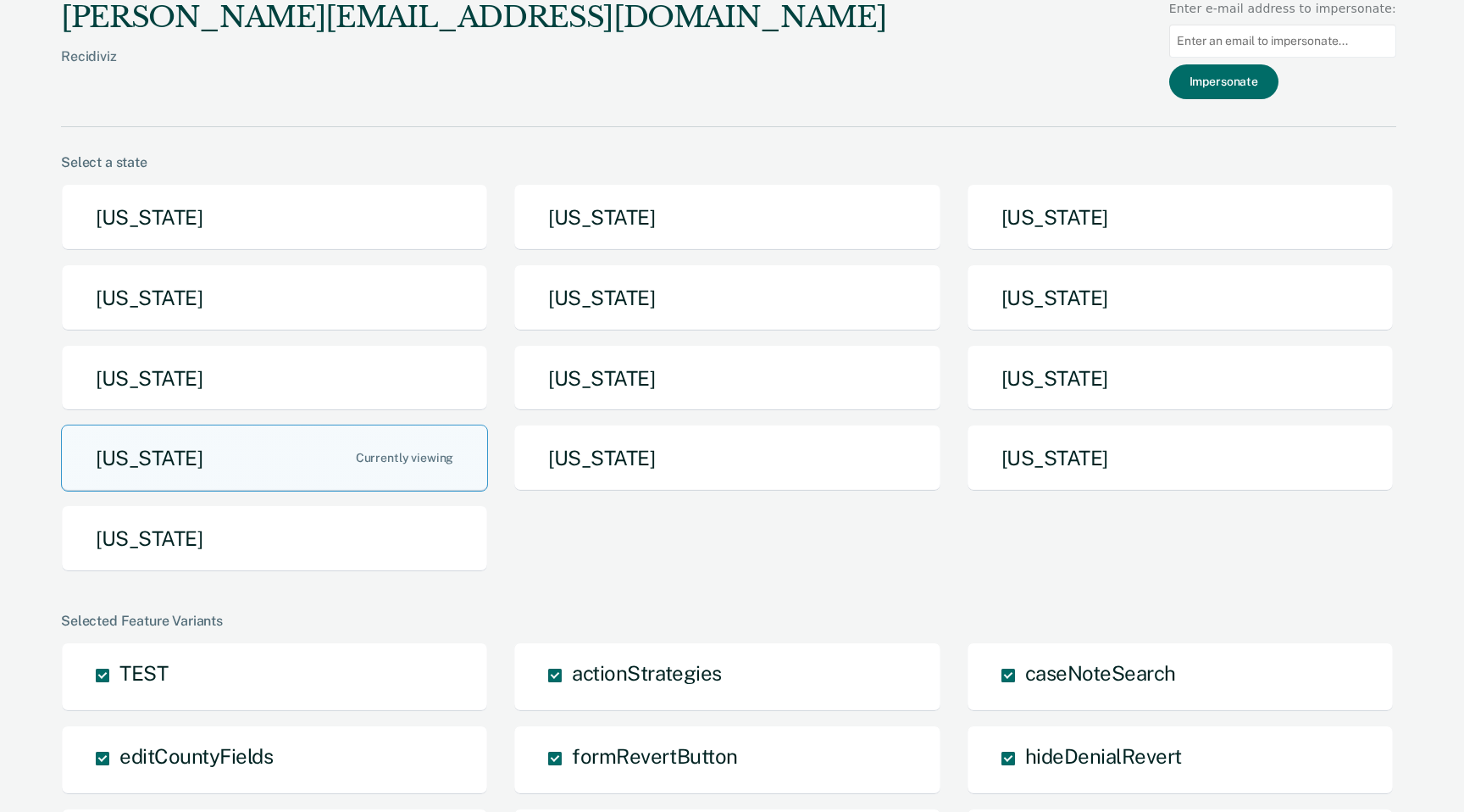
click at [1323, 48] on input at bounding box center [1283, 41] width 227 height 33
paste input "[EMAIL_ADDRESS][DOMAIN_NAME]"
type input "[EMAIL_ADDRESS][DOMAIN_NAME]"
click at [1230, 92] on button "Impersonate" at bounding box center [1224, 82] width 109 height 34
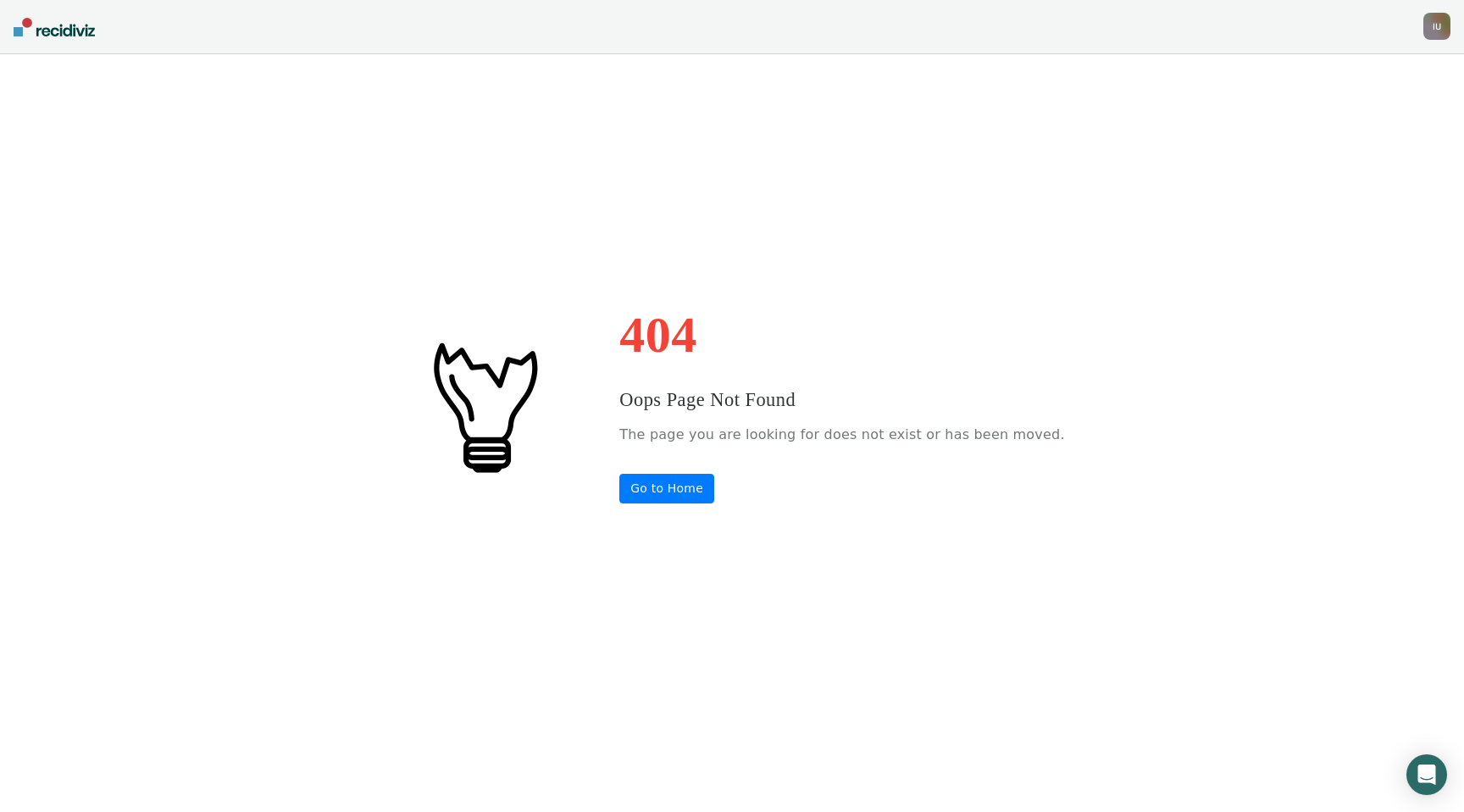
click at [1436, 31] on div "I U" at bounding box center [1436, 26] width 27 height 27
click at [1371, 64] on link "Profile" at bounding box center [1368, 69] width 136 height 15
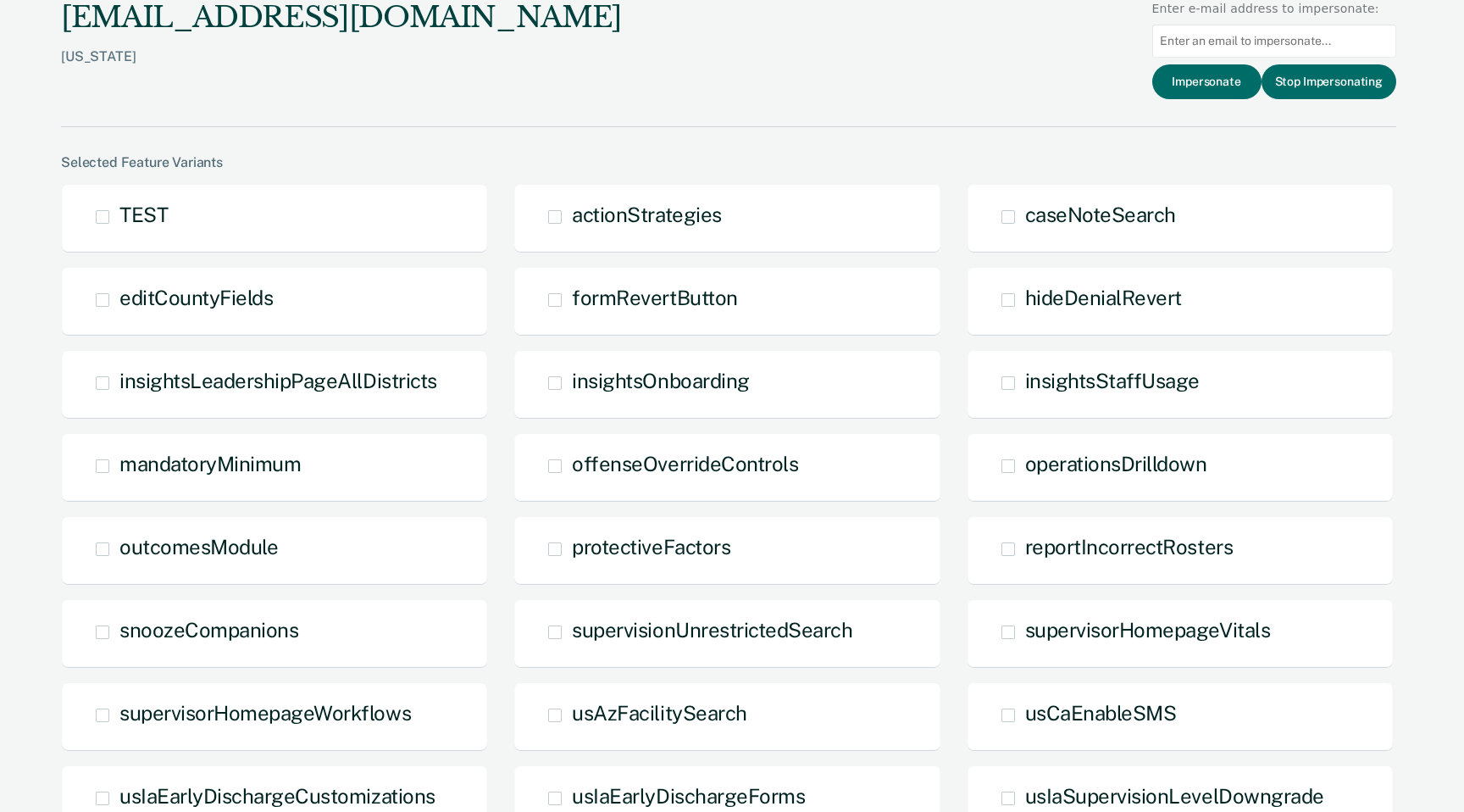
click at [1230, 44] on input at bounding box center [1274, 41] width 244 height 33
paste input "[EMAIL_ADDRESS][DOMAIN_NAME]"
type input "[EMAIL_ADDRESS][DOMAIN_NAME]"
click at [1204, 84] on button "Impersonate" at bounding box center [1207, 82] width 109 height 34
